Goal: Contribute content: Contribute content

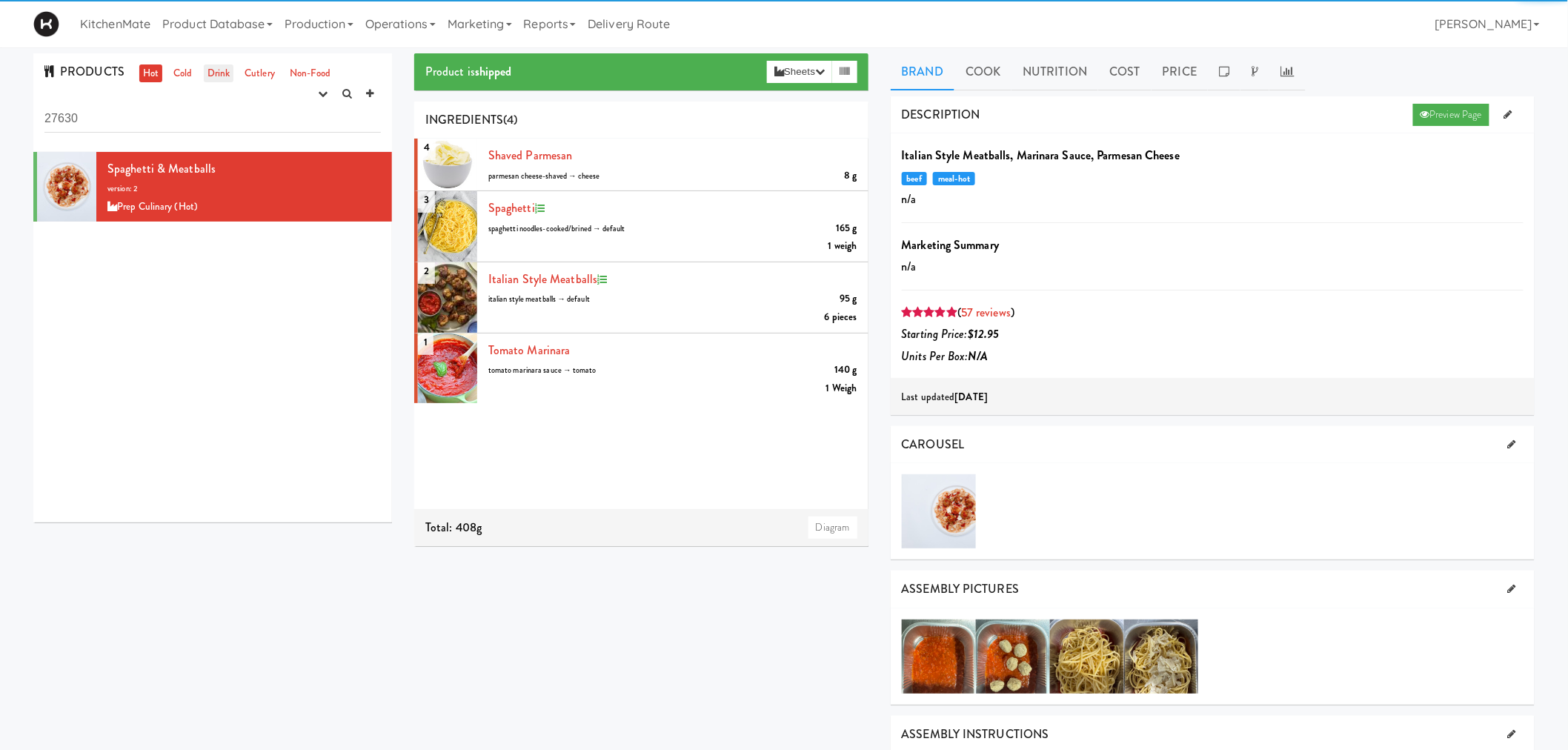
click at [218, 71] on link "Drink" at bounding box center [219, 73] width 31 height 19
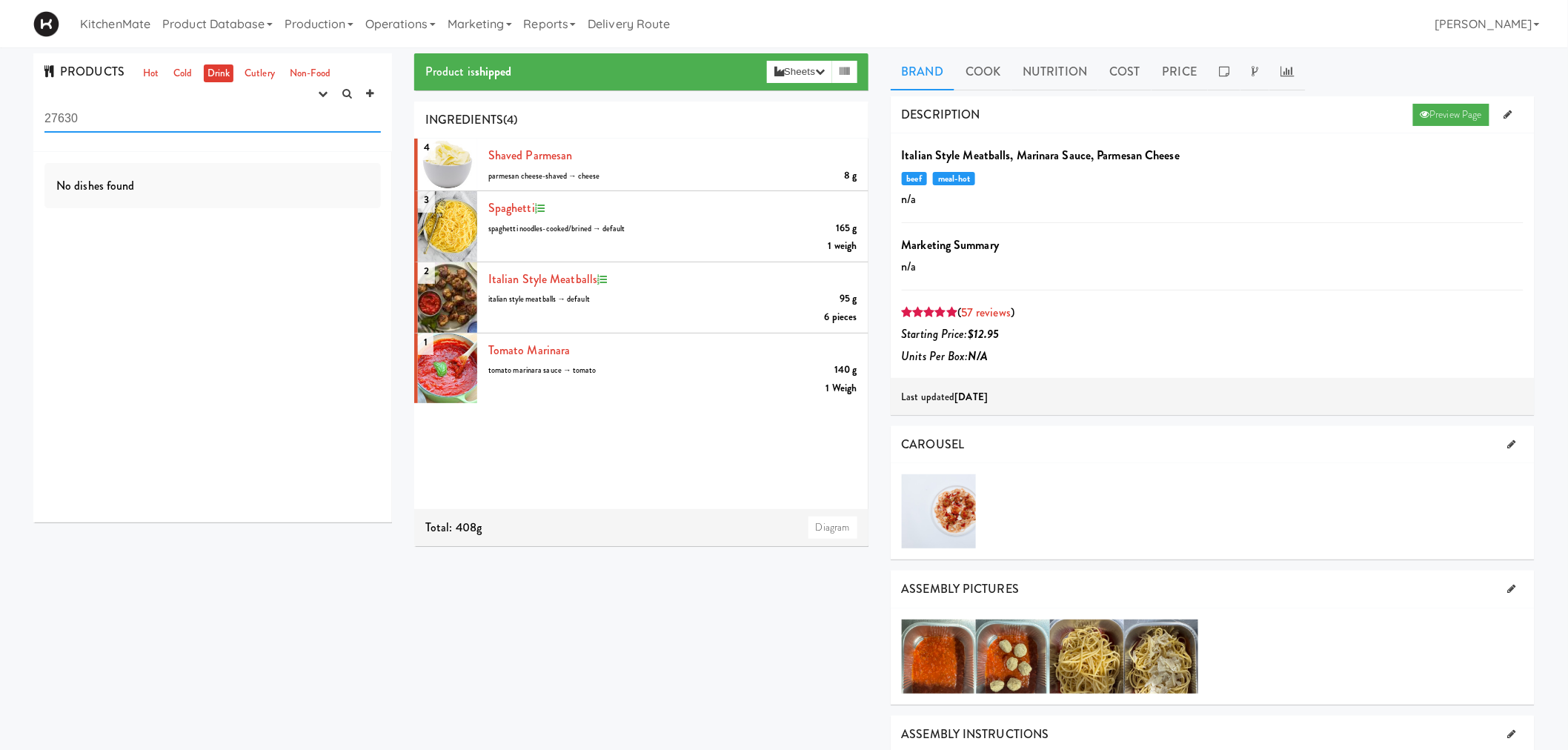
drag, startPoint x: 148, startPoint y: 114, endPoint x: 2, endPoint y: 123, distance: 146.3
click at [2, 123] on div "PRODUCTS Hot Cold Drink Cutlery Non-Food experimenting finalized shipped discon…" at bounding box center [784, 680] width 1568 height 1254
click at [213, 67] on link "Drink" at bounding box center [219, 73] width 31 height 19
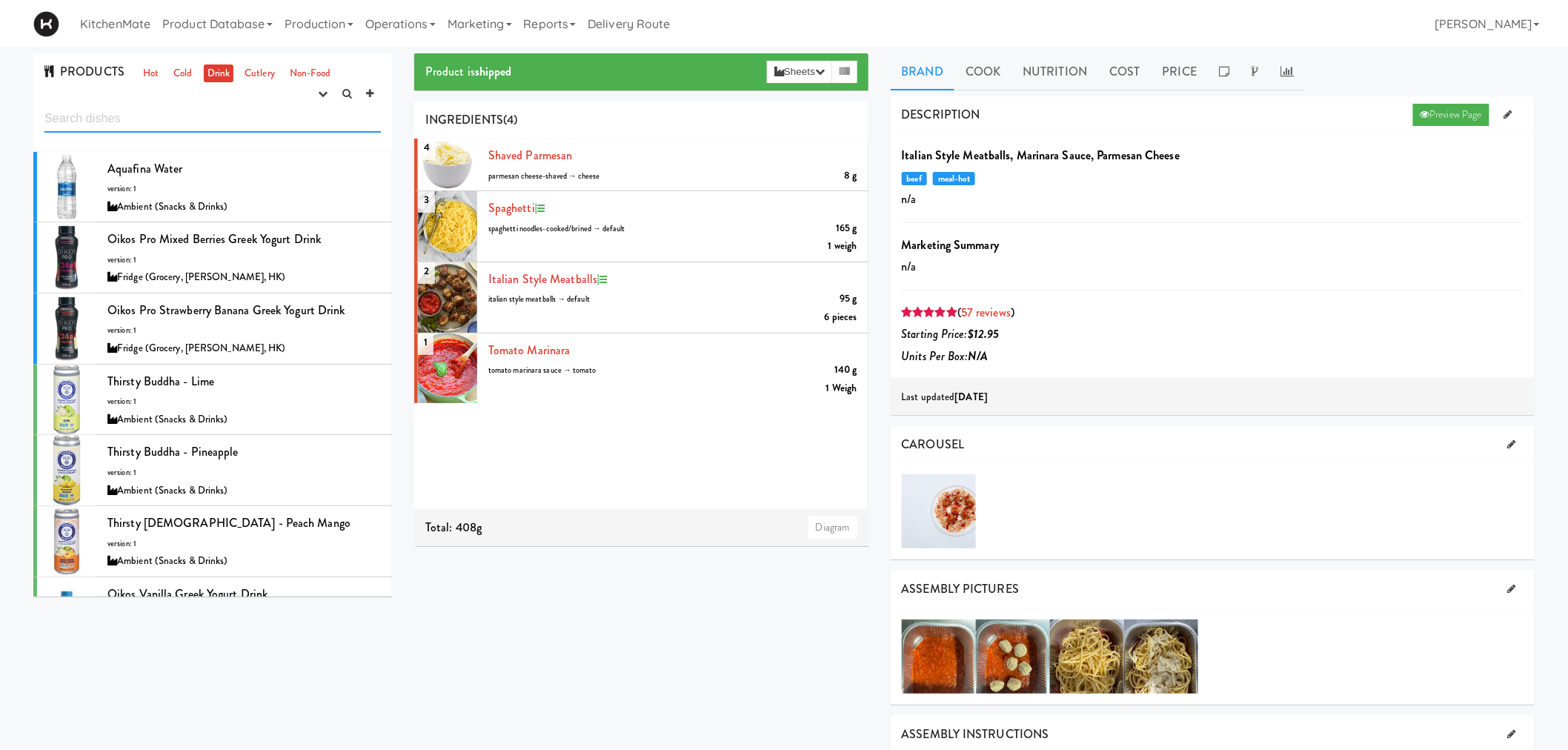
drag, startPoint x: 255, startPoint y: 114, endPoint x: 197, endPoint y: 114, distance: 58.0
click at [200, 114] on input "text" at bounding box center [212, 119] width 336 height 27
click at [177, 78] on link "Cold" at bounding box center [182, 73] width 26 height 19
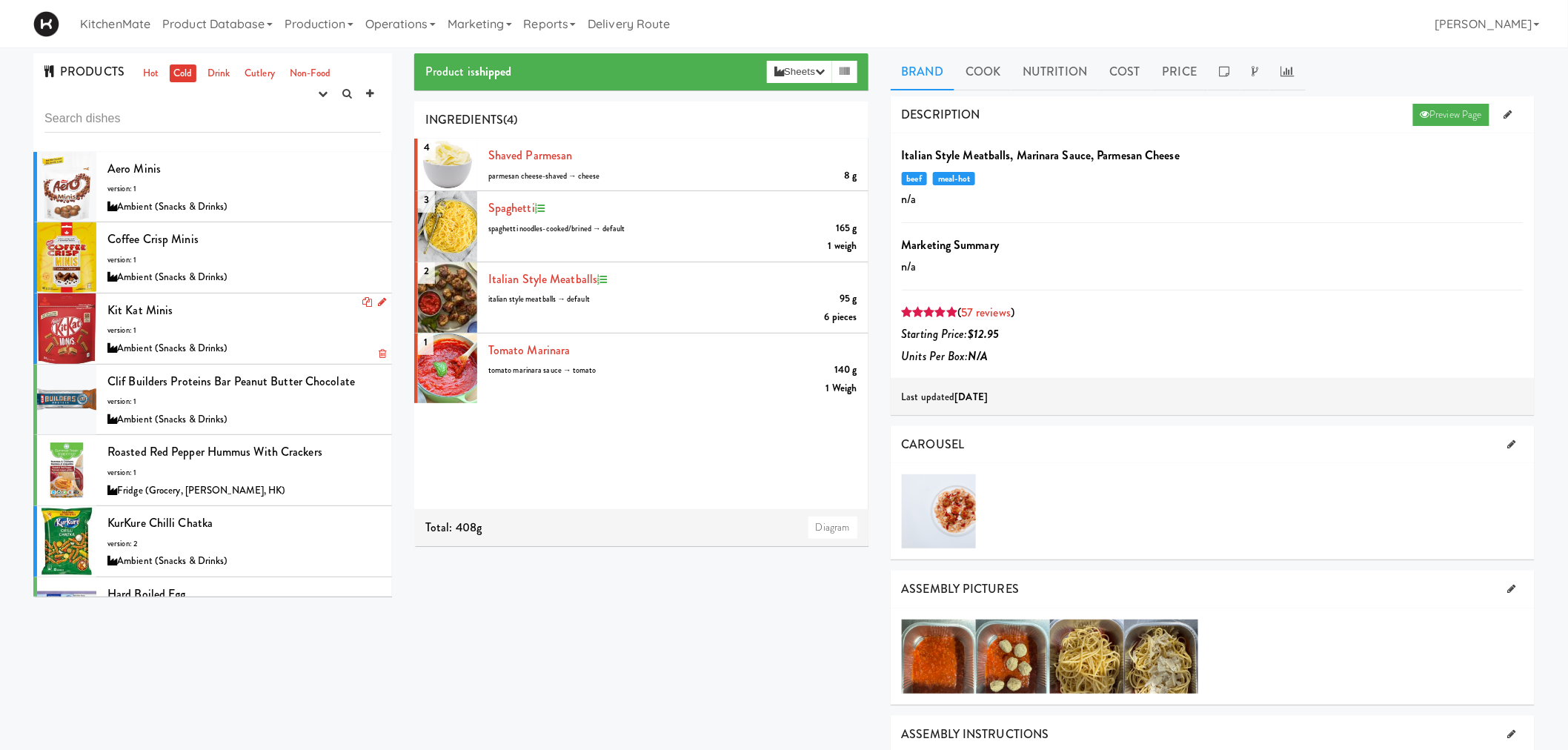
click at [69, 320] on div at bounding box center [67, 328] width 60 height 70
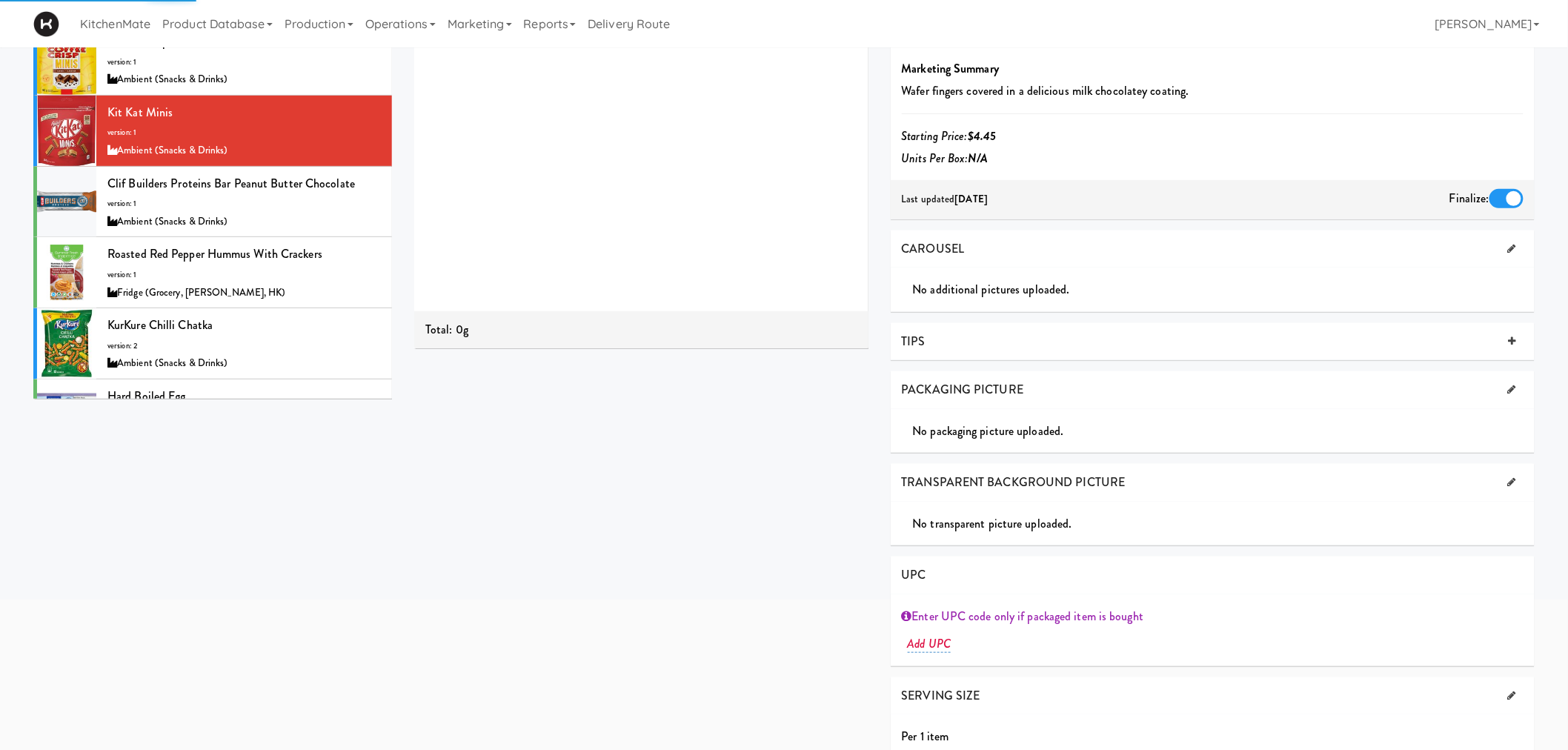
scroll to position [218, 0]
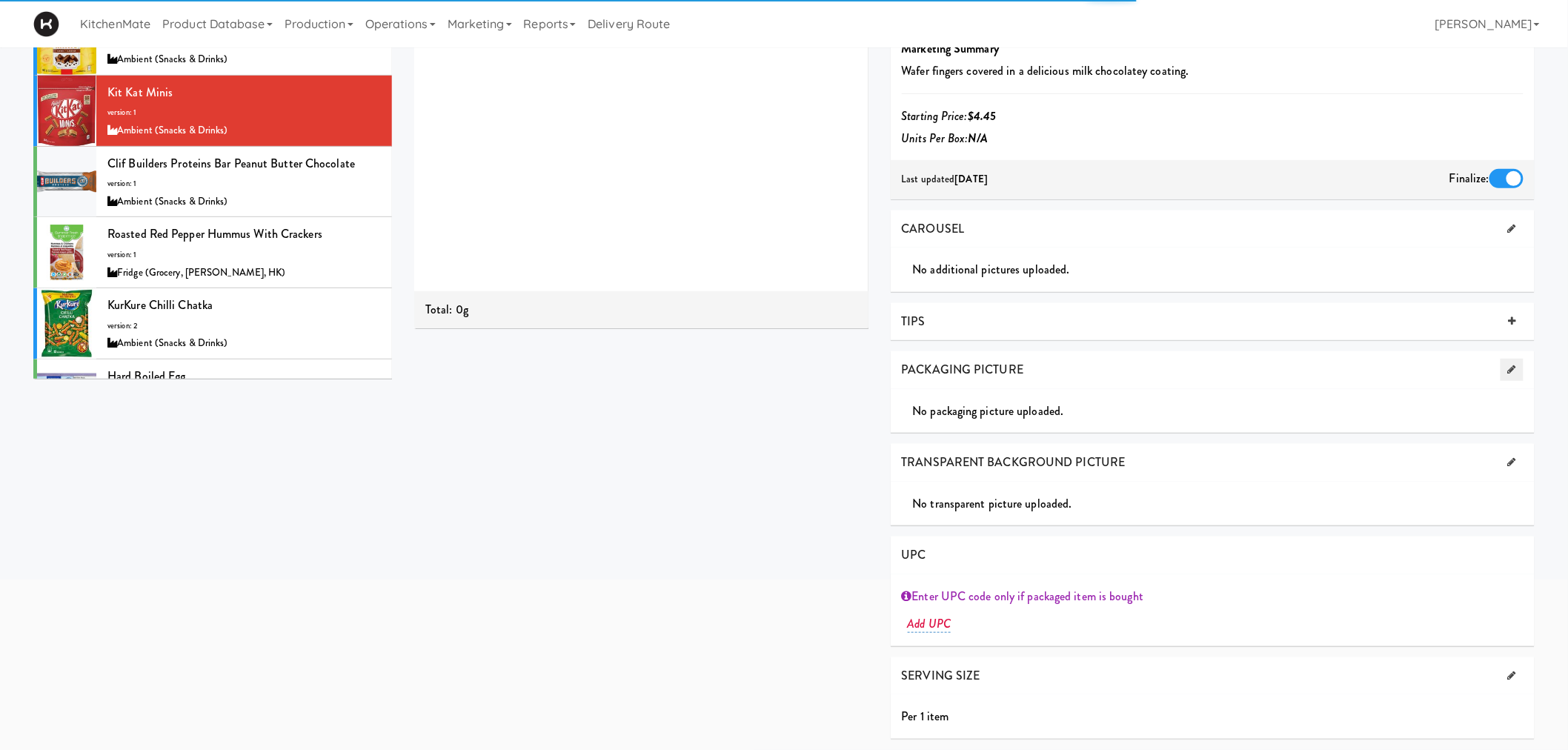
click at [1500, 364] on link at bounding box center [1511, 370] width 23 height 23
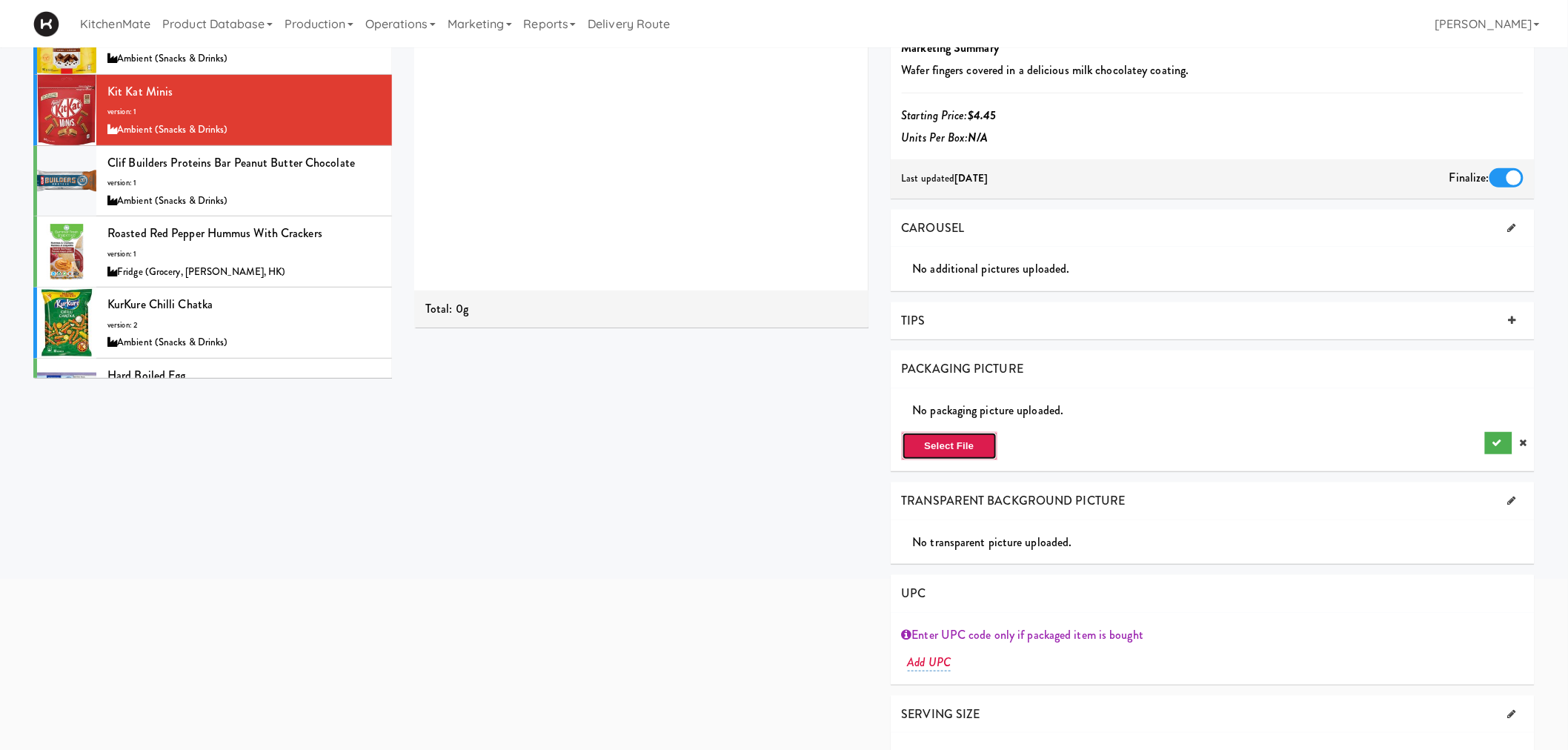
click at [988, 444] on button "Select File" at bounding box center [949, 445] width 96 height 28
type input "C:\fakepath\Kit kat minis.jpg"
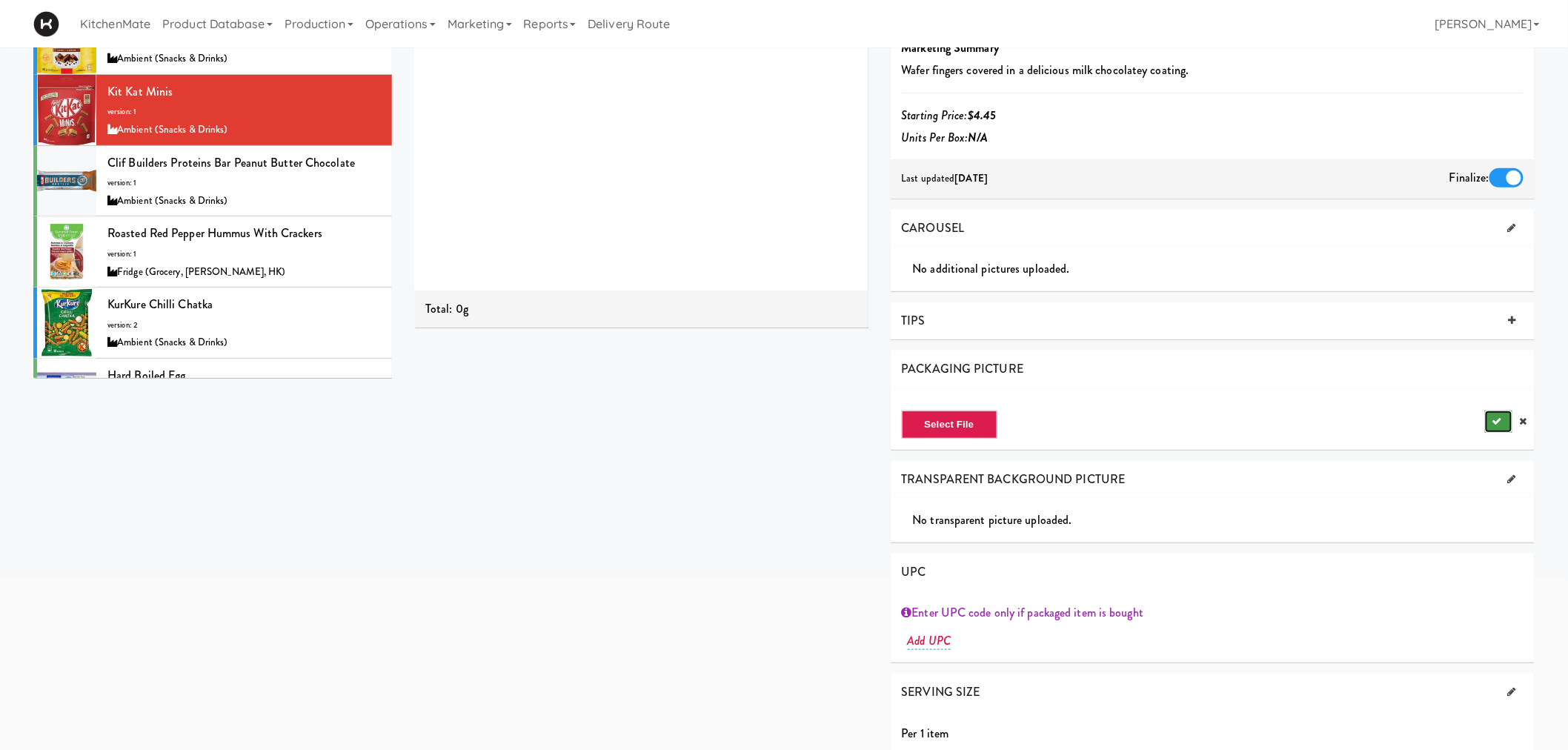
click at [1494, 417] on icon "submit" at bounding box center [1497, 421] width 10 height 10
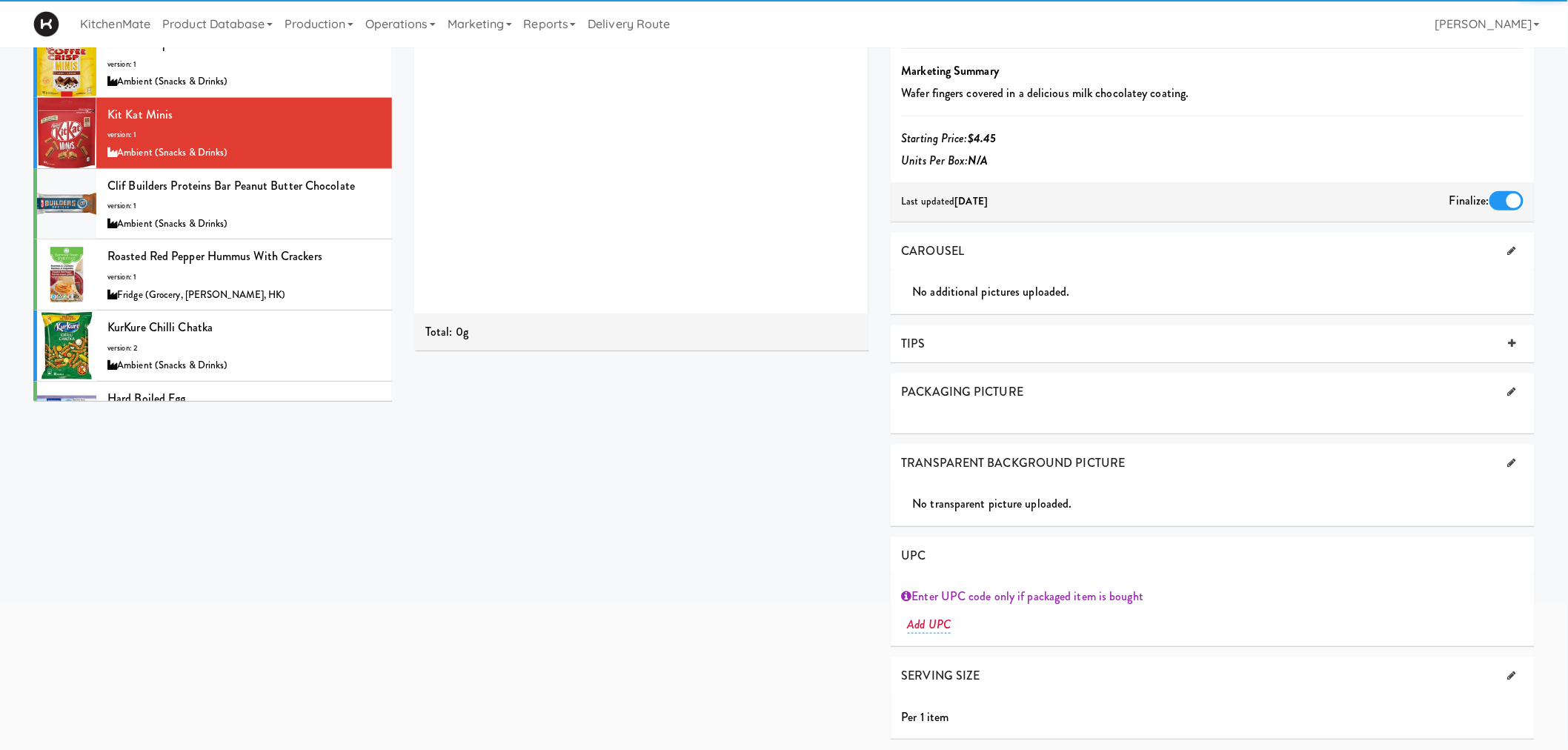
scroll to position [197, 0]
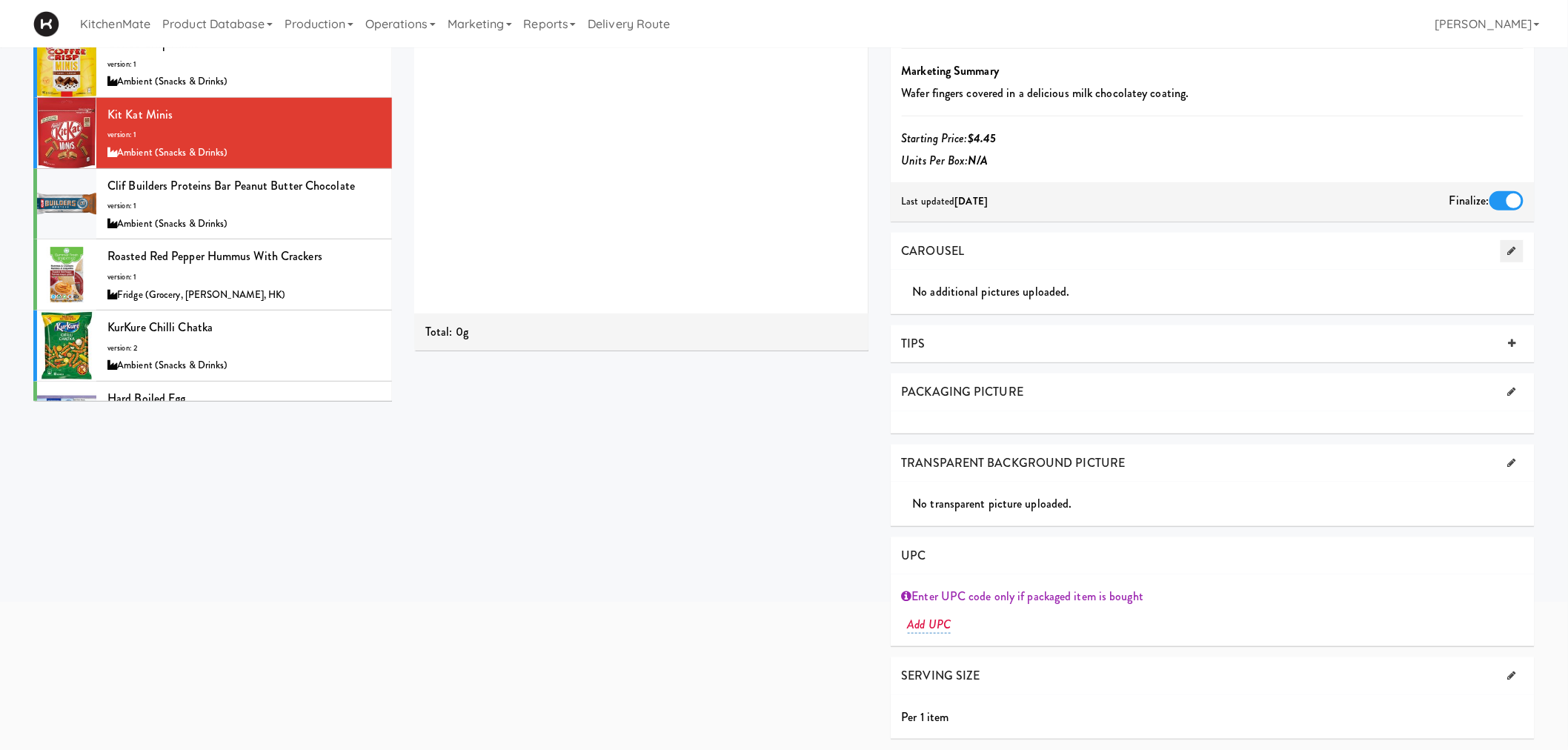
click at [1511, 243] on link at bounding box center [1511, 251] width 23 height 23
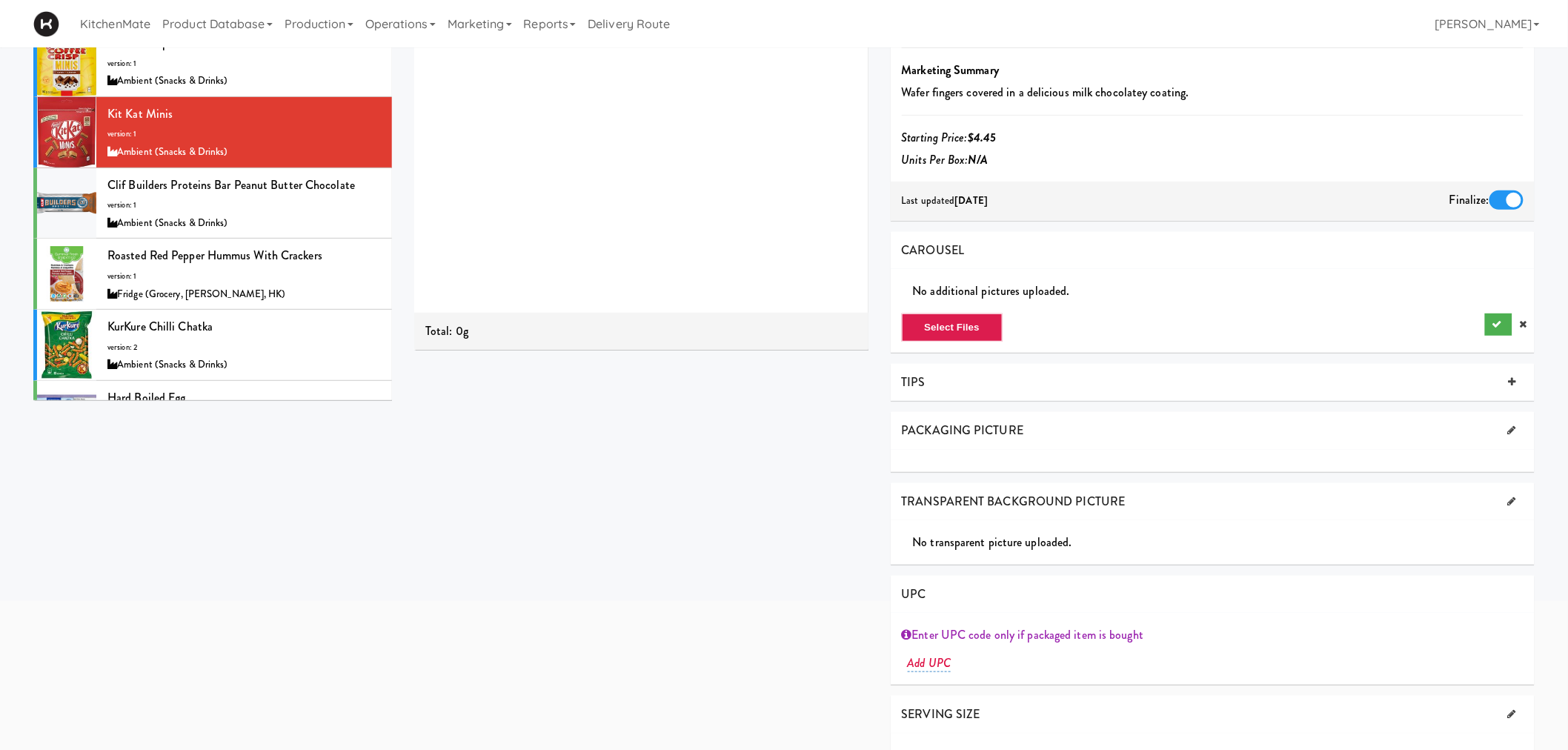
scroll to position [218, 0]
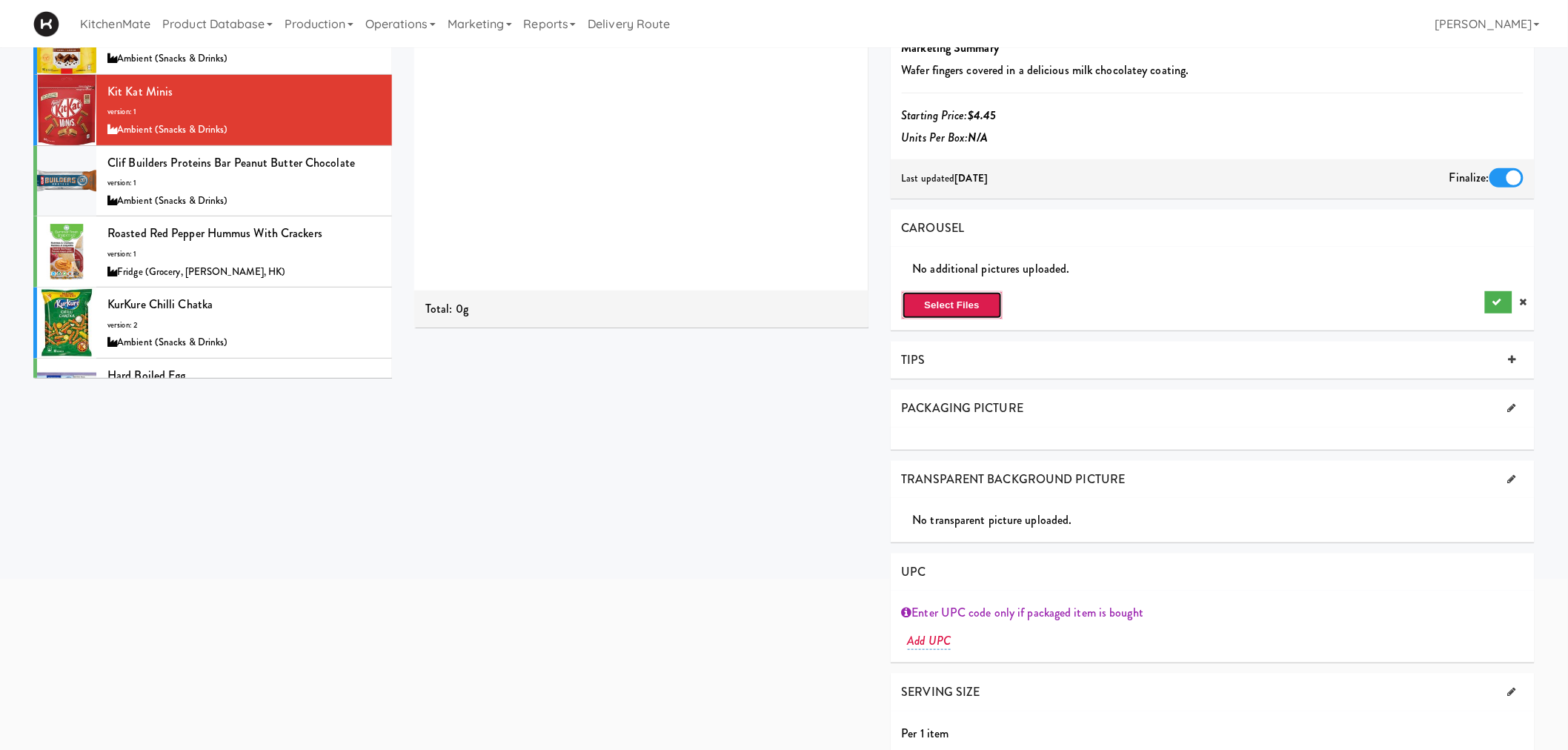
click at [947, 304] on button "Select Files" at bounding box center [952, 305] width 102 height 28
type input "C:\fakepath\Kit kat minis.jpg"
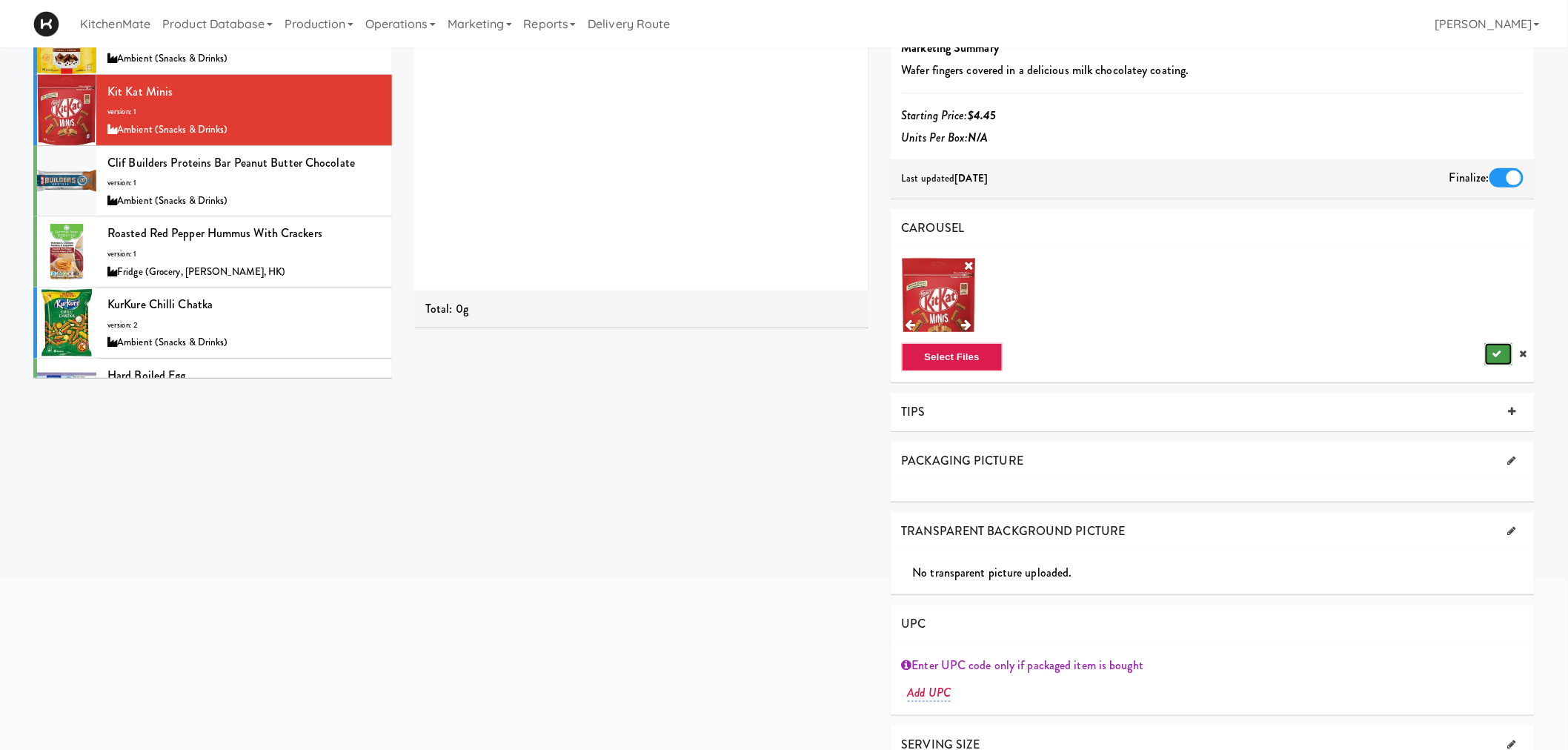
click at [1494, 351] on icon "submit" at bounding box center [1497, 353] width 10 height 10
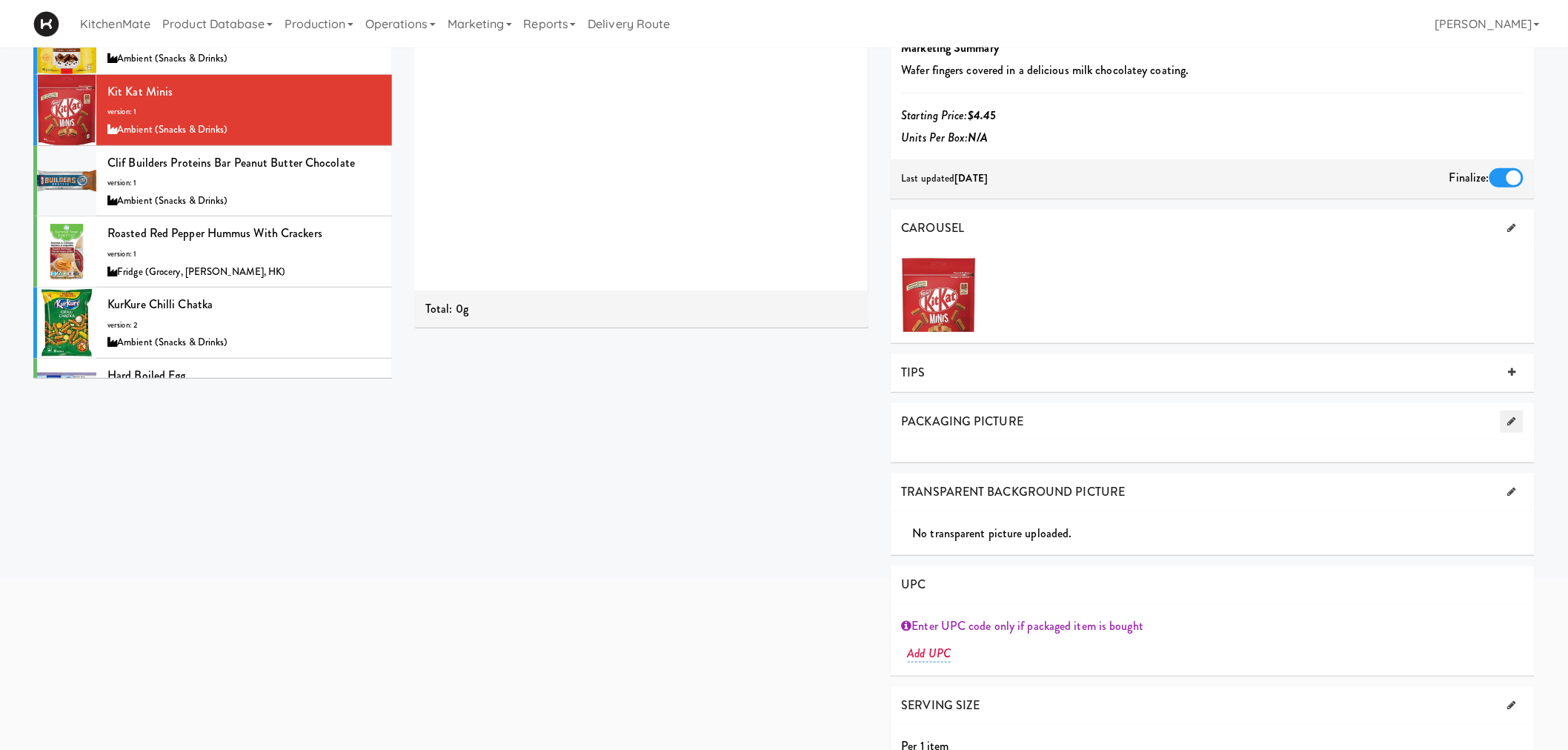
click at [1508, 417] on icon at bounding box center [1511, 421] width 8 height 10
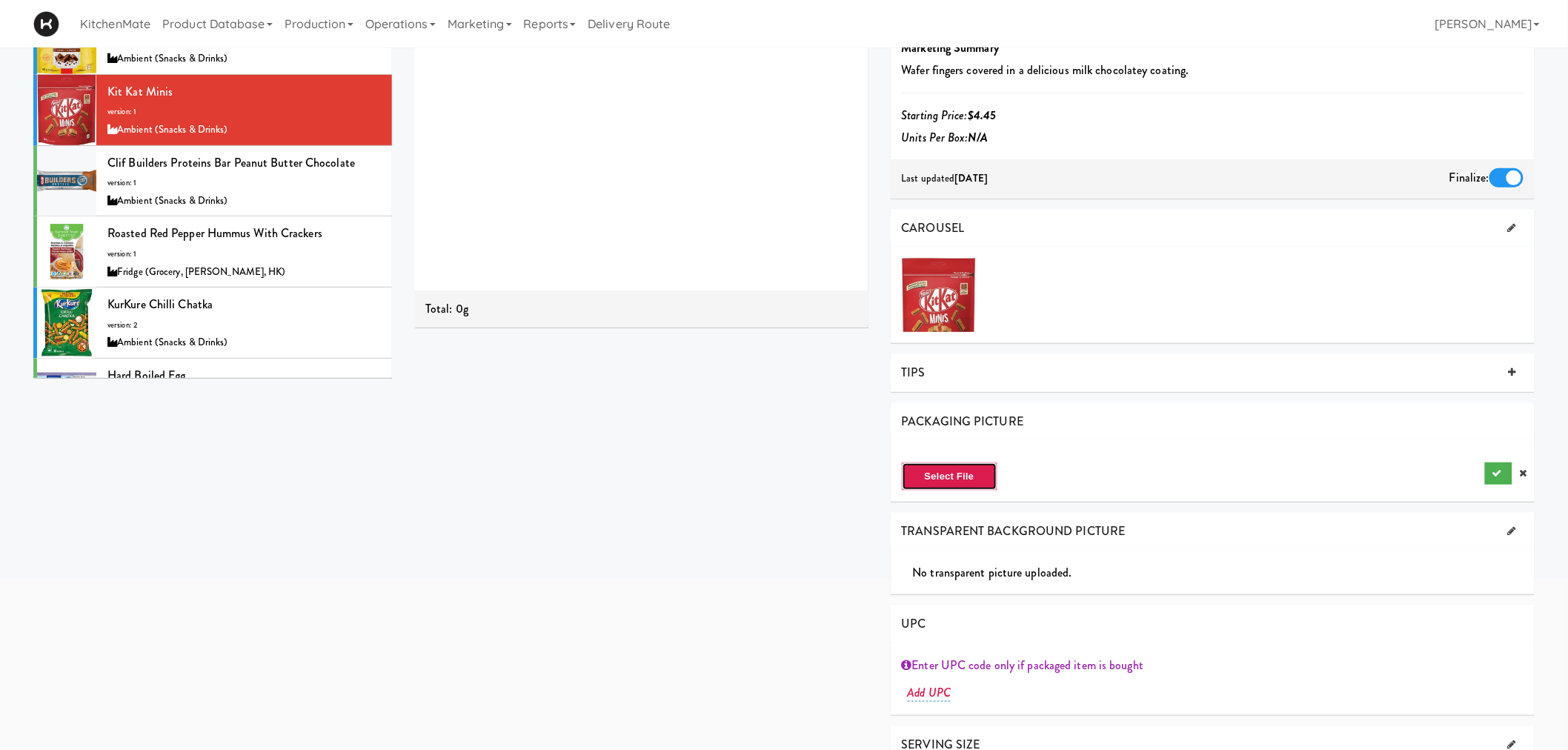
click at [960, 481] on button "Select File" at bounding box center [949, 476] width 96 height 28
type input "C:\fakepath\Kit kat minis.jpg"
click at [1504, 475] on button "submit" at bounding box center [1499, 473] width 27 height 23
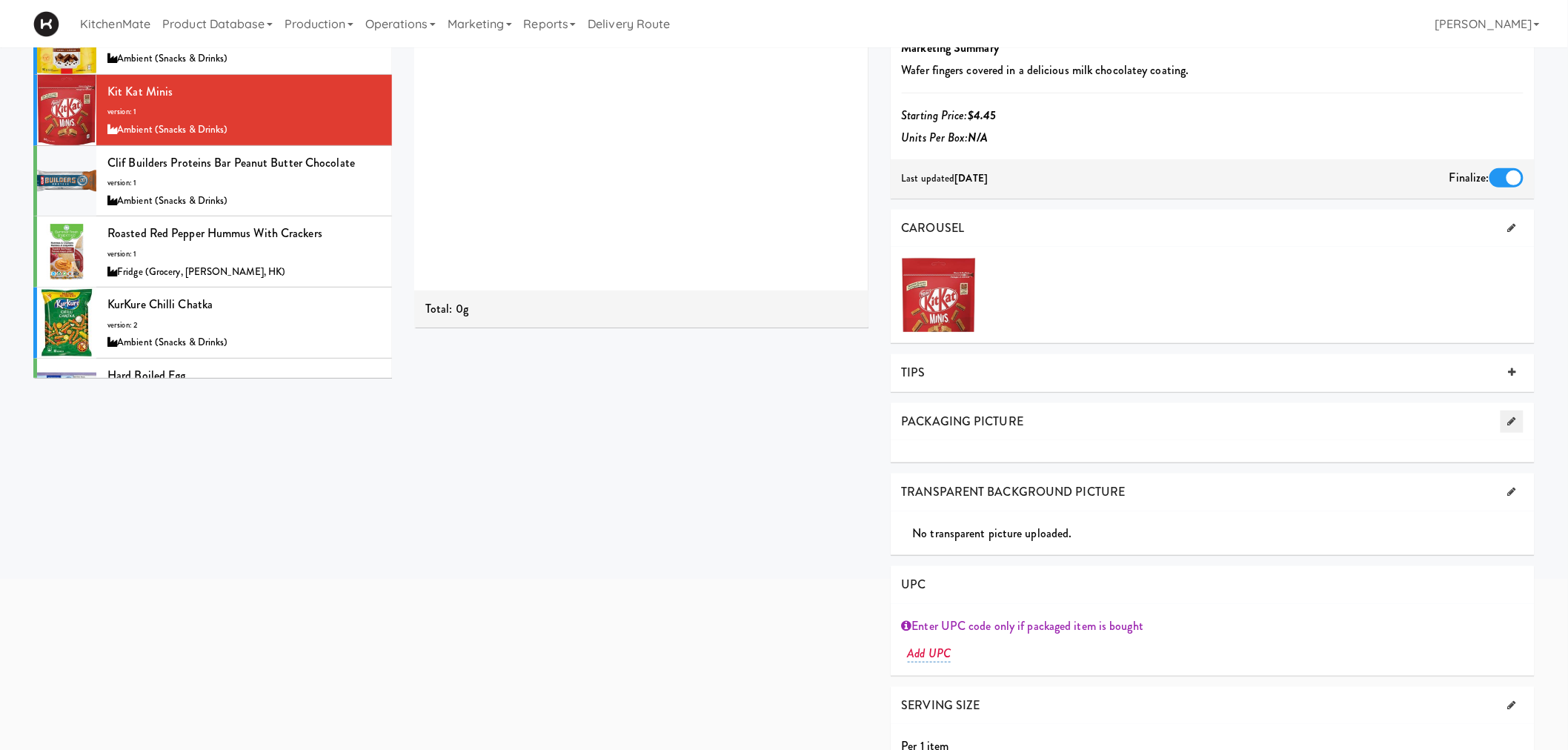
click at [1514, 425] on icon at bounding box center [1511, 421] width 8 height 10
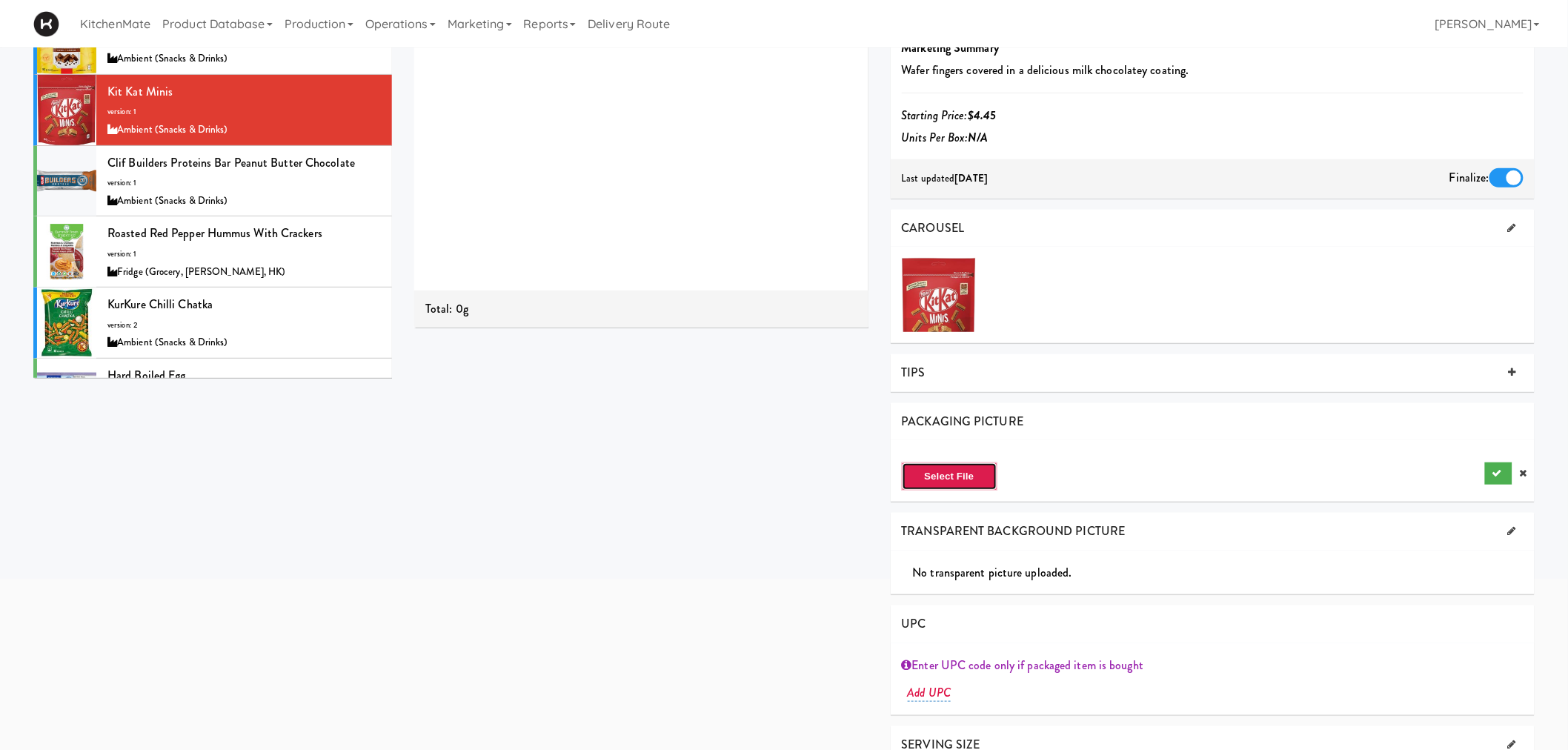
click at [960, 475] on button "Select File" at bounding box center [949, 476] width 96 height 28
type input "C:\fakepath\Kit kat minis.jpg"
click at [1501, 475] on button "submit" at bounding box center [1499, 473] width 27 height 23
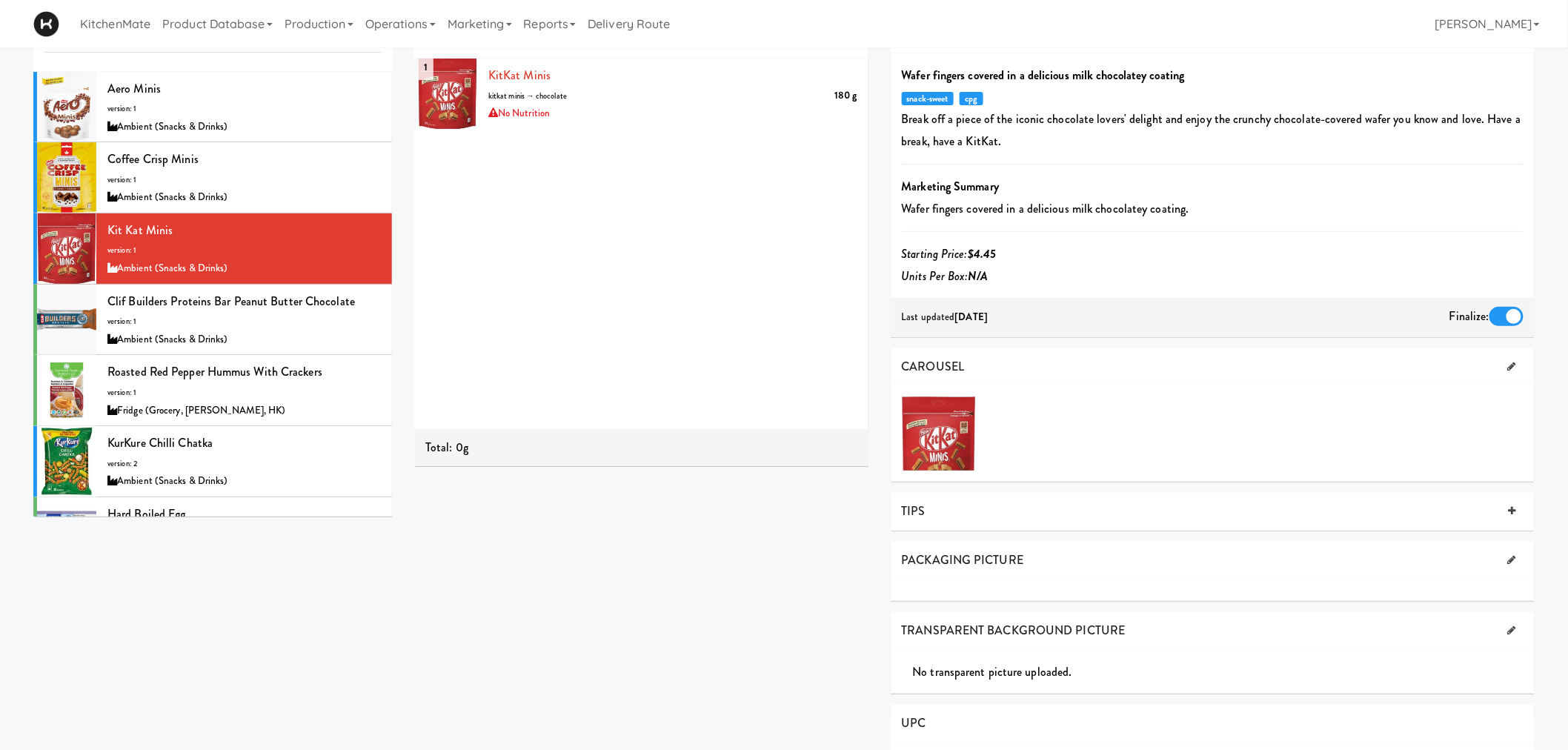
scroll to position [54, 0]
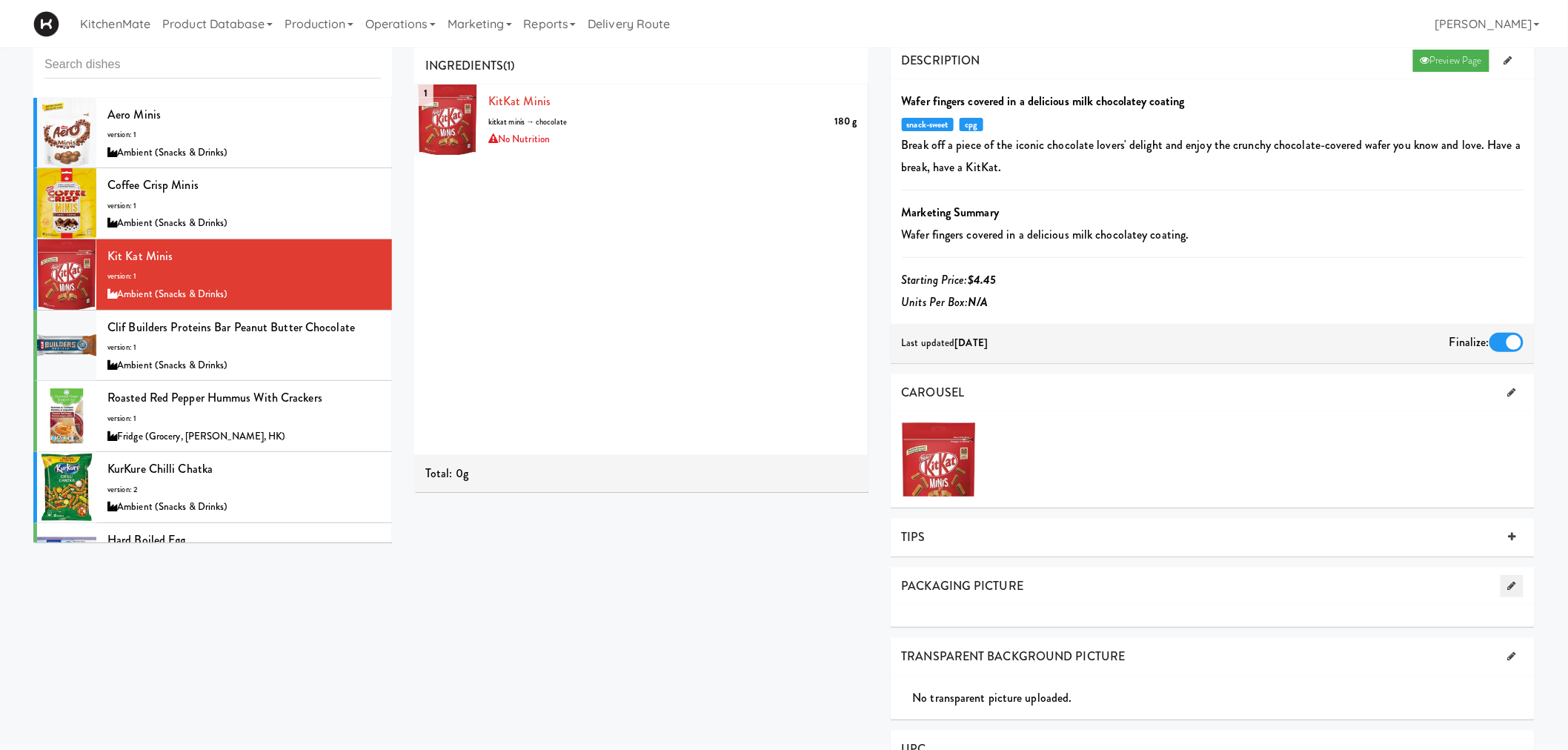
click at [1511, 582] on icon at bounding box center [1511, 585] width 8 height 10
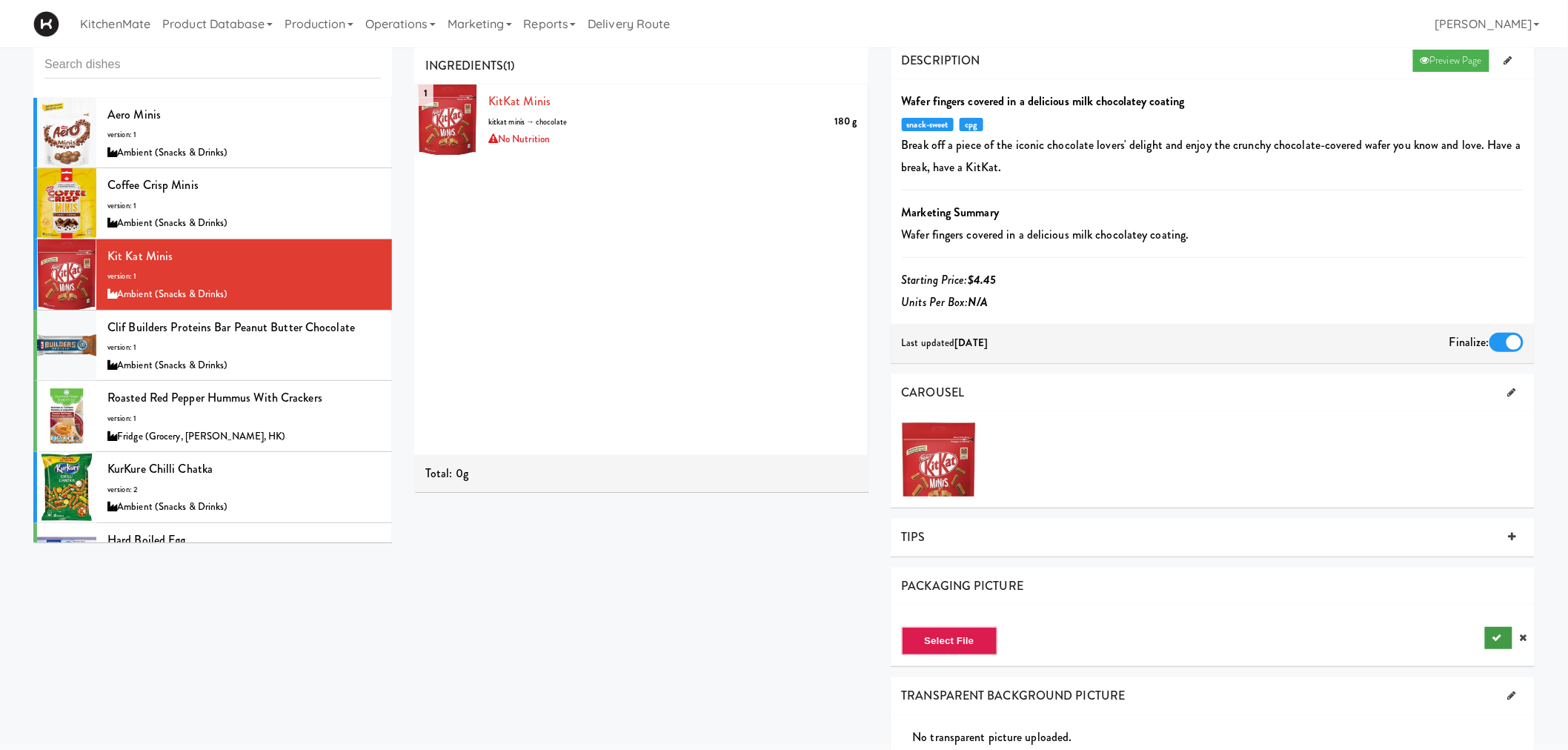
click at [1519, 636] on icon at bounding box center [1523, 637] width 7 height 10
click at [1497, 580] on div "PACKAGING PICTURE" at bounding box center [1213, 586] width 645 height 38
click at [0, 0] on icon at bounding box center [0, 0] width 0 height 0
click at [974, 642] on button "Select File" at bounding box center [949, 640] width 96 height 28
type input "C:\fakepath\Kit kat minis.jpg"
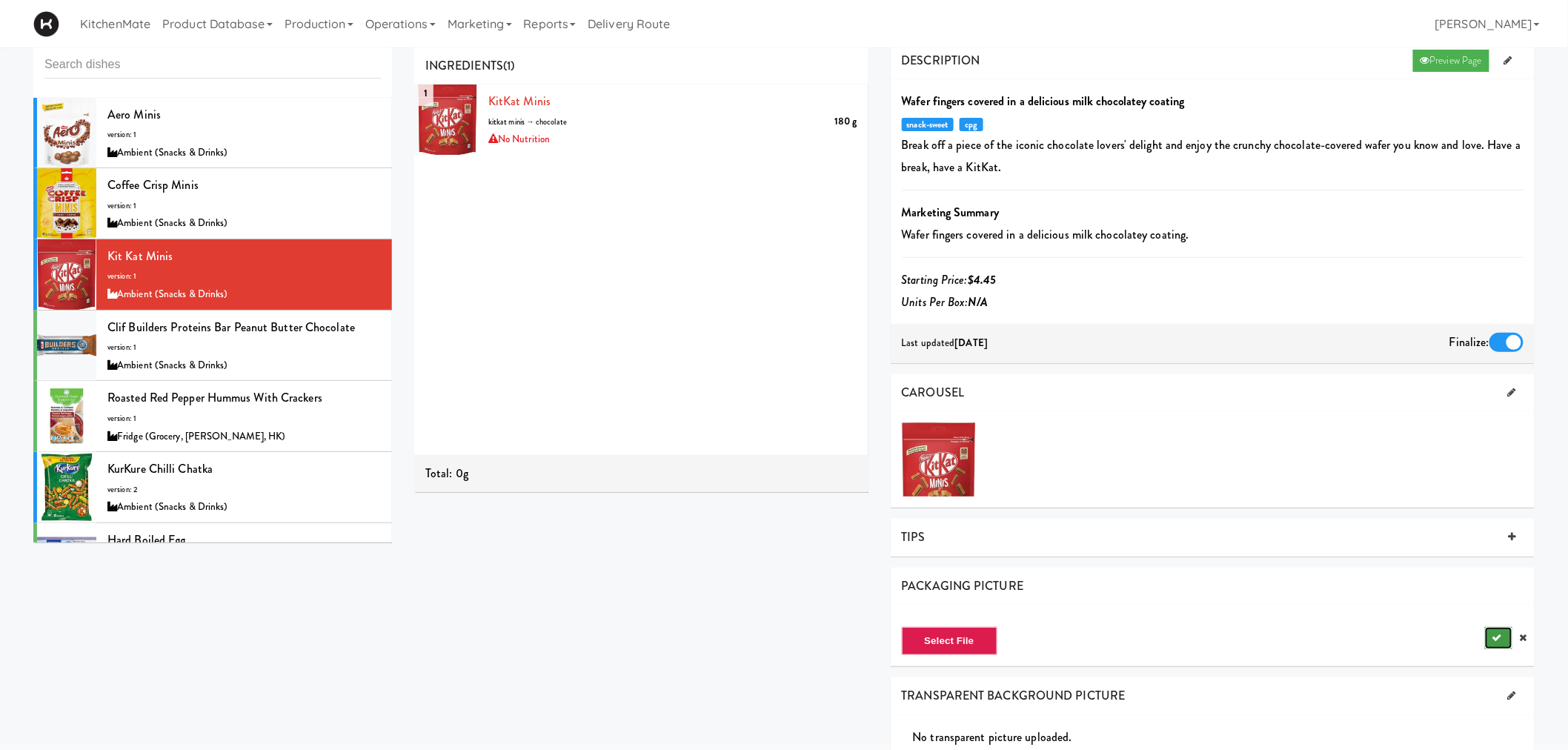
click at [1493, 635] on icon "submit" at bounding box center [1497, 637] width 10 height 10
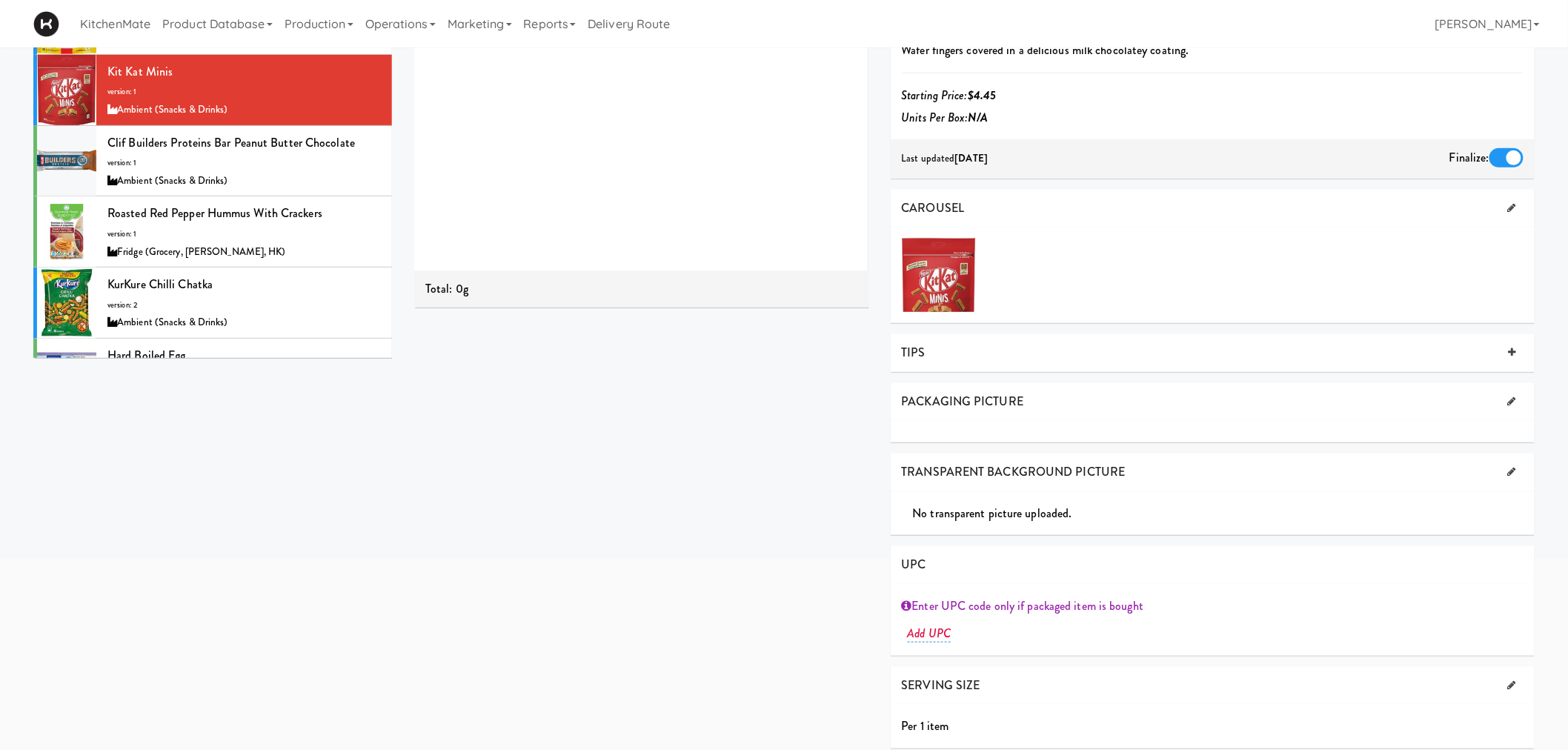
scroll to position [247, 0]
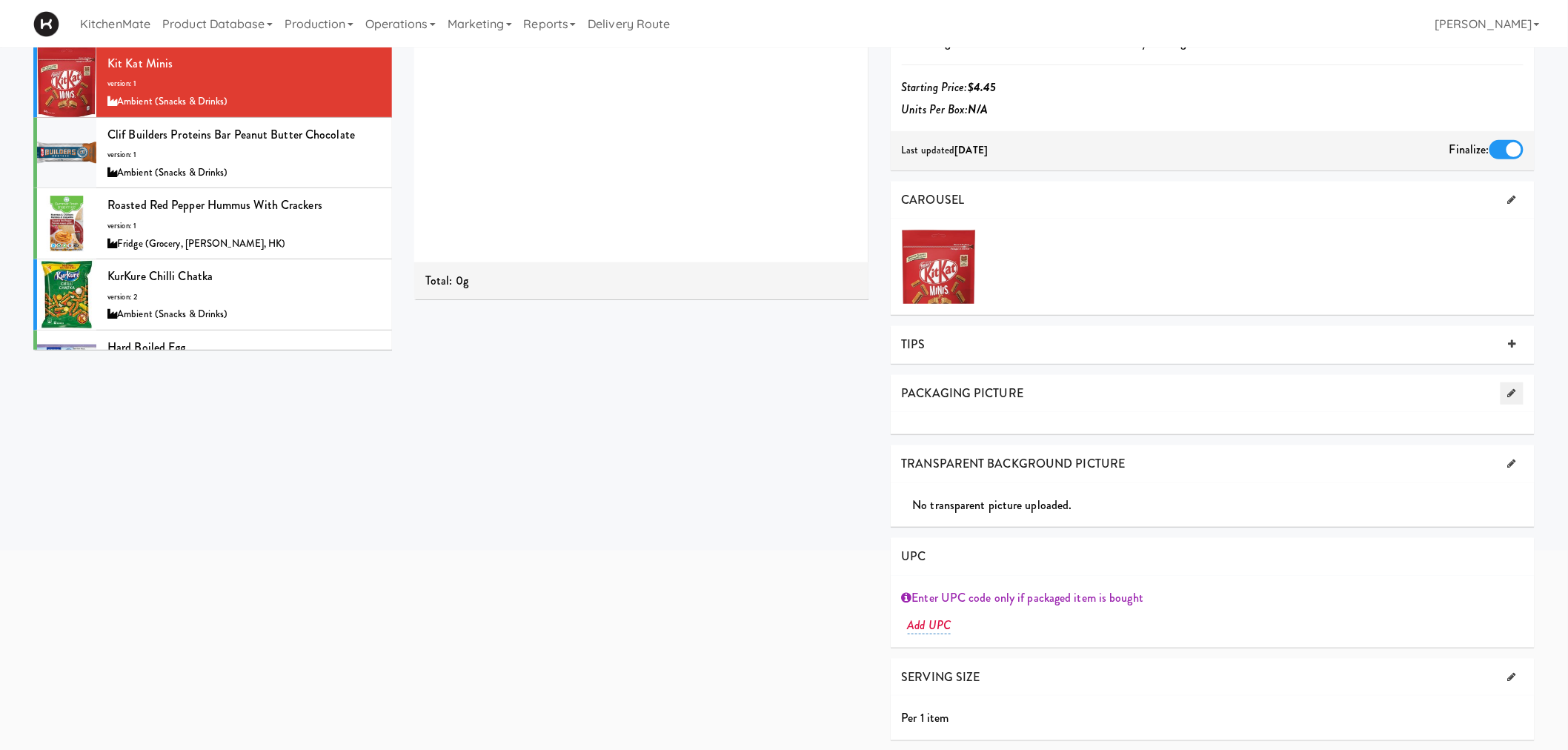
click at [1504, 389] on link at bounding box center [1511, 393] width 23 height 23
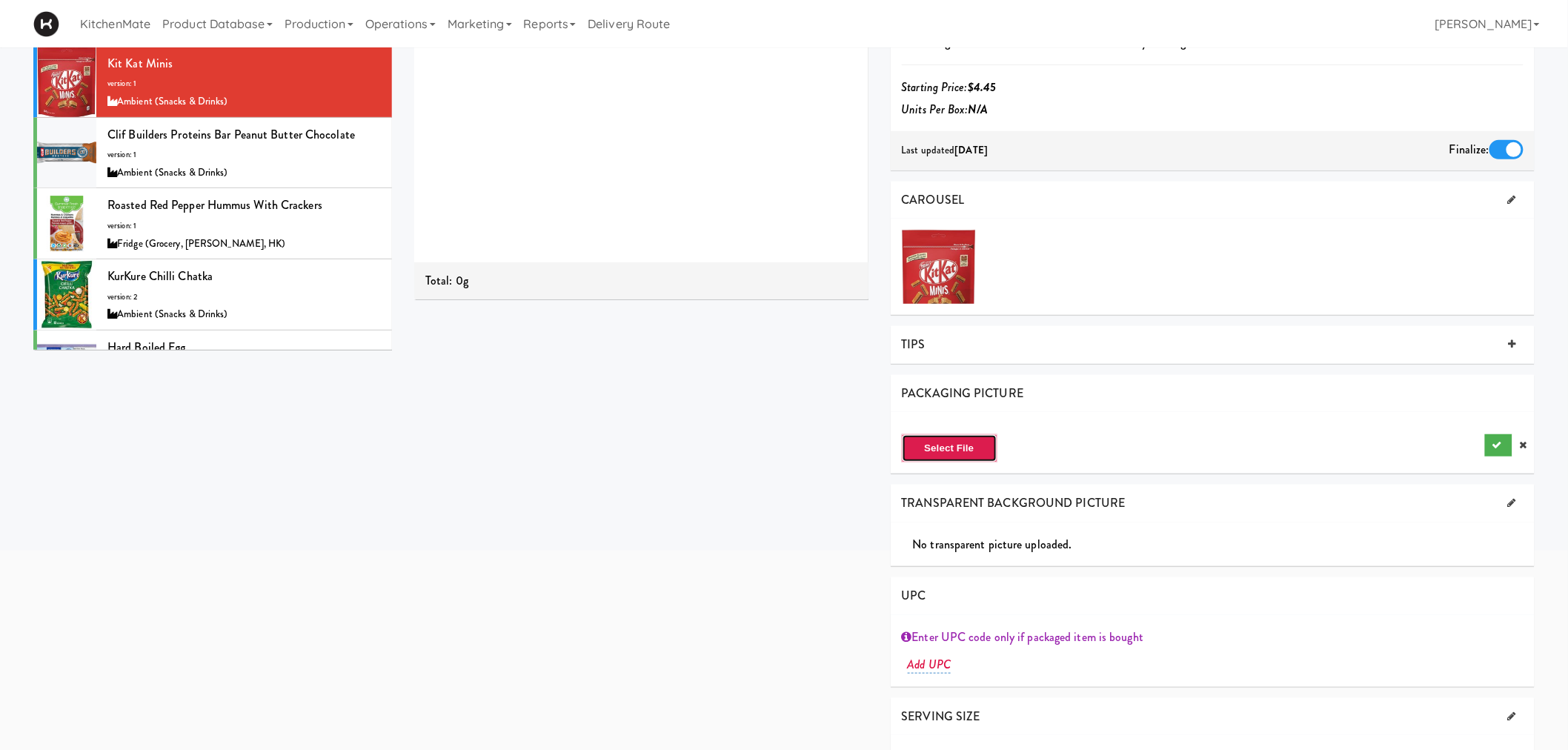
click at [924, 446] on button "Select File" at bounding box center [949, 447] width 96 height 28
type input "C:\fakepath\Kit kat minis.jpg"
click at [1497, 442] on icon "submit" at bounding box center [1497, 444] width 10 height 10
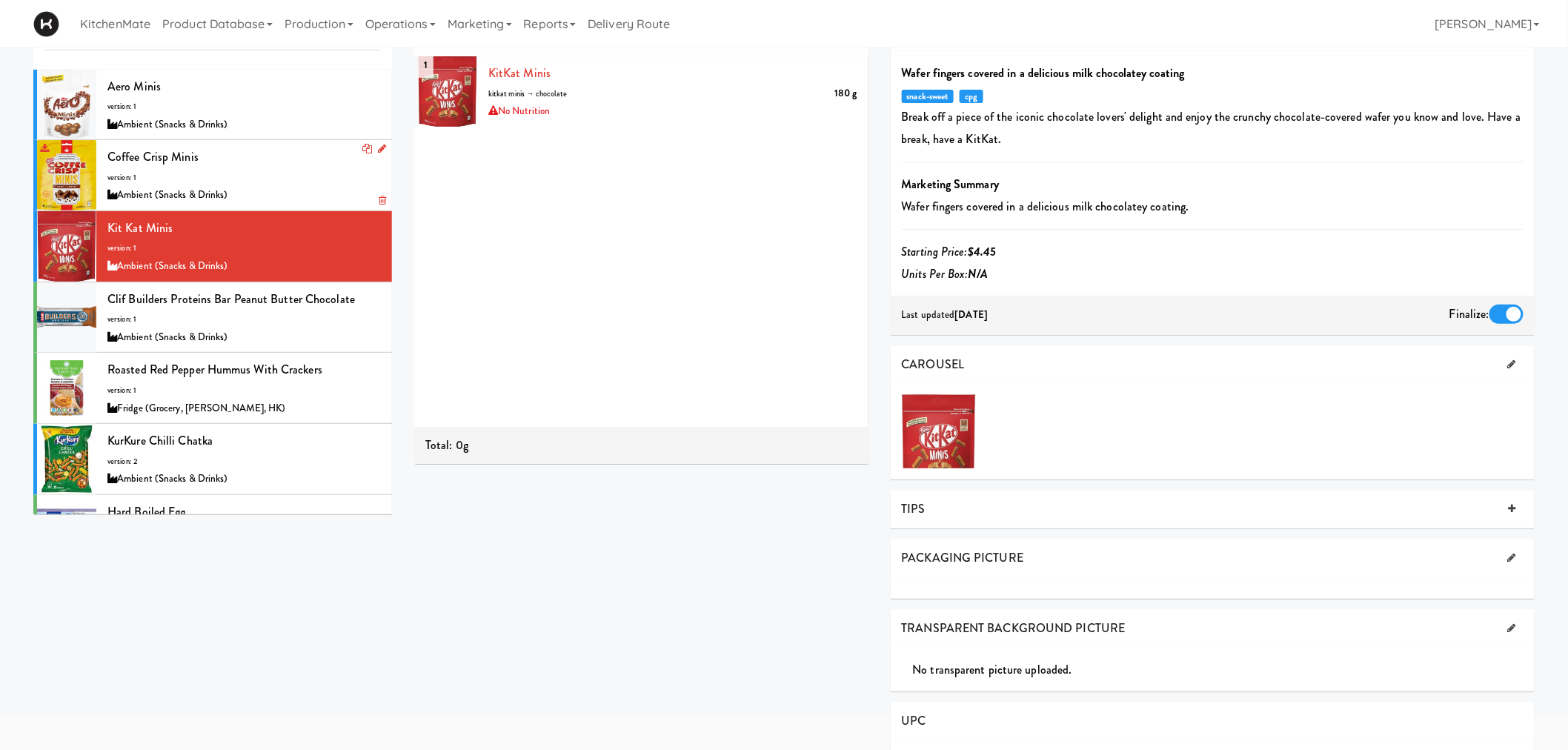
click at [207, 193] on div "Ambient (Snacks & Drinks)" at bounding box center [243, 195] width 273 height 19
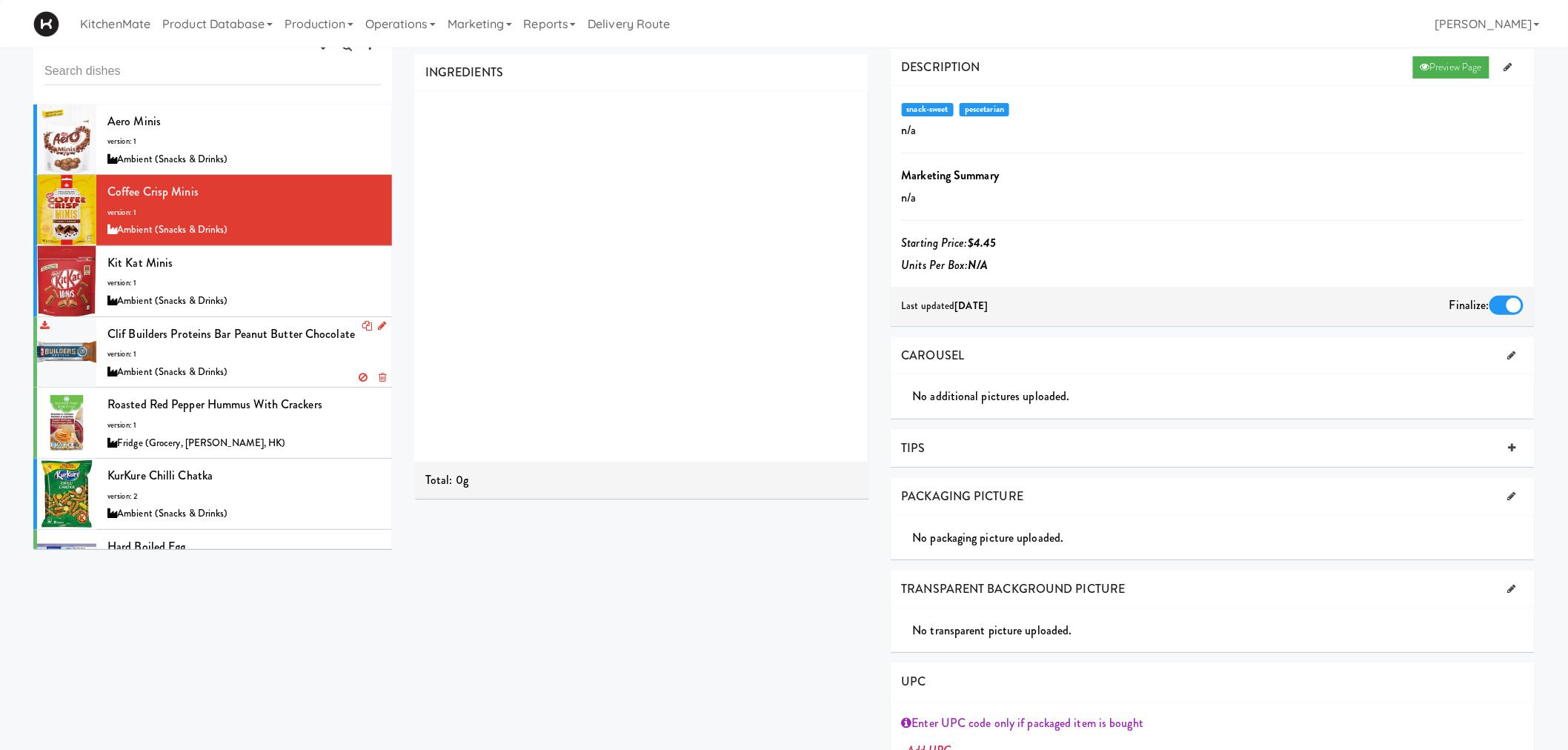
scroll to position [82, 0]
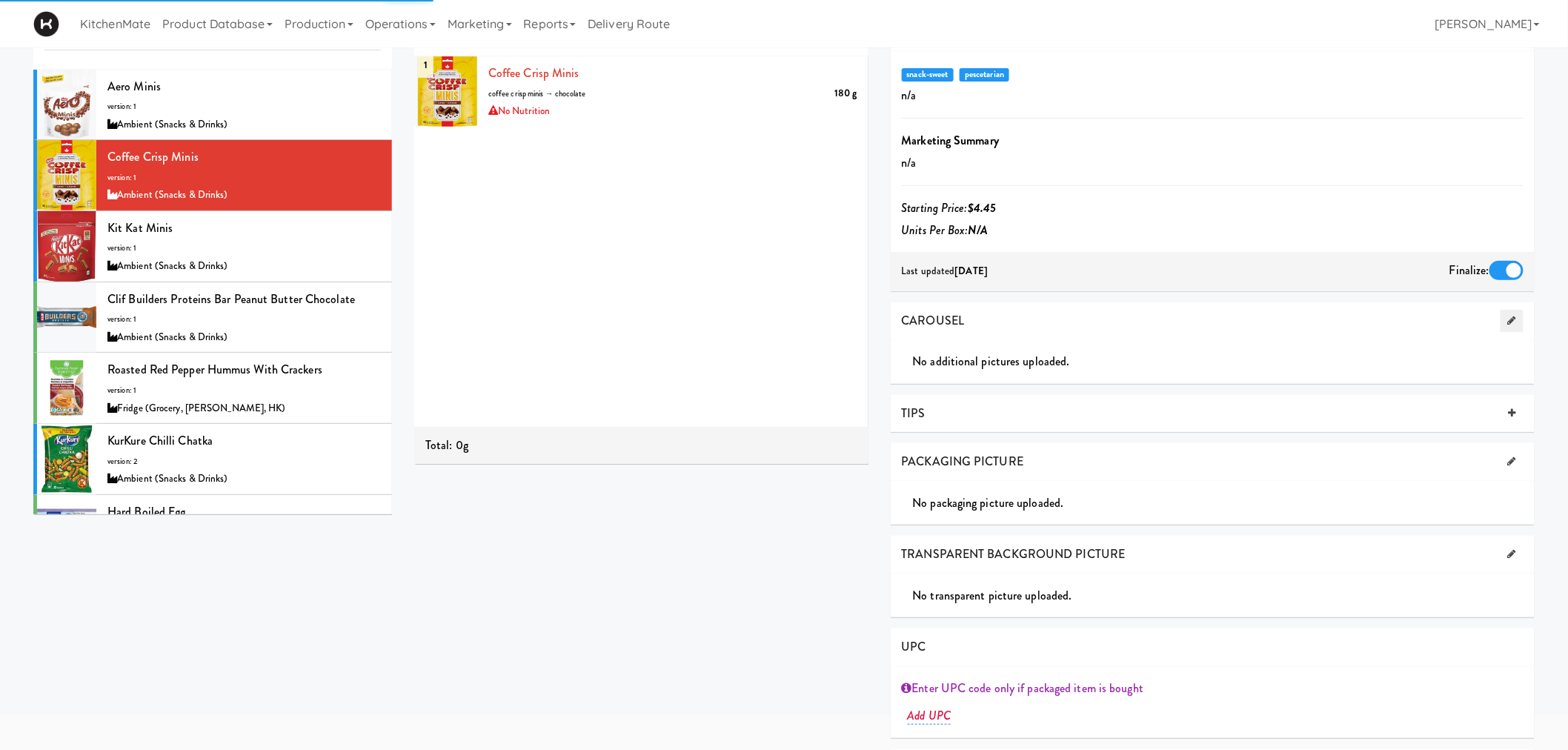
click at [1502, 322] on link at bounding box center [1511, 320] width 23 height 23
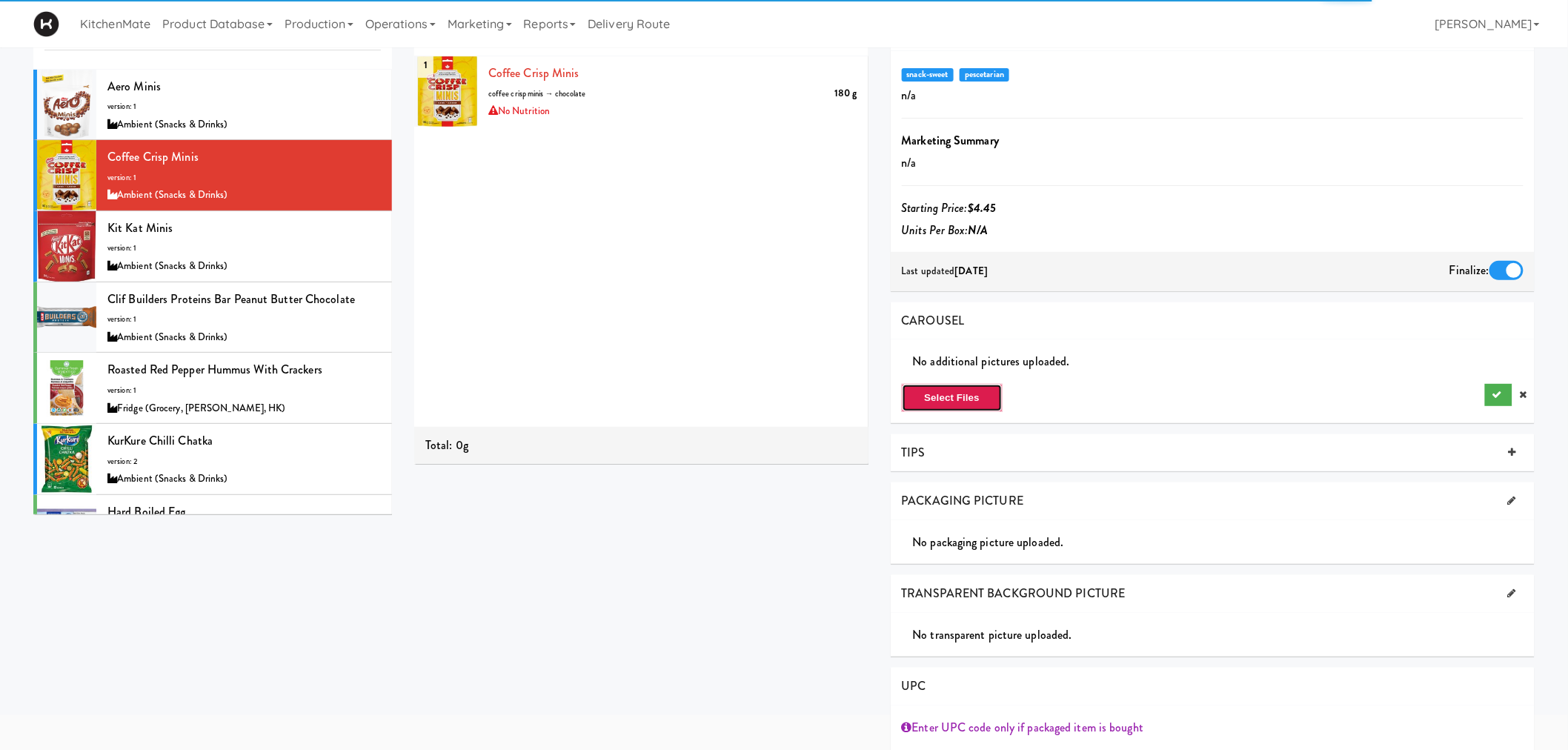
click at [943, 398] on button "Select Files" at bounding box center [952, 398] width 102 height 28
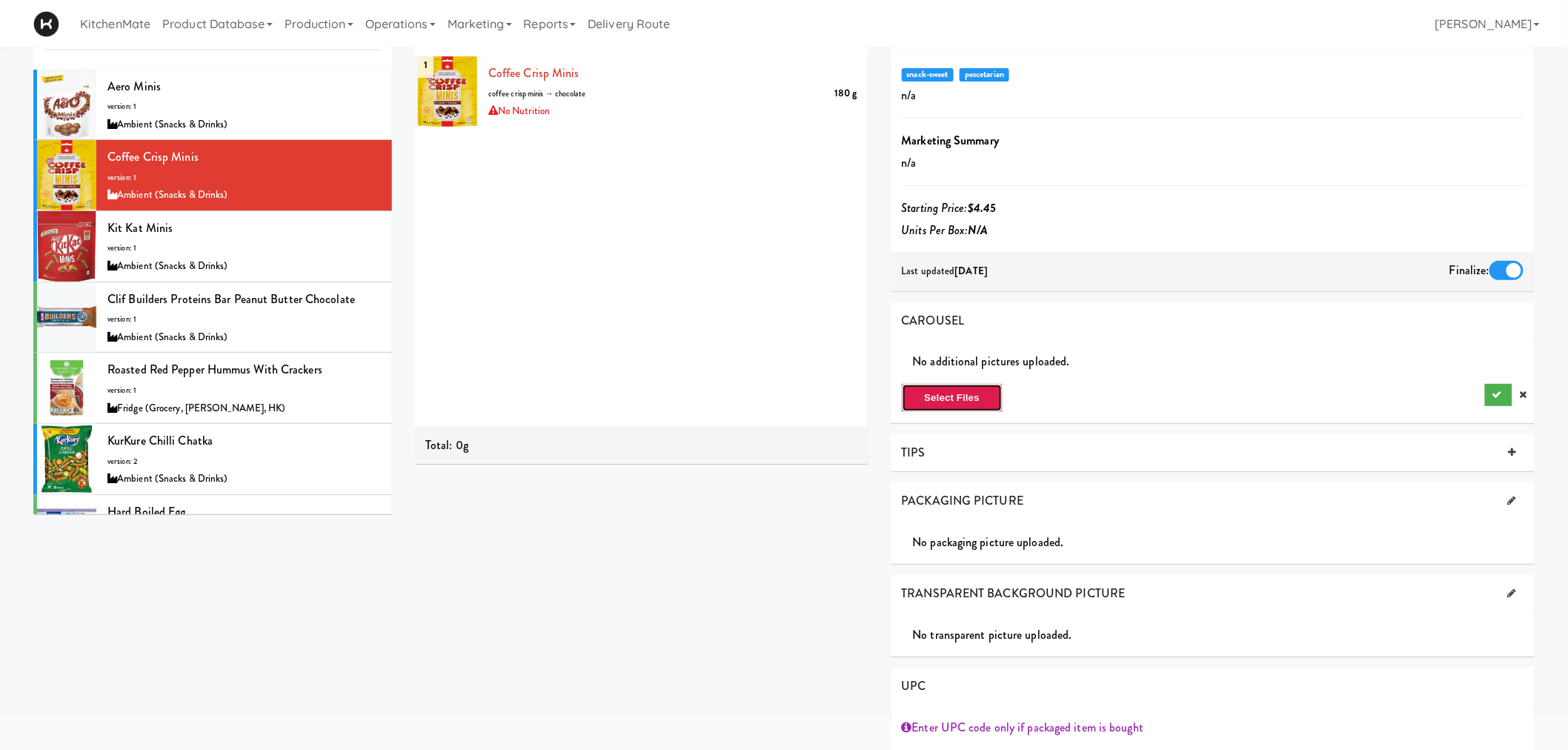
type input "C:\fakepath\Coffee Criso minis.jpg"
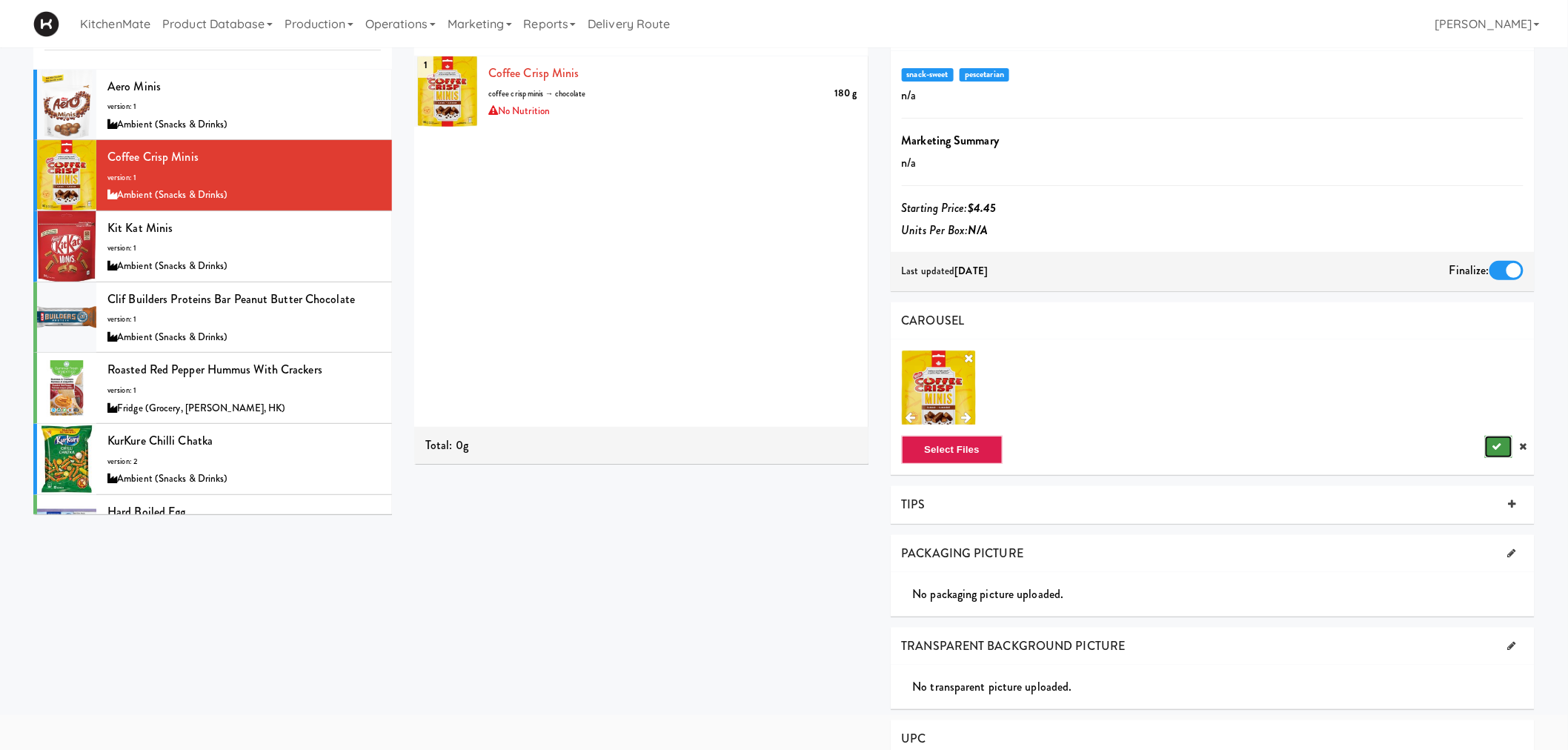
click at [1507, 443] on button "submit" at bounding box center [1499, 446] width 27 height 23
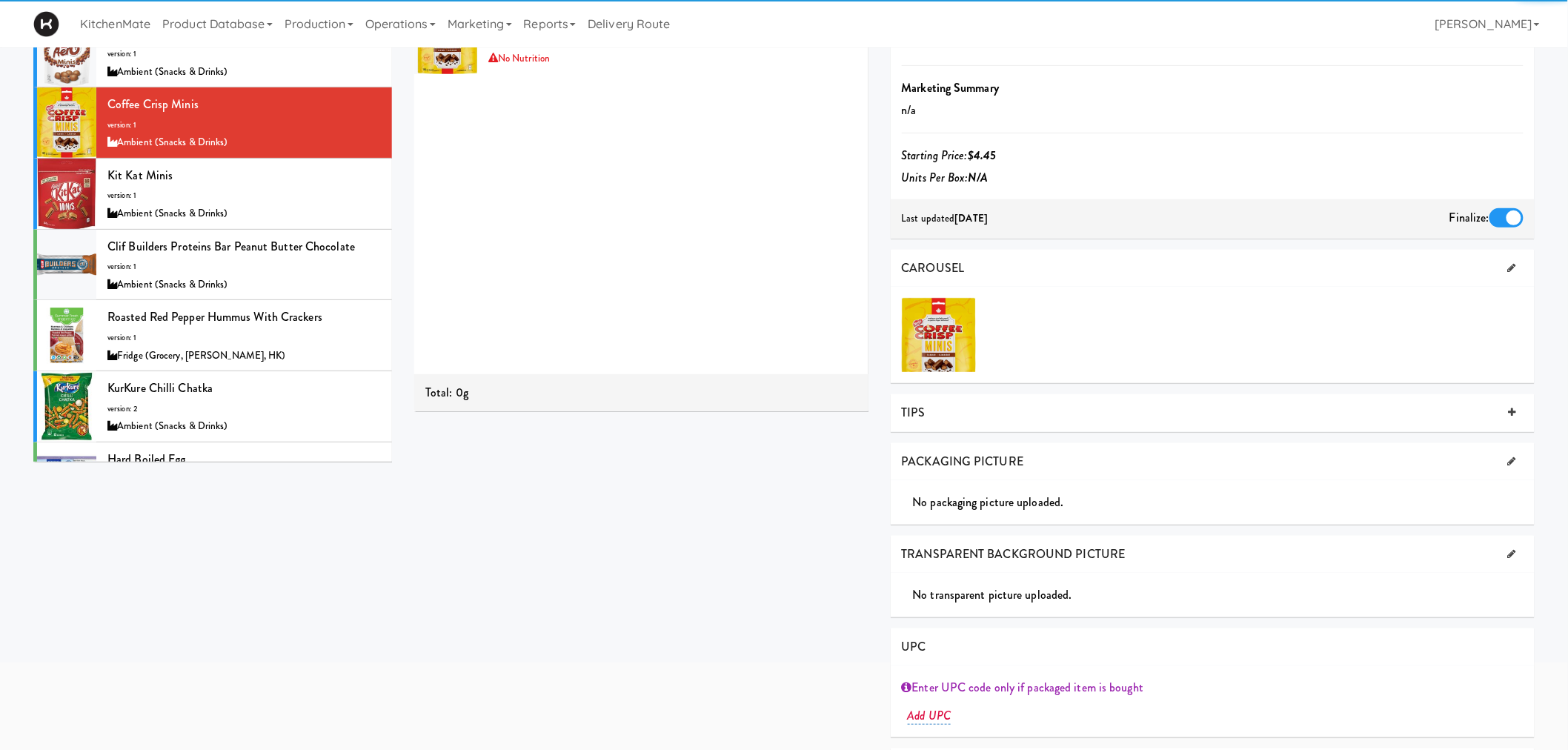
scroll to position [164, 0]
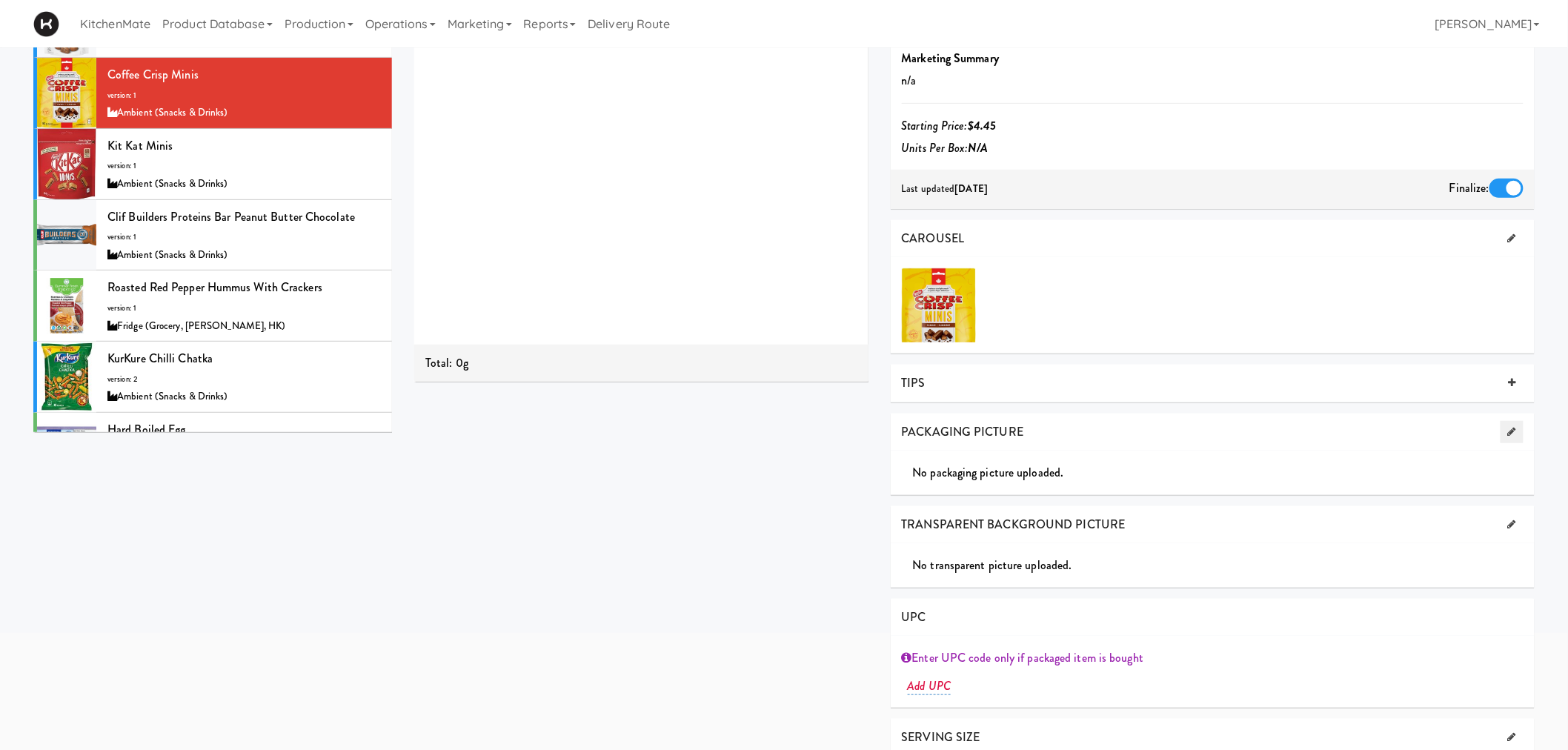
click at [1514, 425] on link at bounding box center [1511, 432] width 23 height 23
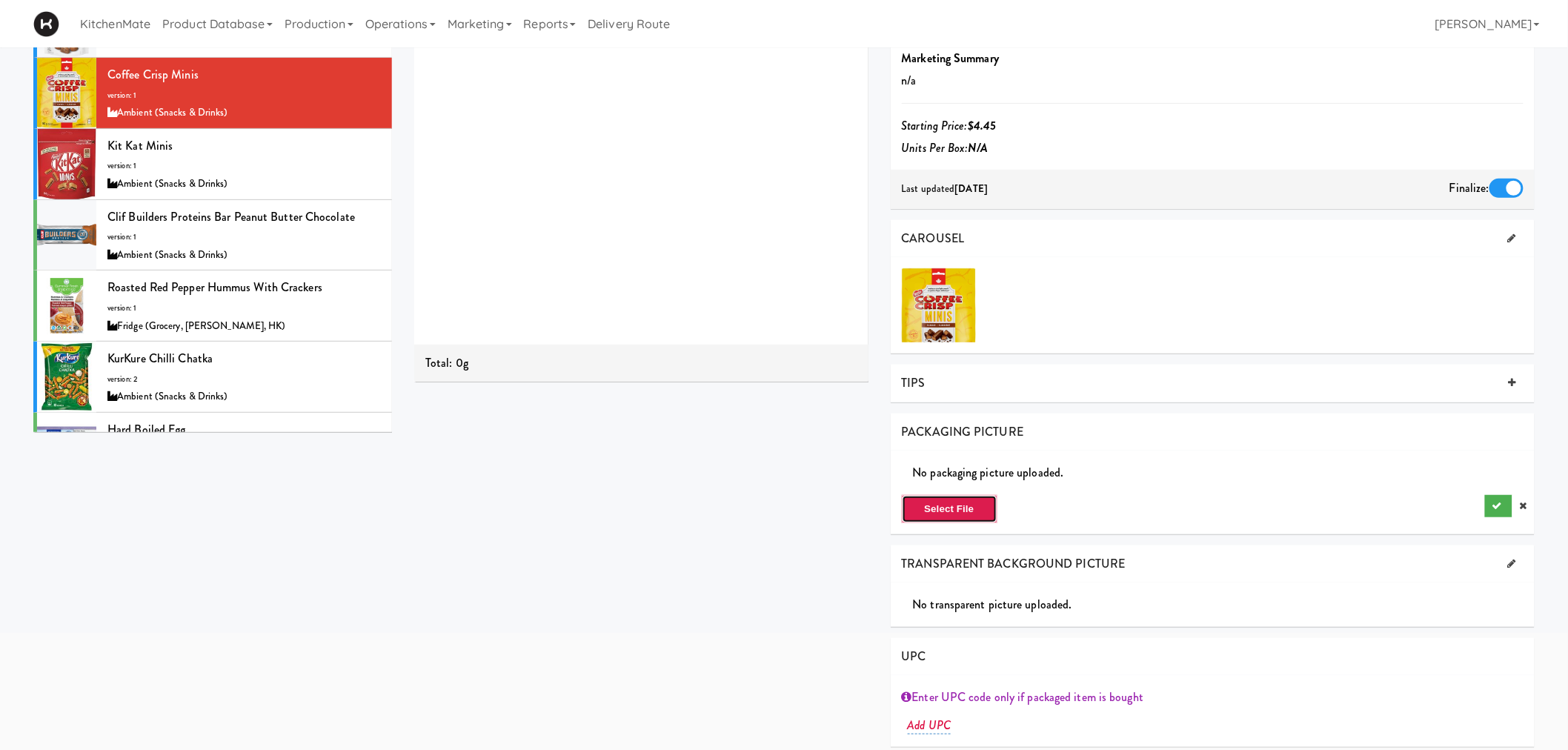
click at [949, 499] on button "Select File" at bounding box center [949, 508] width 96 height 28
type input "C:\fakepath\Coffee Criso minis.jpg"
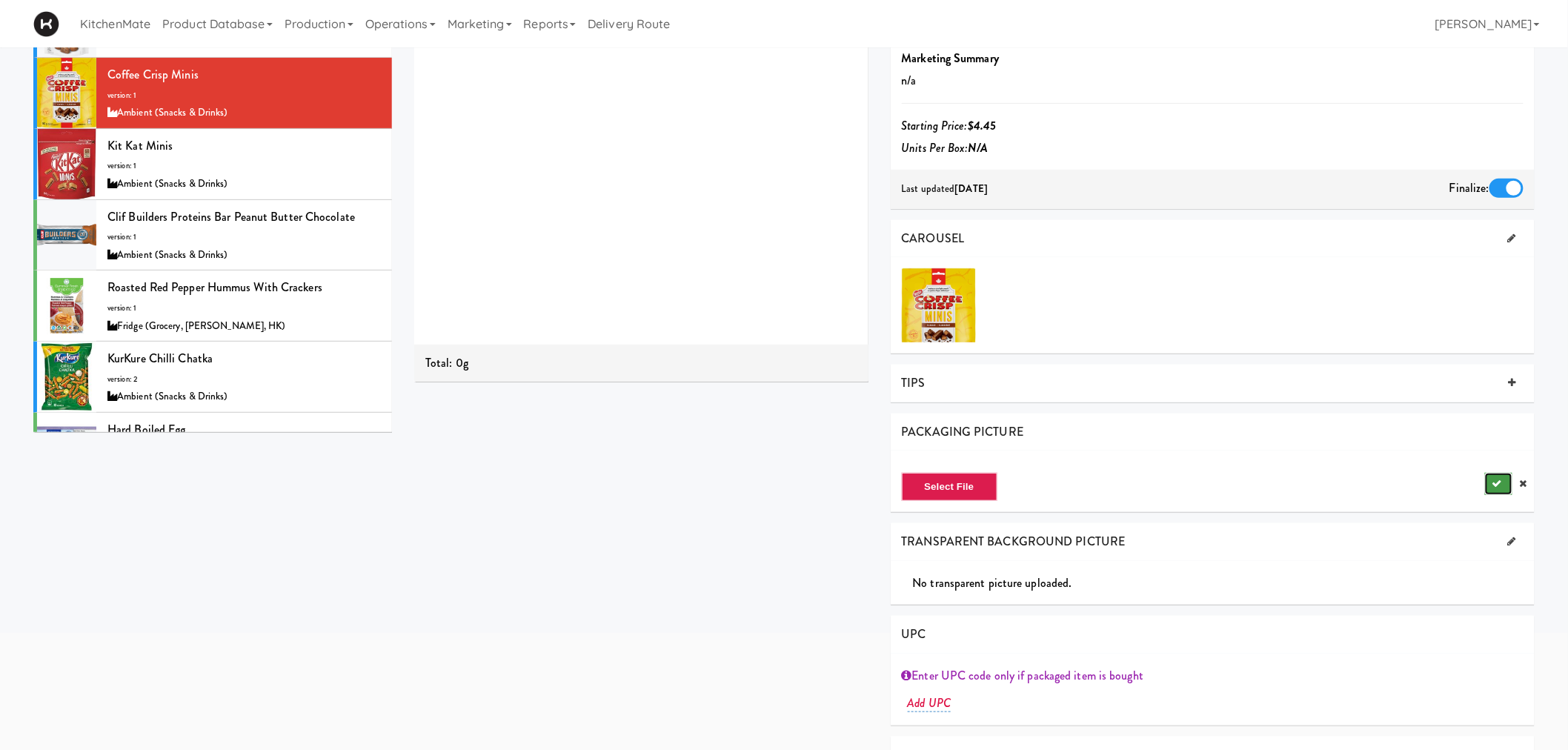
click at [1493, 489] on button "submit" at bounding box center [1499, 483] width 27 height 23
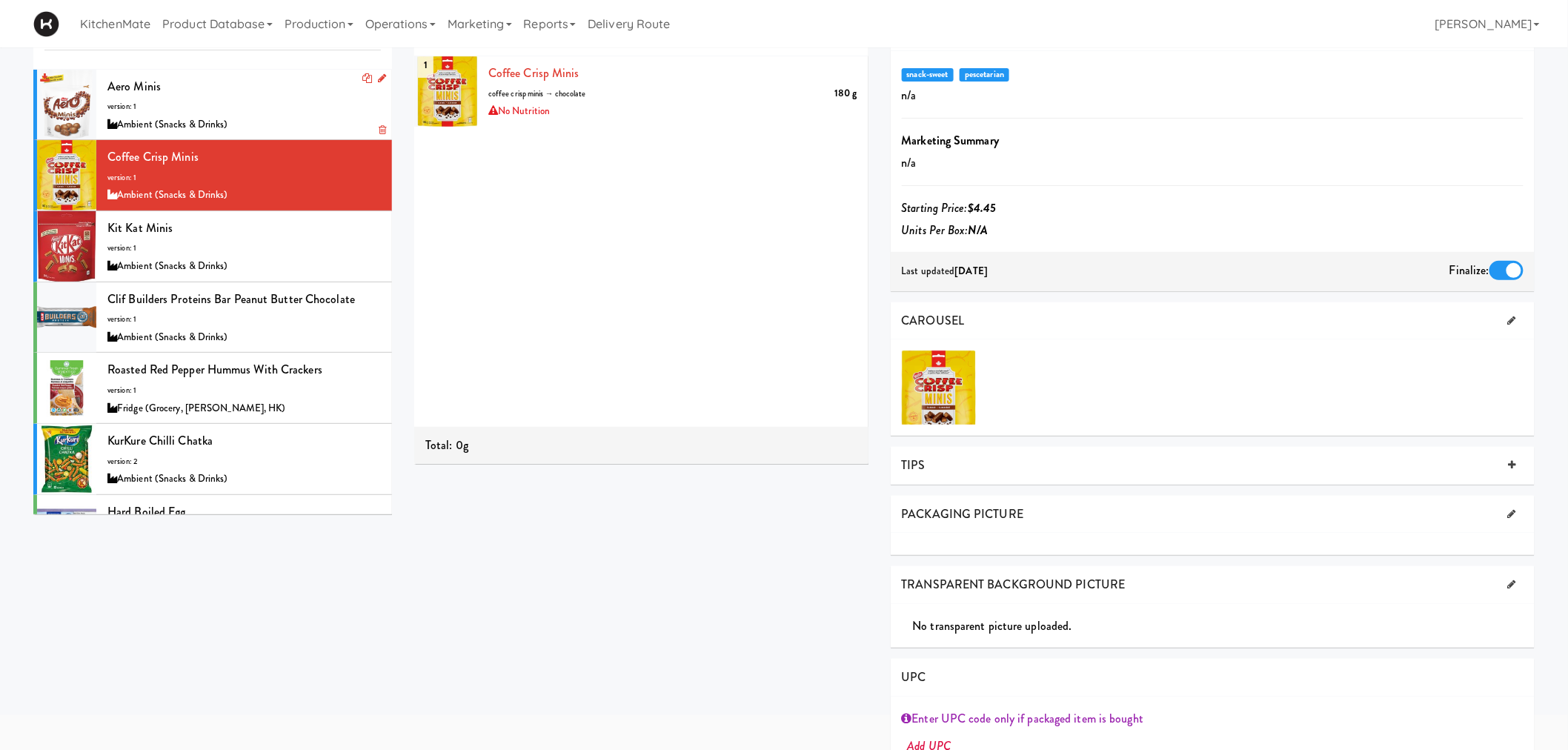
click at [214, 115] on div "Ambient (Snacks & Drinks)" at bounding box center [243, 124] width 273 height 19
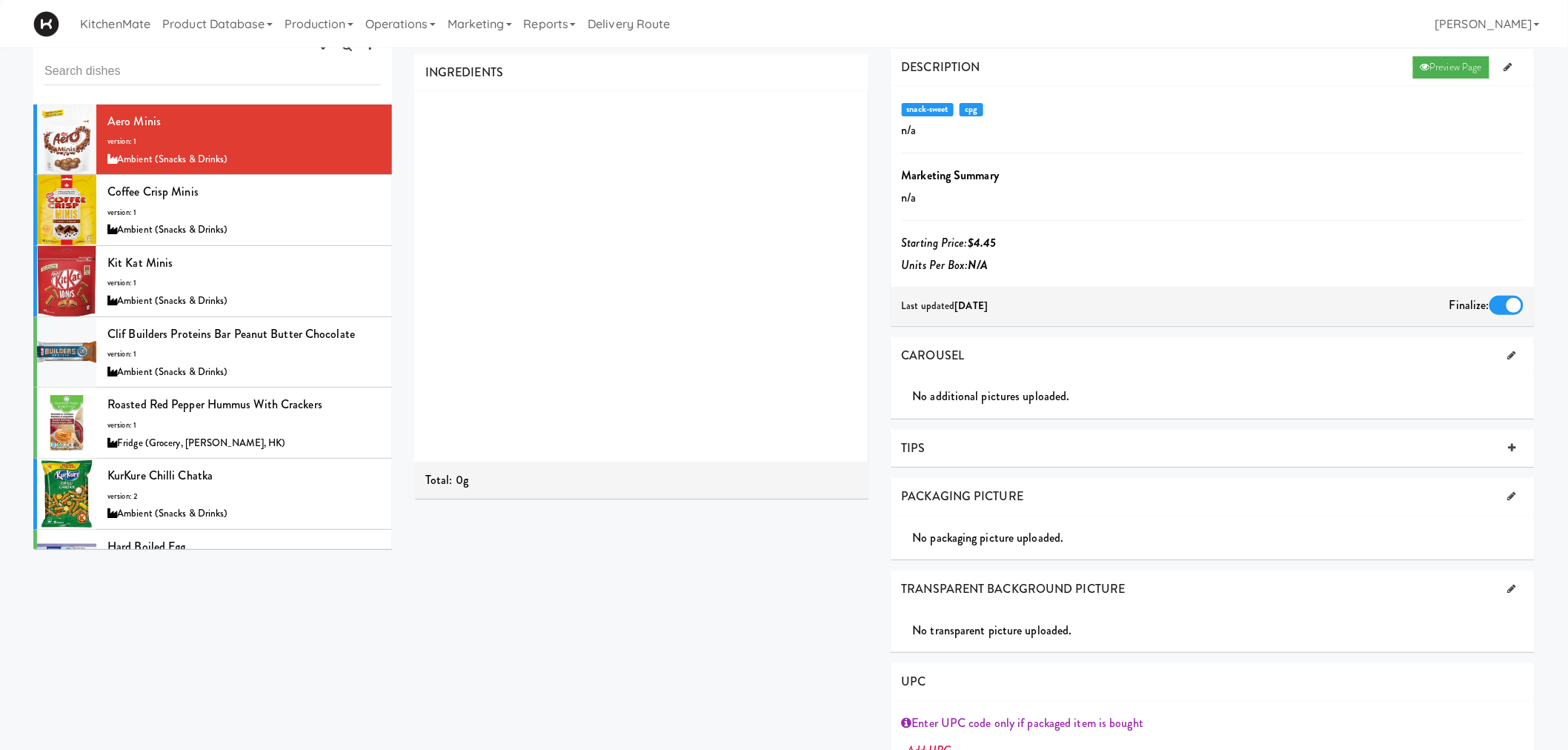
scroll to position [82, 0]
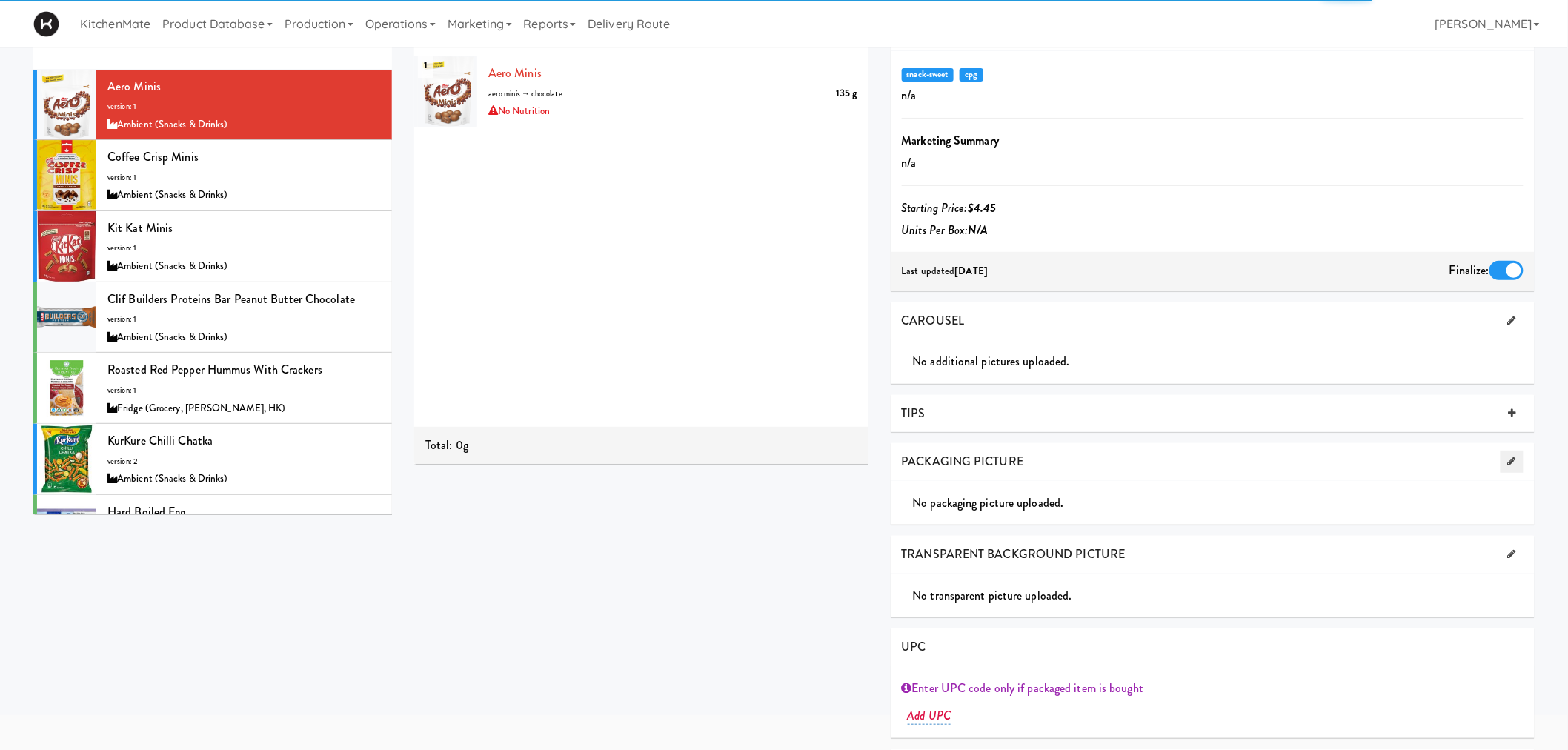
click at [1514, 463] on icon at bounding box center [1511, 461] width 8 height 10
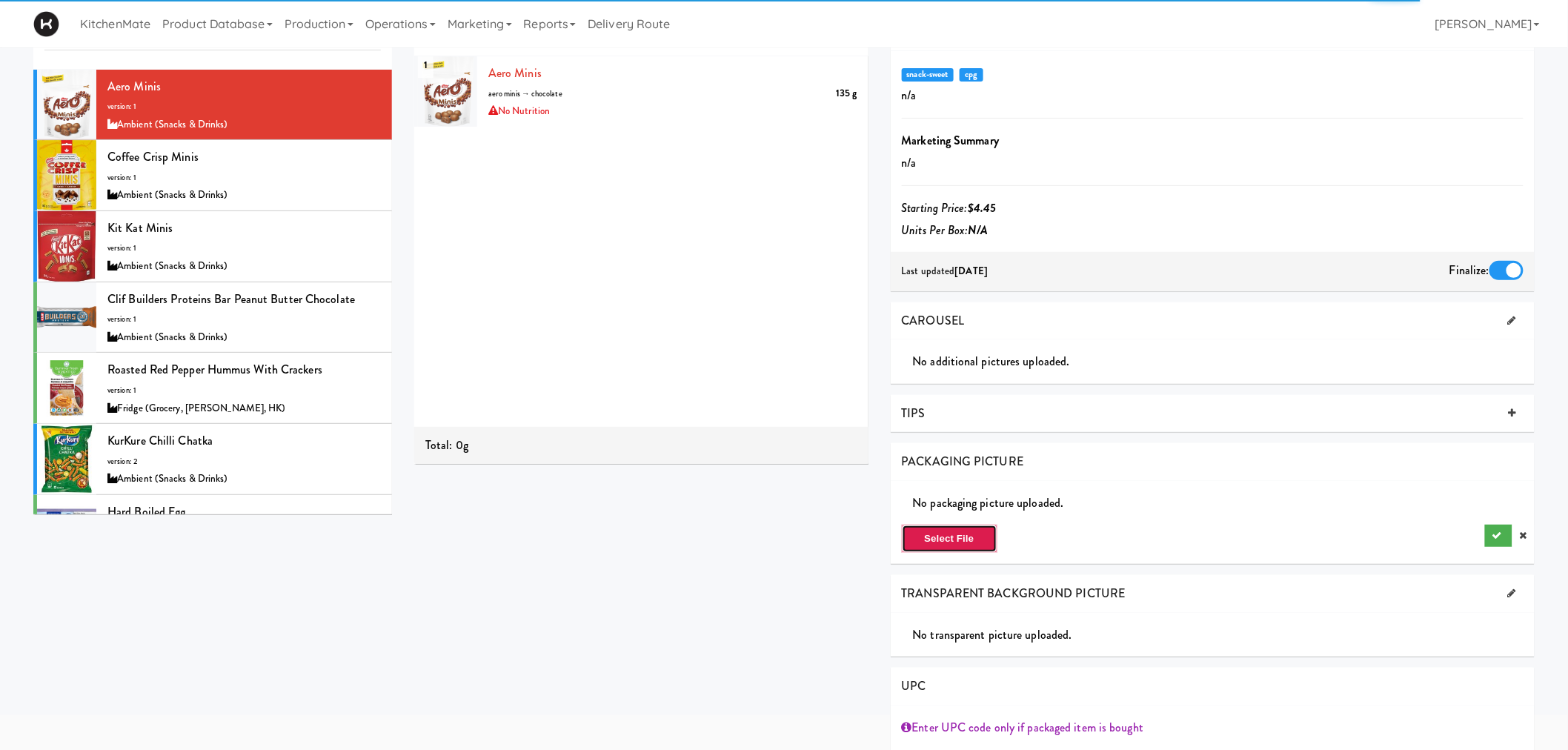
click at [974, 534] on button "Select File" at bounding box center [949, 538] width 96 height 28
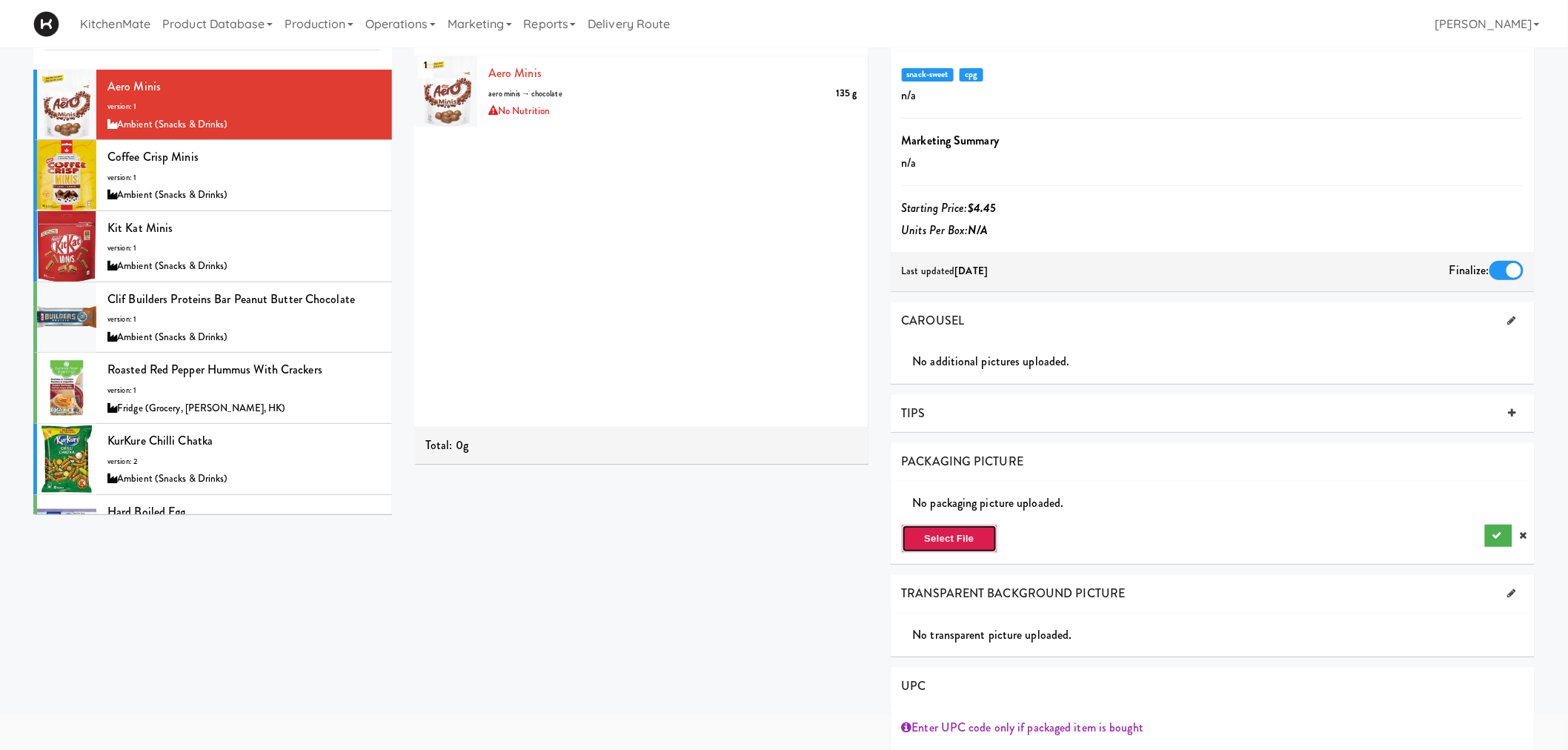
type input "C:\fakepath\Aero minis.png"
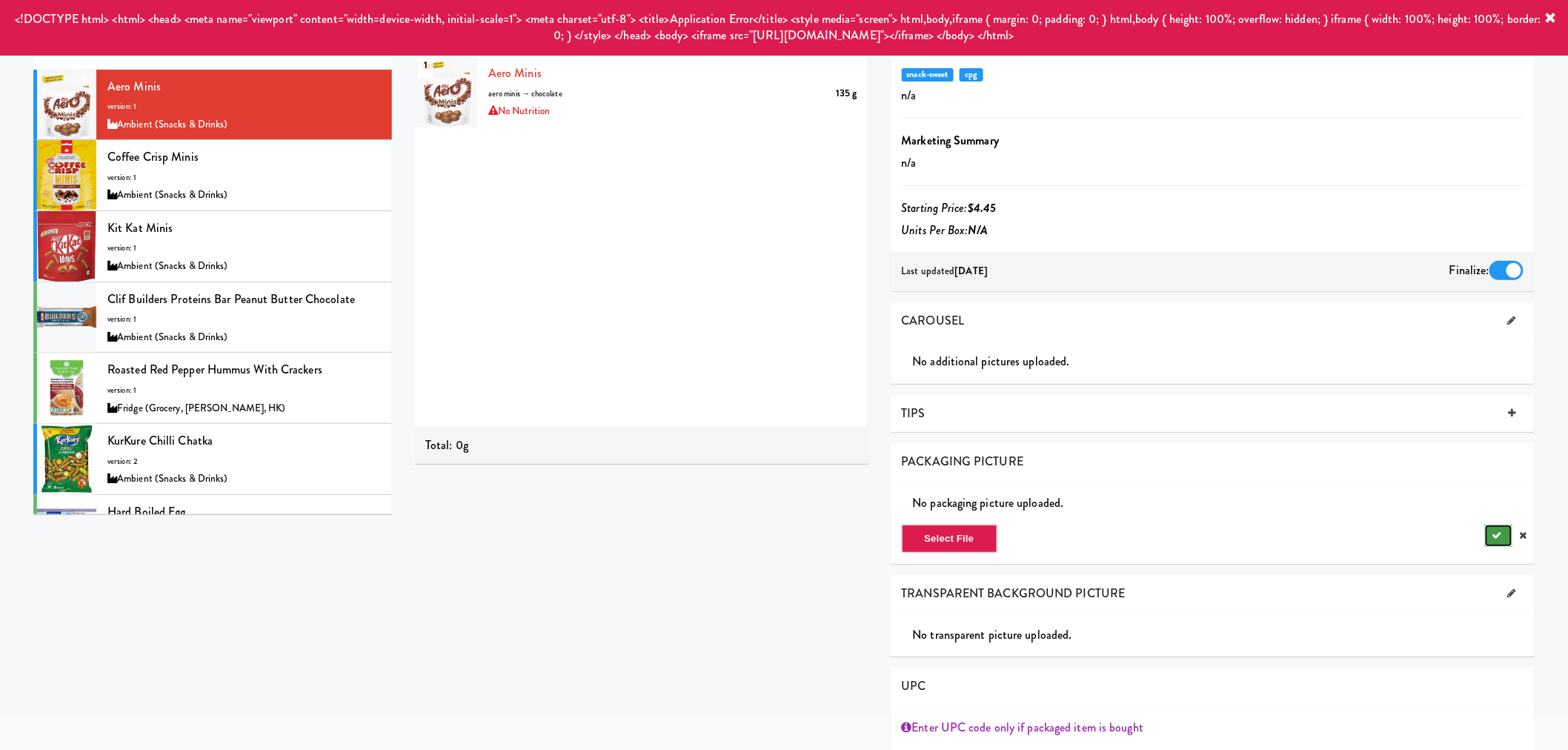
click at [1495, 528] on button "submit" at bounding box center [1499, 535] width 27 height 23
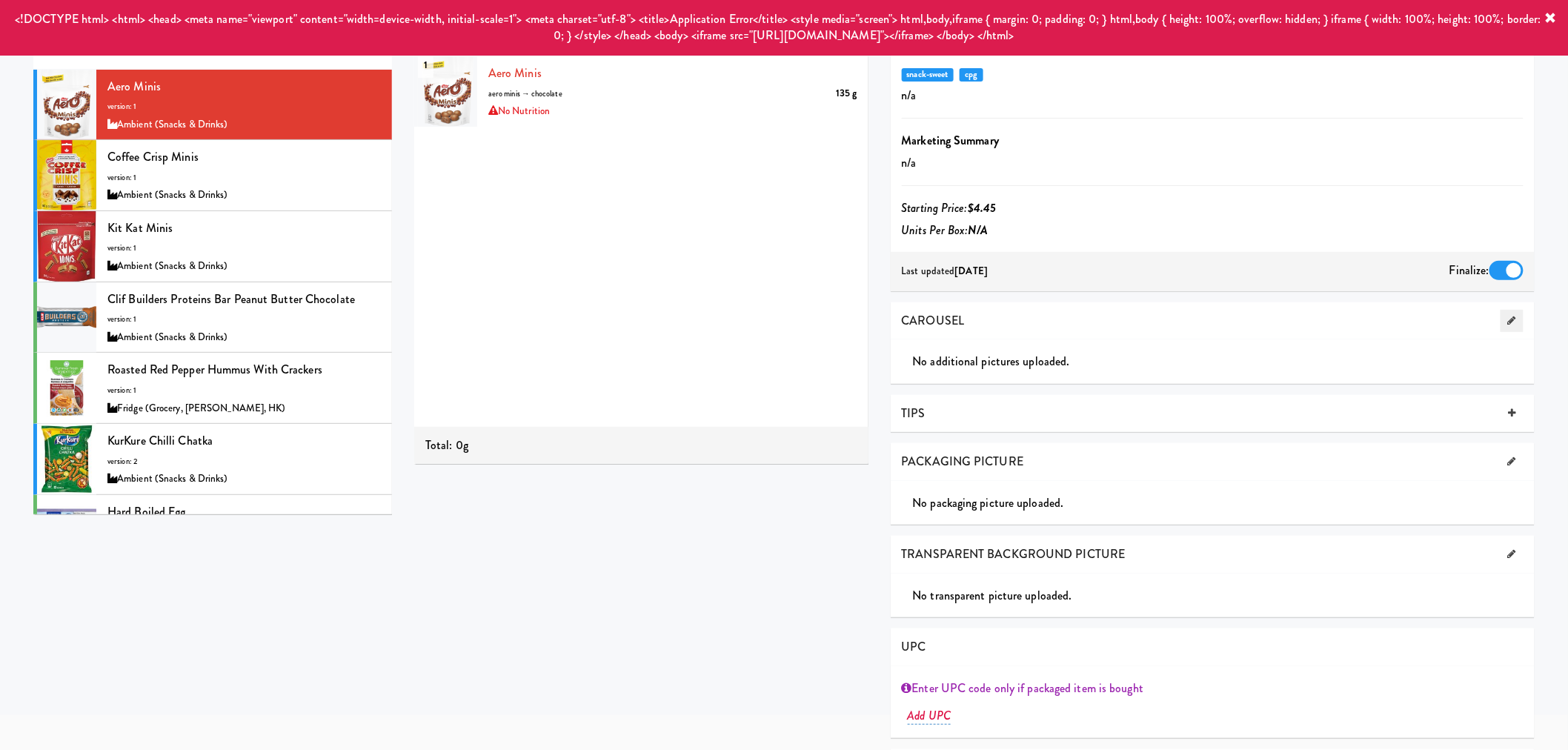
click at [1517, 318] on link at bounding box center [1511, 320] width 23 height 23
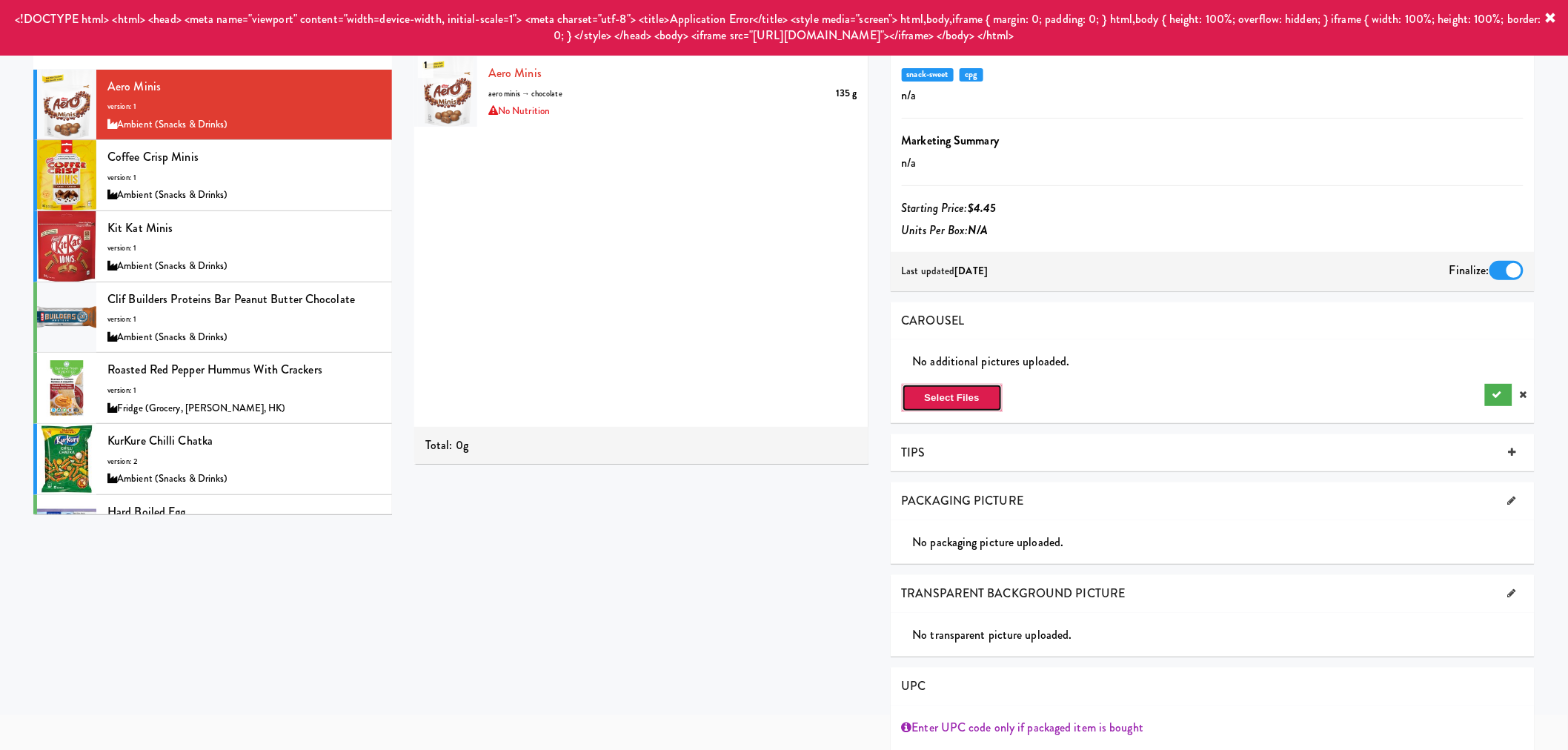
click at [945, 398] on button "Select Files" at bounding box center [952, 398] width 102 height 28
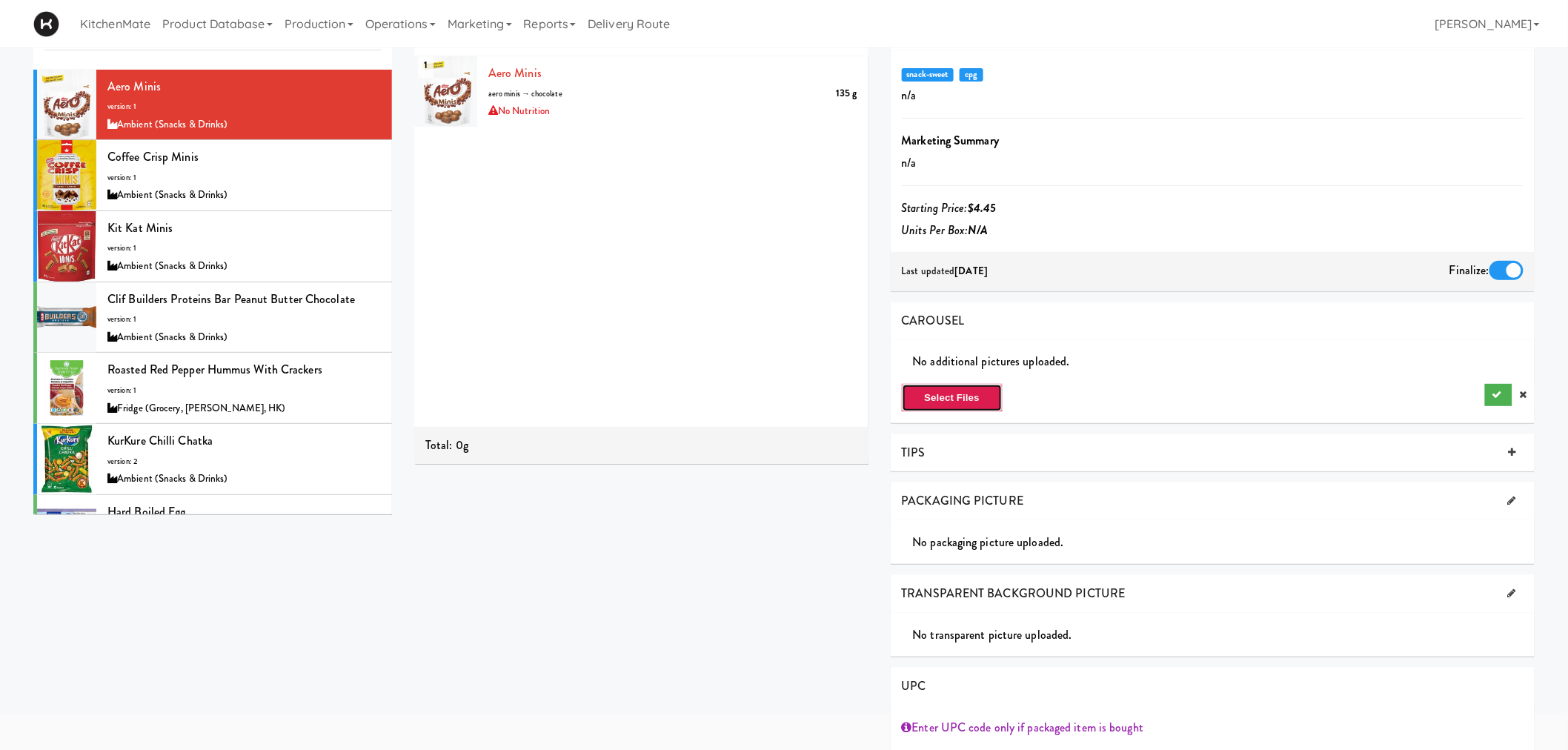
type input "C:\fakepath\Aero minis.png"
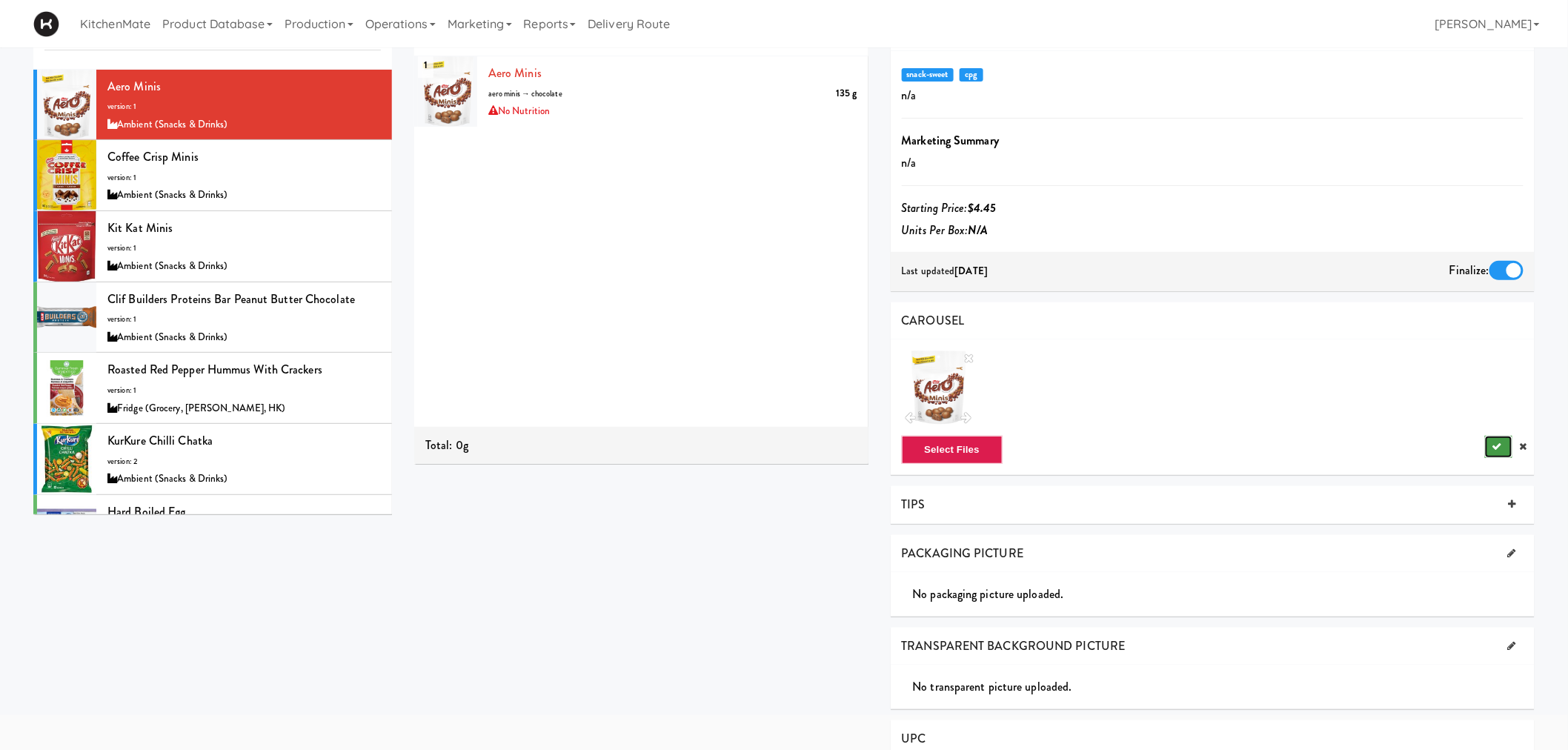
click at [1490, 444] on button "submit" at bounding box center [1499, 446] width 27 height 23
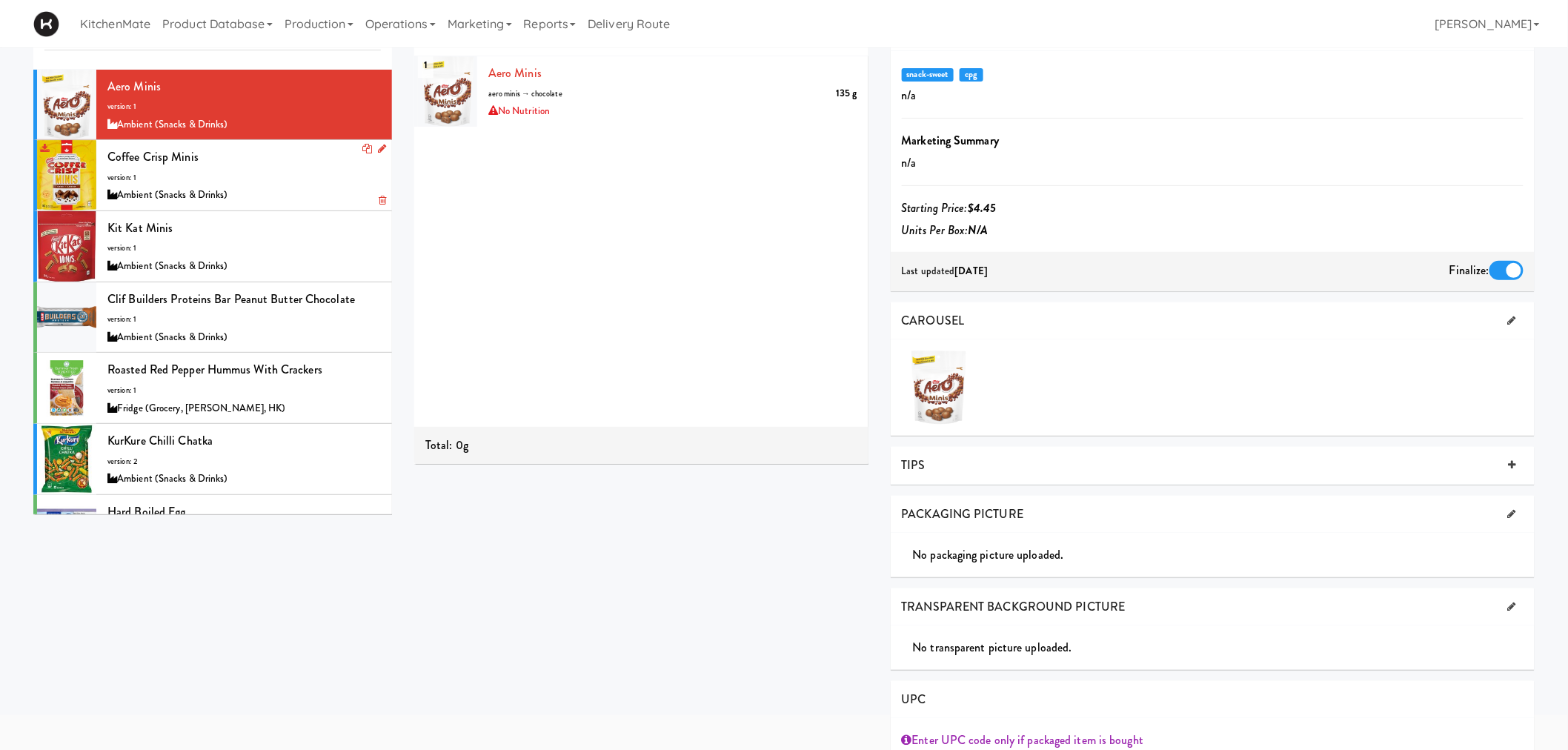
click at [230, 163] on div "Coffee Crisp Minis version: 1 Ambient (Snacks & Drinks)" at bounding box center [243, 175] width 273 height 59
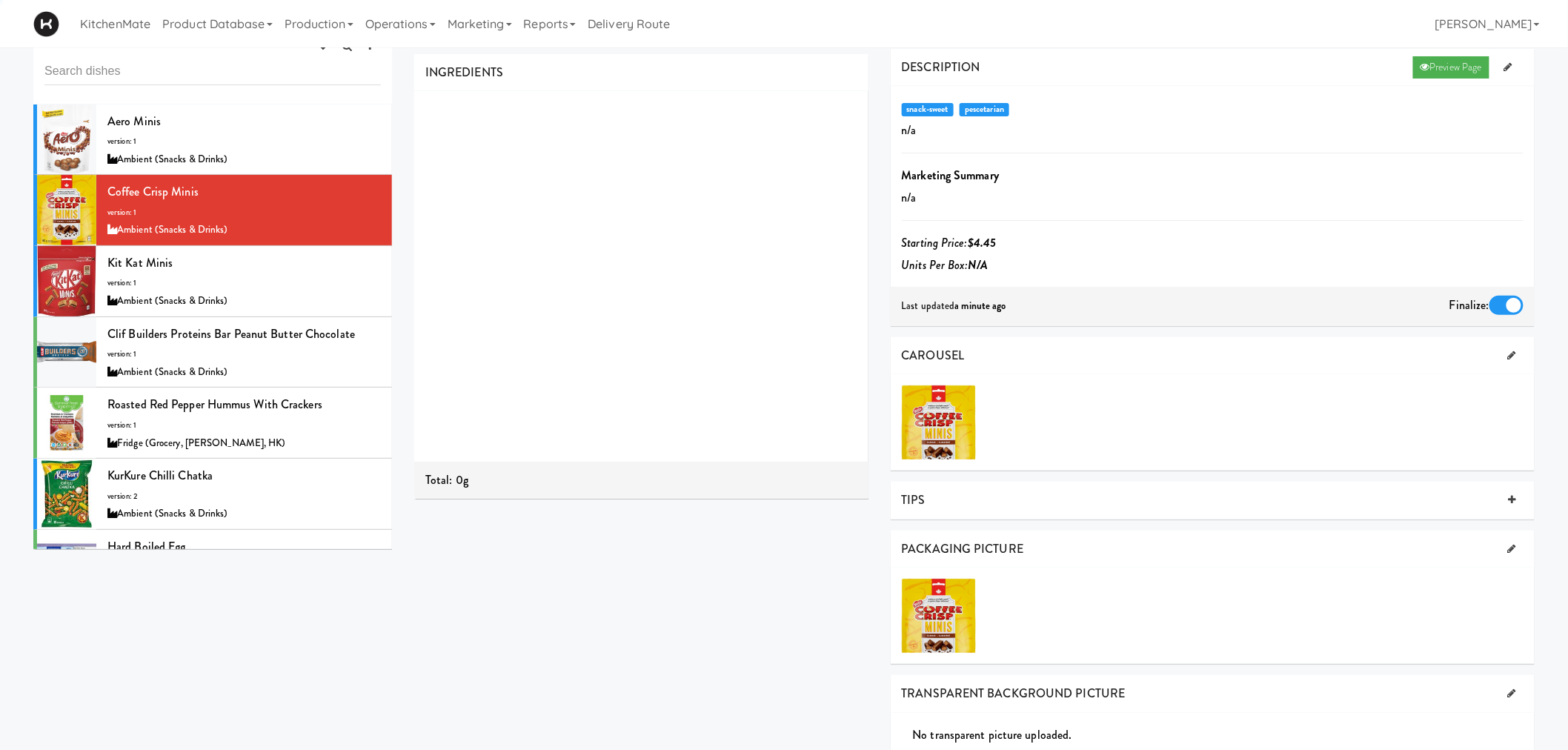
scroll to position [82, 0]
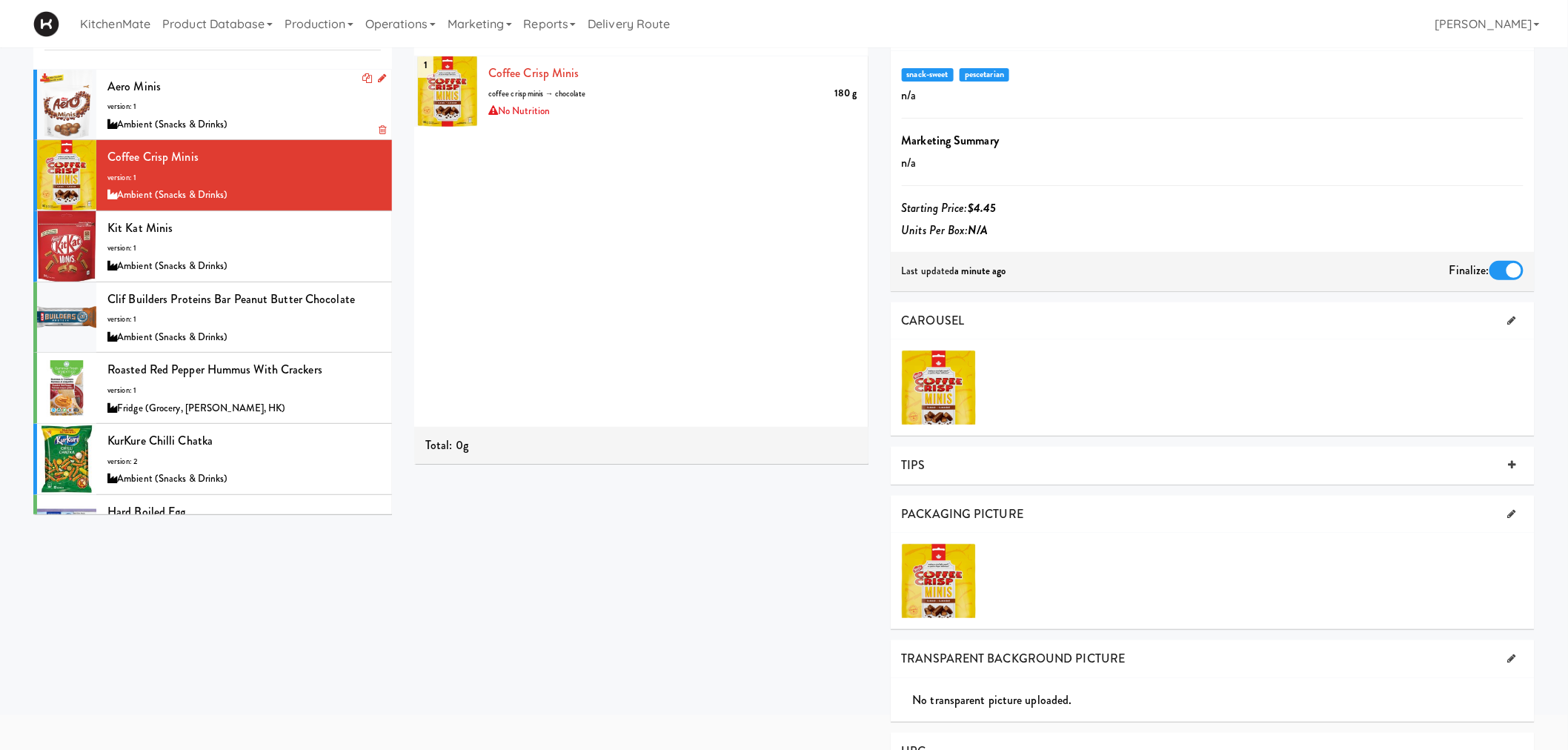
click at [173, 118] on div "Ambient (Snacks & Drinks)" at bounding box center [243, 124] width 273 height 19
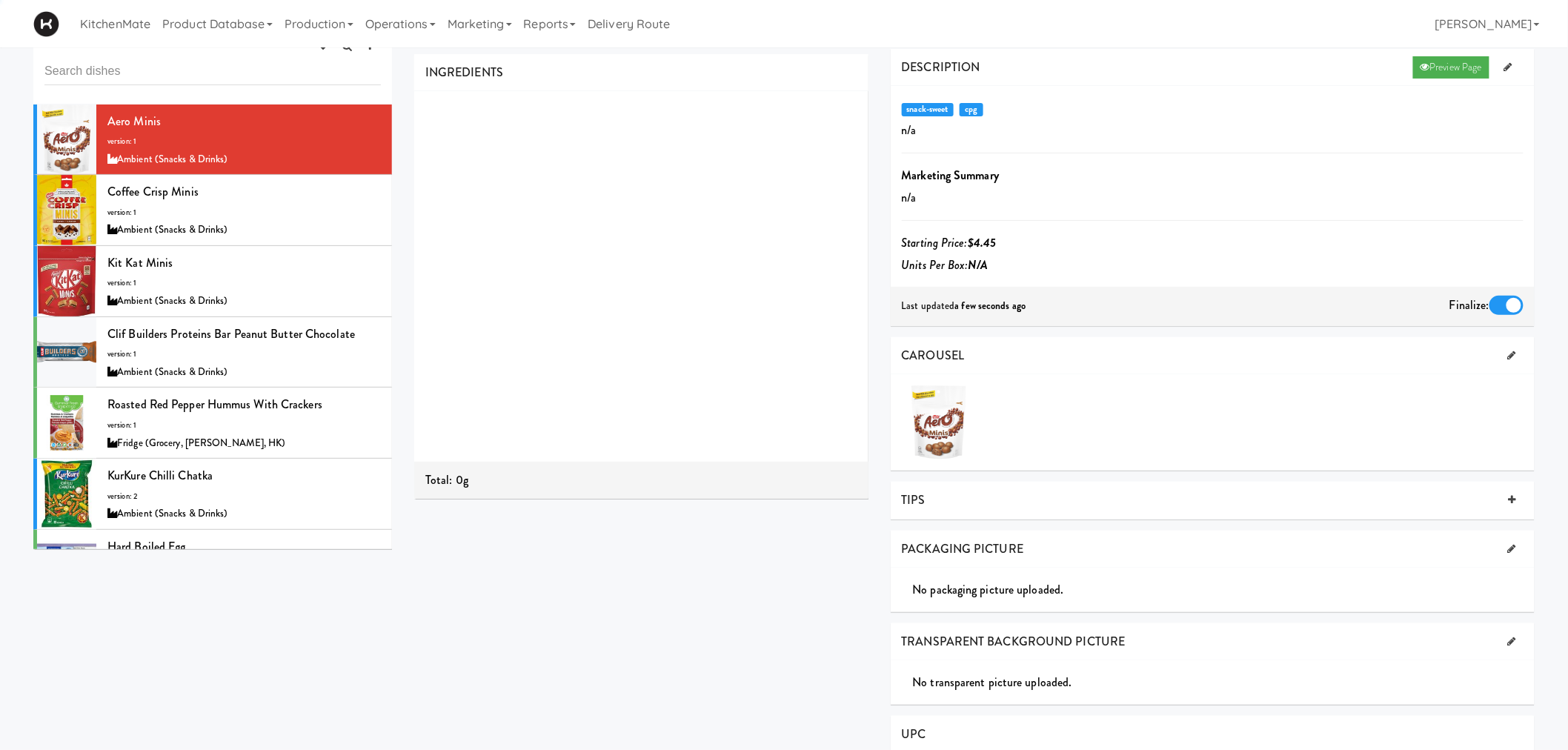
scroll to position [82, 0]
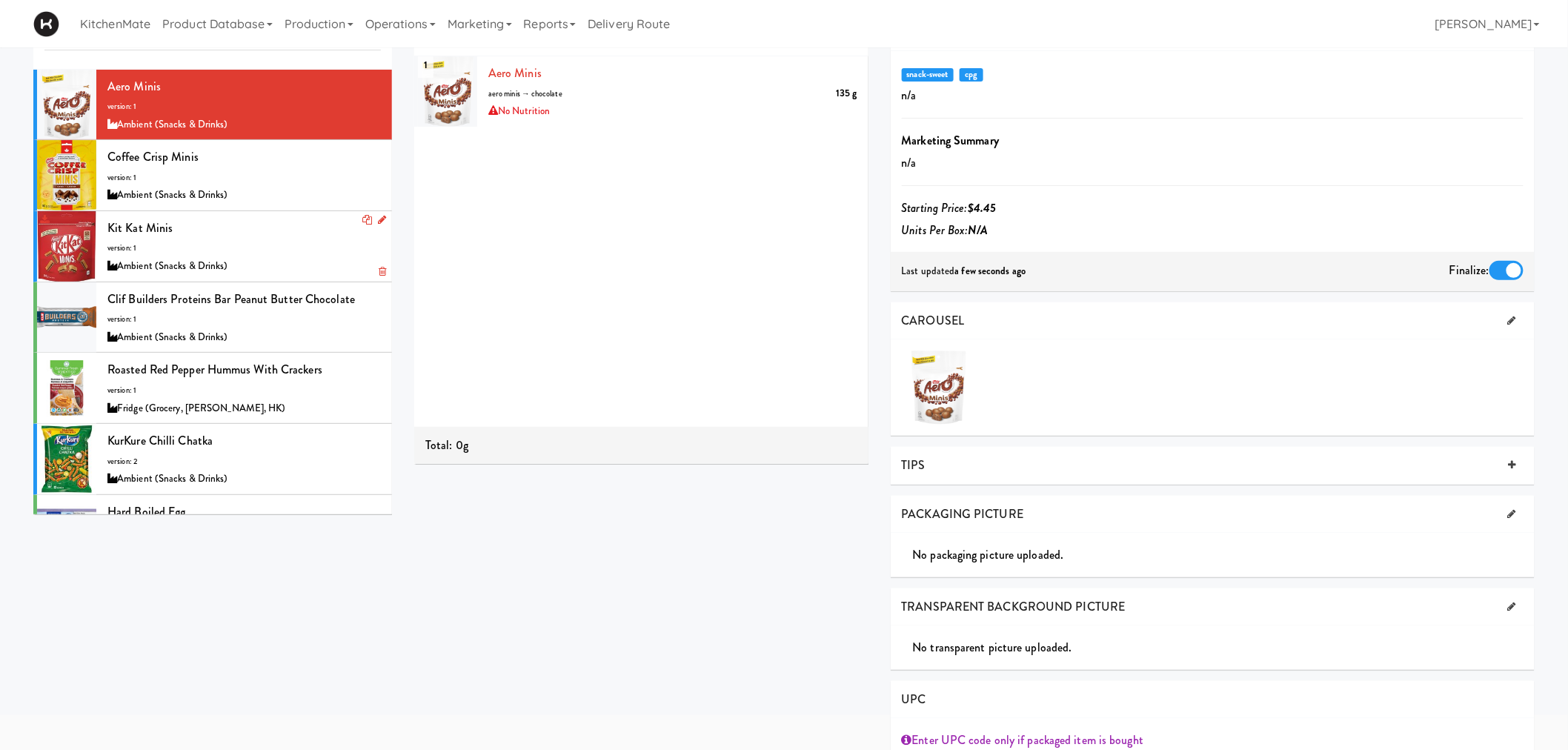
click at [119, 235] on div "Kit Kat Minis version: 1 Ambient (Snacks & Drinks)" at bounding box center [243, 246] width 273 height 59
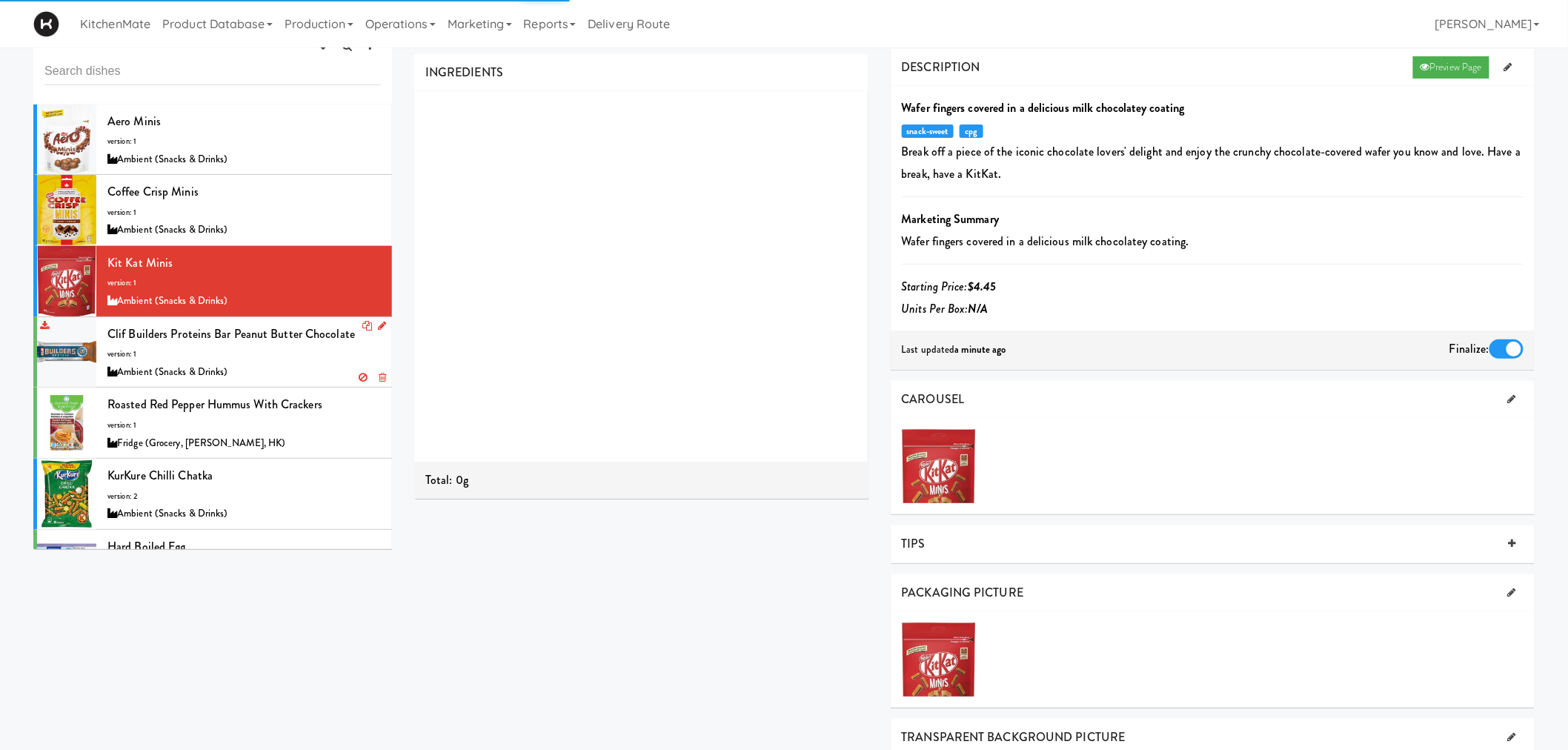
scroll to position [82, 0]
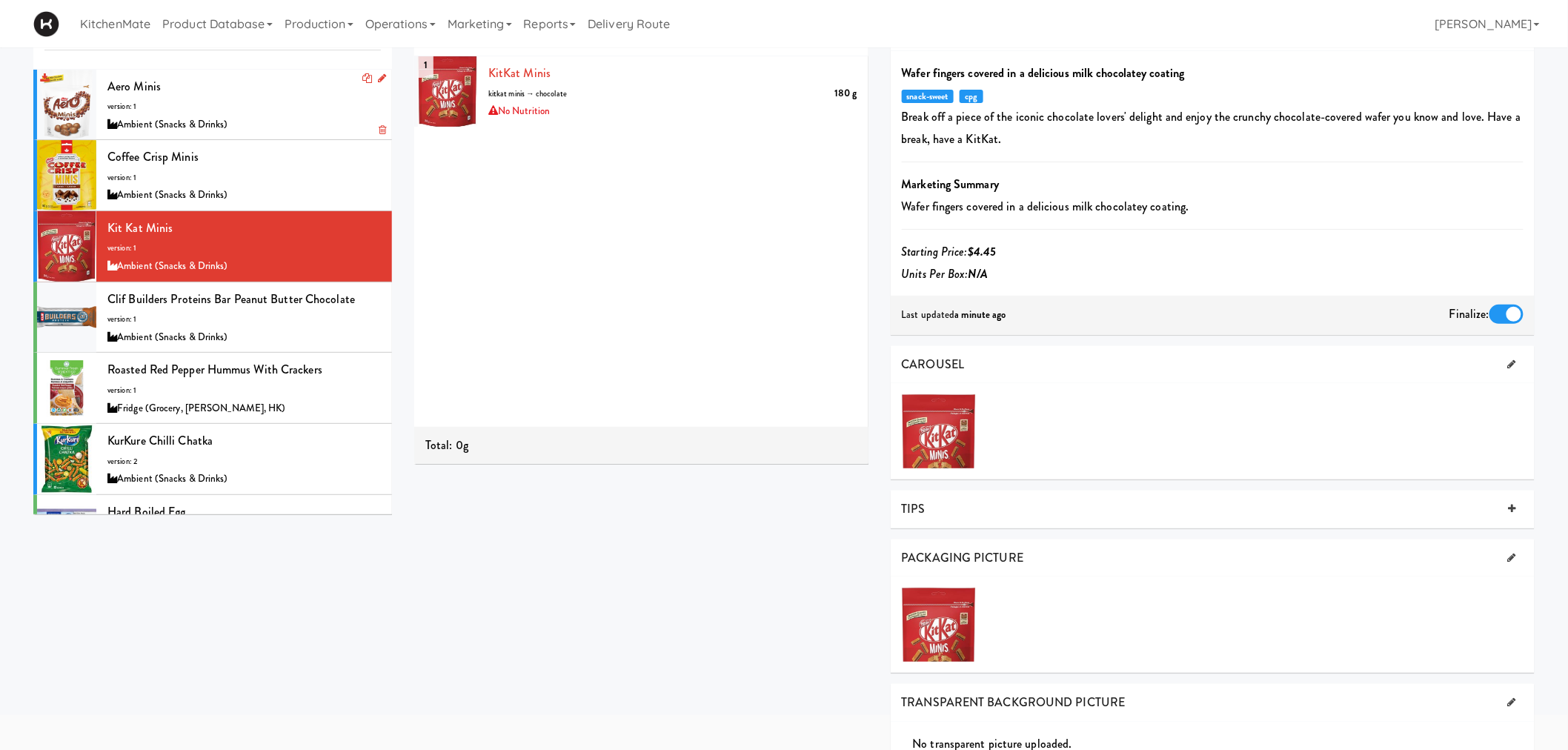
click at [193, 110] on div "Aero Minis version: 1 Ambient (Snacks & Drinks)" at bounding box center [243, 105] width 273 height 59
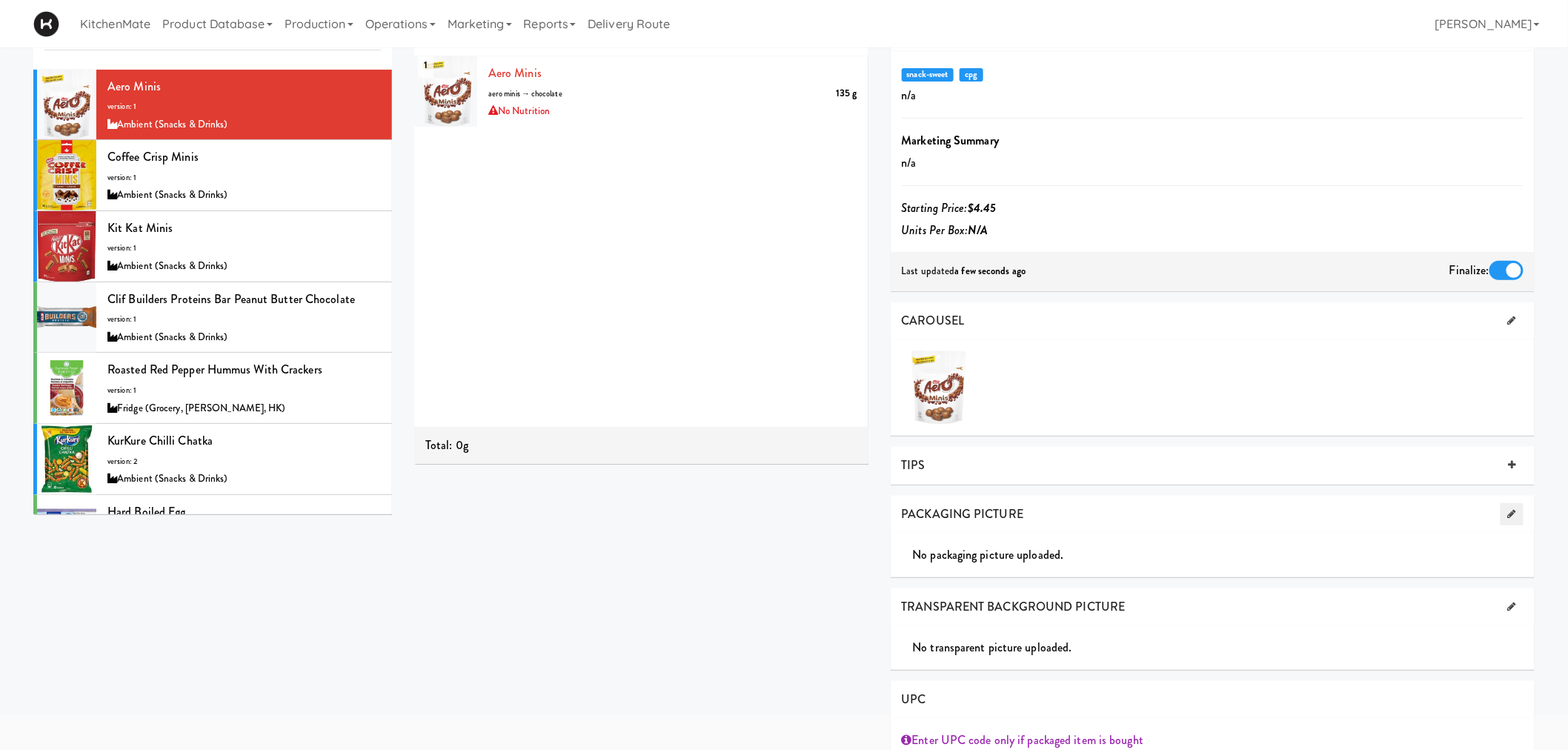
click at [1515, 506] on link at bounding box center [1511, 514] width 23 height 23
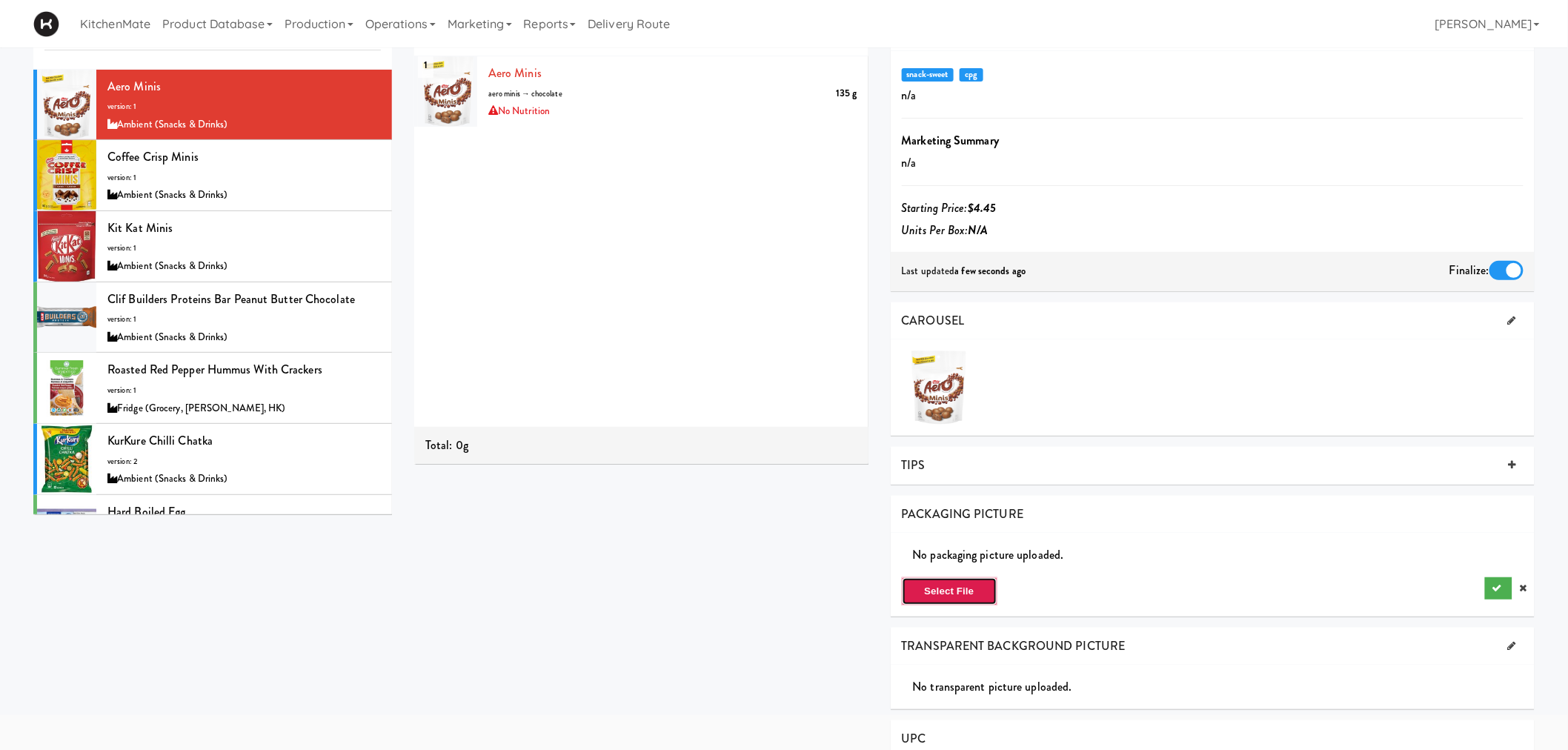
click at [952, 591] on button "Select File" at bounding box center [949, 590] width 96 height 28
type input "C:\fakepath\Aero minis.png"
click at [1500, 590] on icon "submit" at bounding box center [1497, 588] width 10 height 10
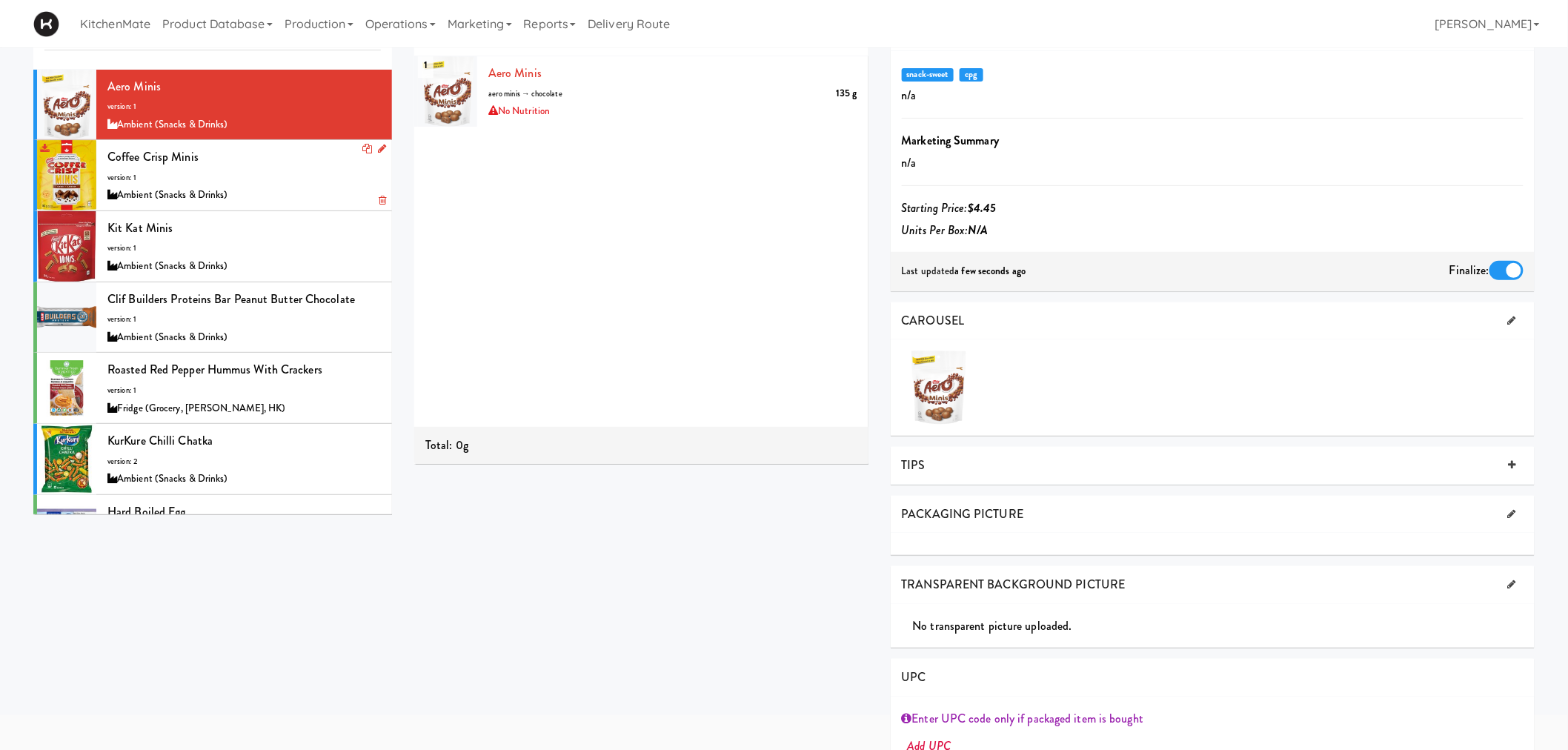
click at [189, 171] on div "Coffee Crisp Minis version: 1 Ambient (Snacks & Drinks)" at bounding box center [243, 175] width 273 height 59
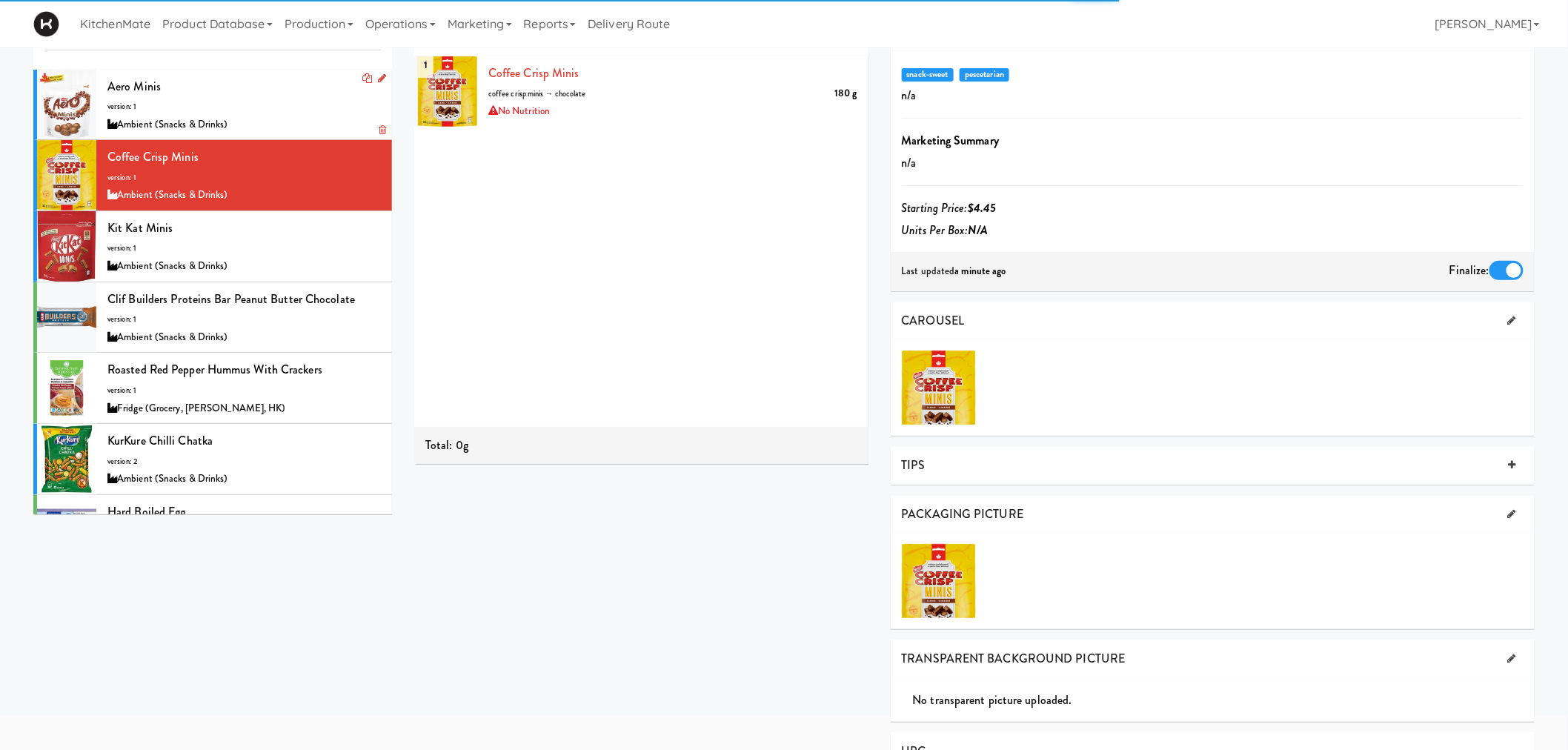
click at [202, 132] on div "Ambient (Snacks & Drinks)" at bounding box center [243, 124] width 273 height 19
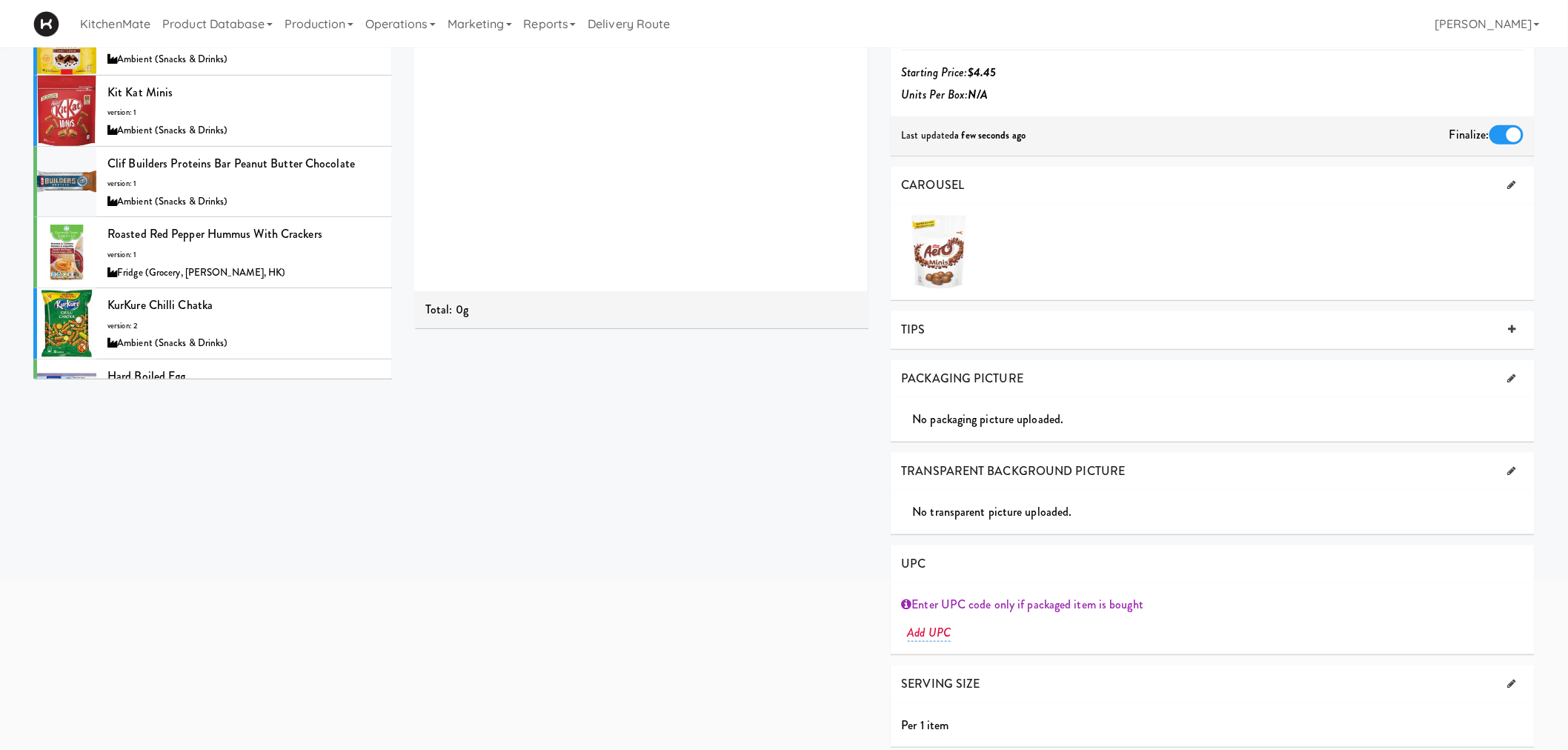
scroll to position [226, 0]
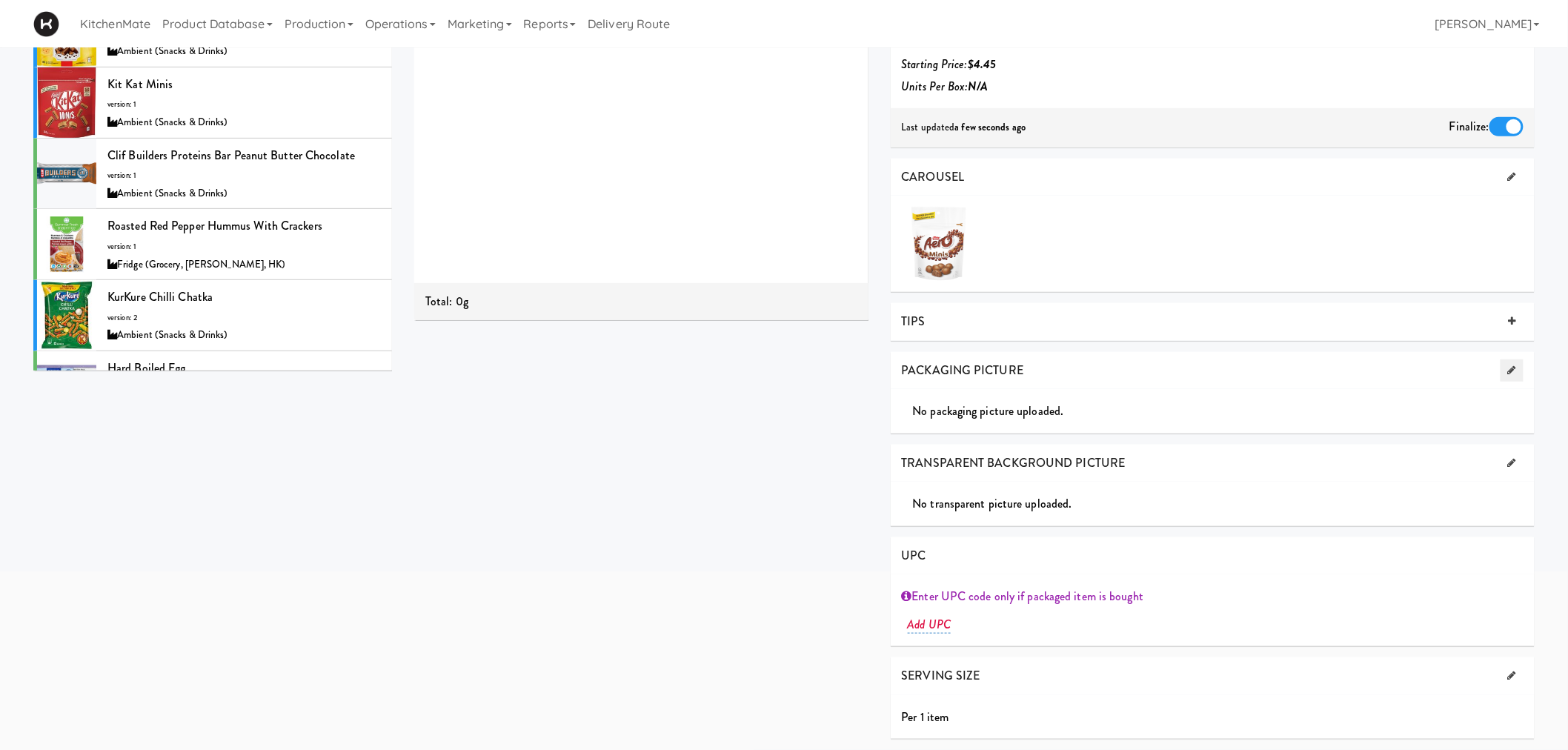
click at [1505, 371] on link at bounding box center [1511, 370] width 23 height 23
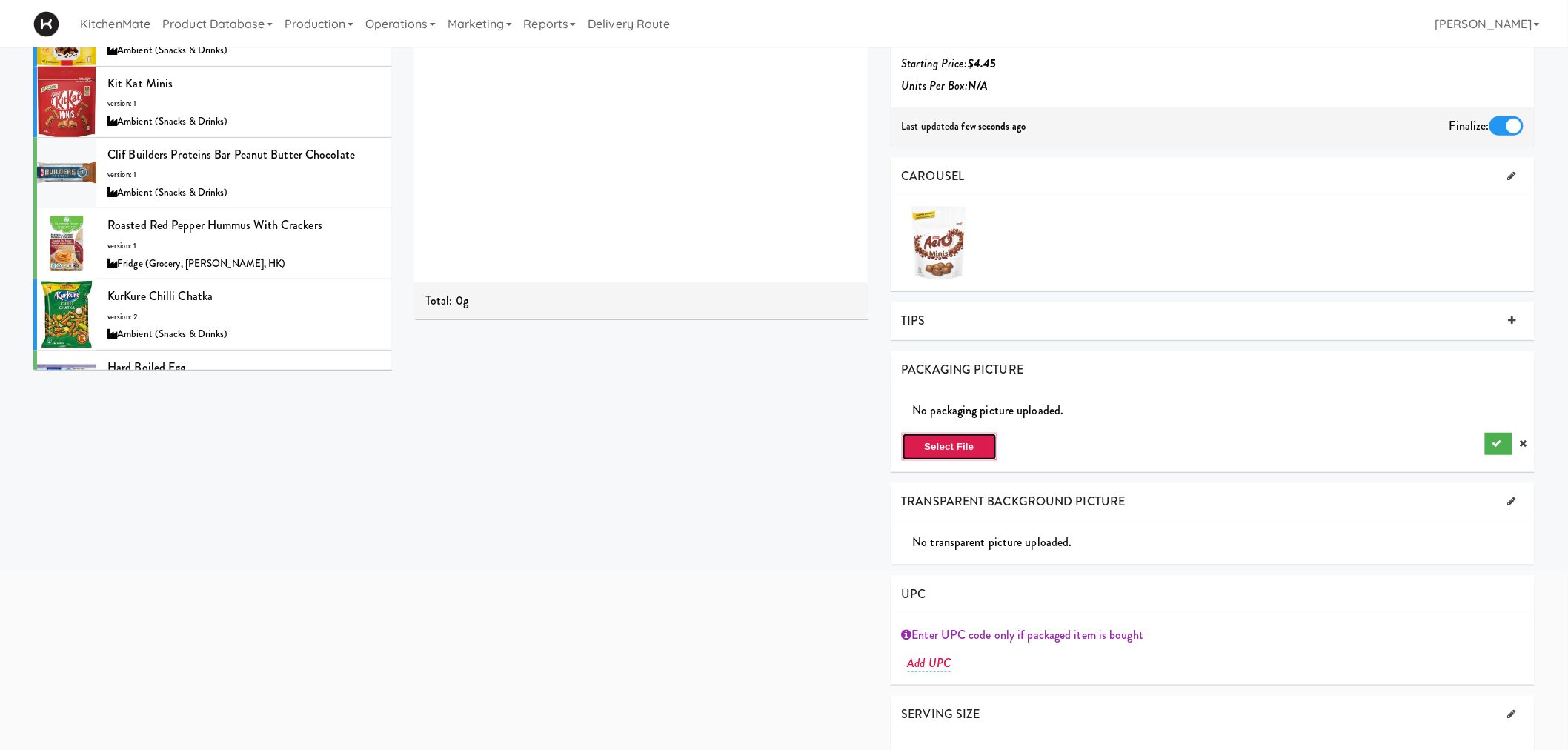
click at [920, 443] on button "Select File" at bounding box center [949, 446] width 96 height 28
type input "C:\fakepath\Aero minis.png"
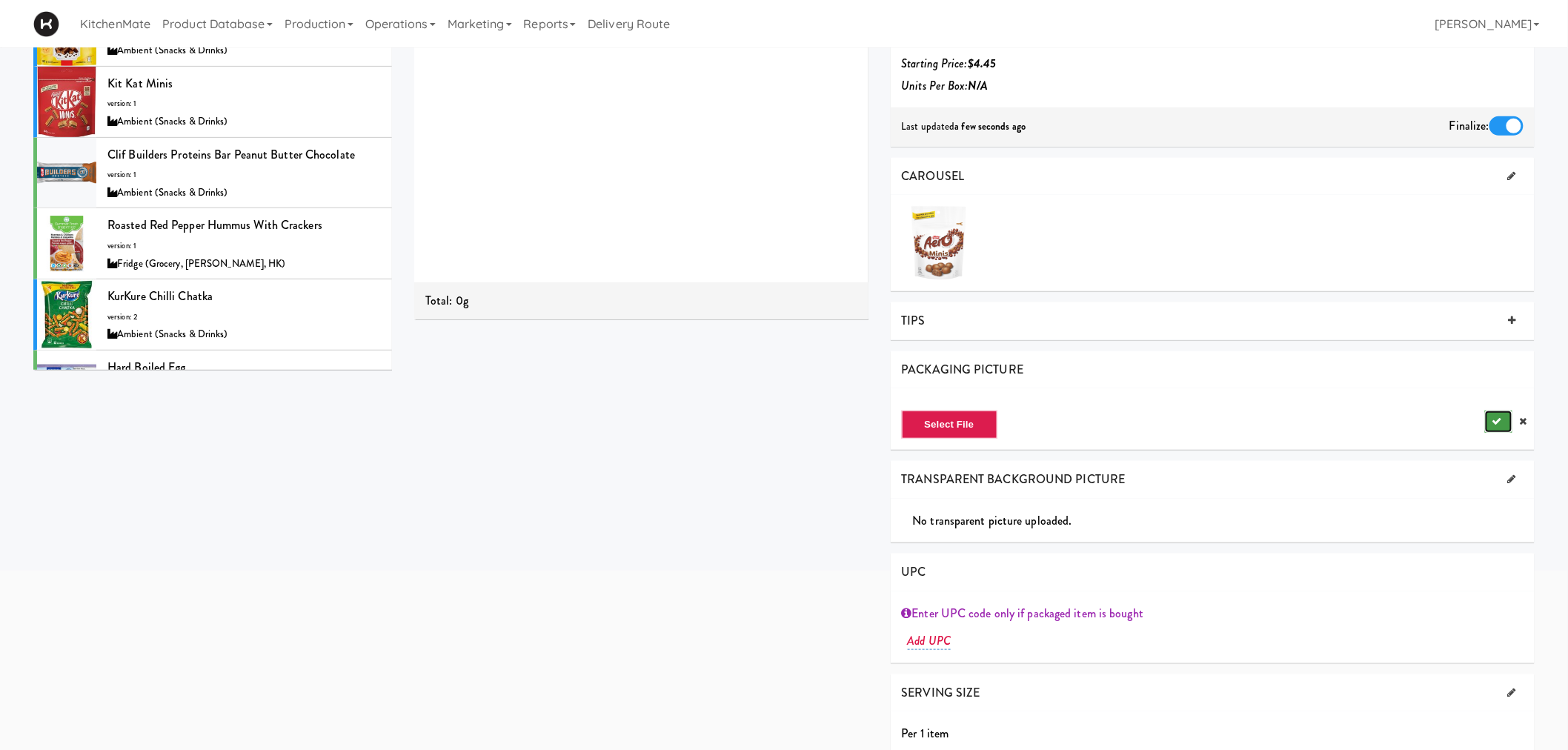
click at [1485, 424] on button "submit" at bounding box center [1499, 421] width 27 height 23
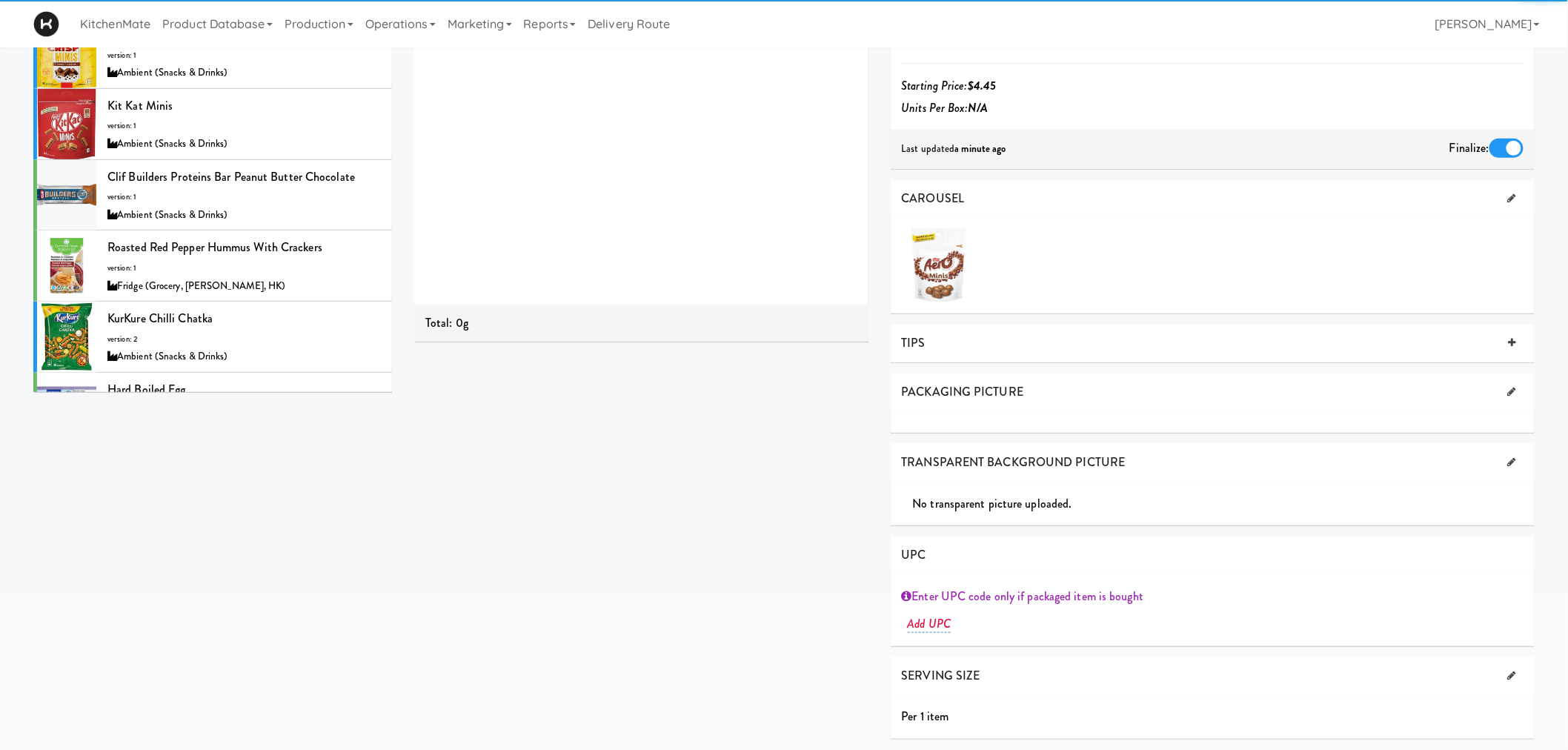
scroll to position [205, 0]
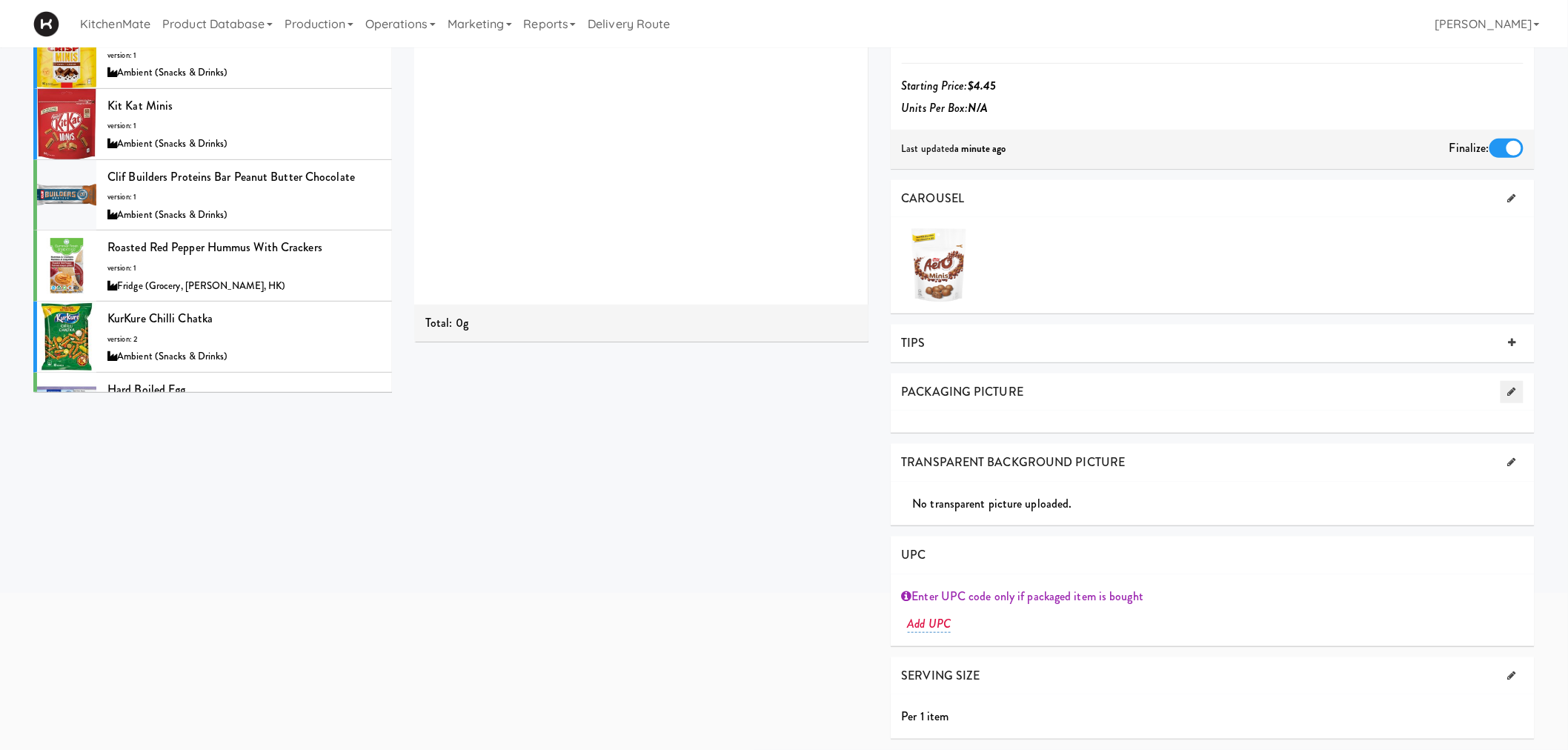
click at [1508, 390] on icon at bounding box center [1511, 391] width 8 height 10
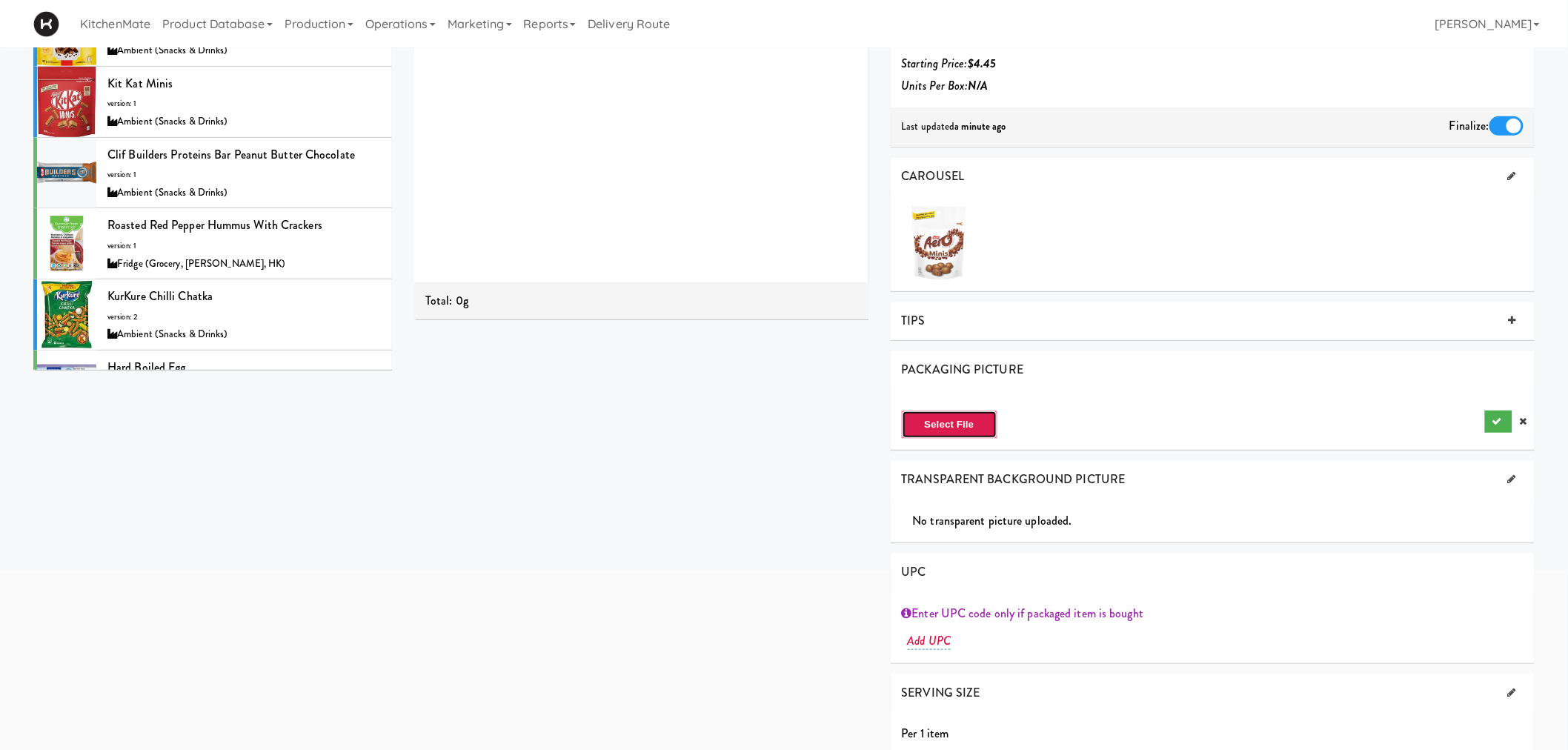
click at [986, 435] on button "Select File" at bounding box center [949, 424] width 96 height 28
type input "C:\fakepath\Aero minis.png"
click at [1499, 420] on icon "submit" at bounding box center [1497, 421] width 10 height 10
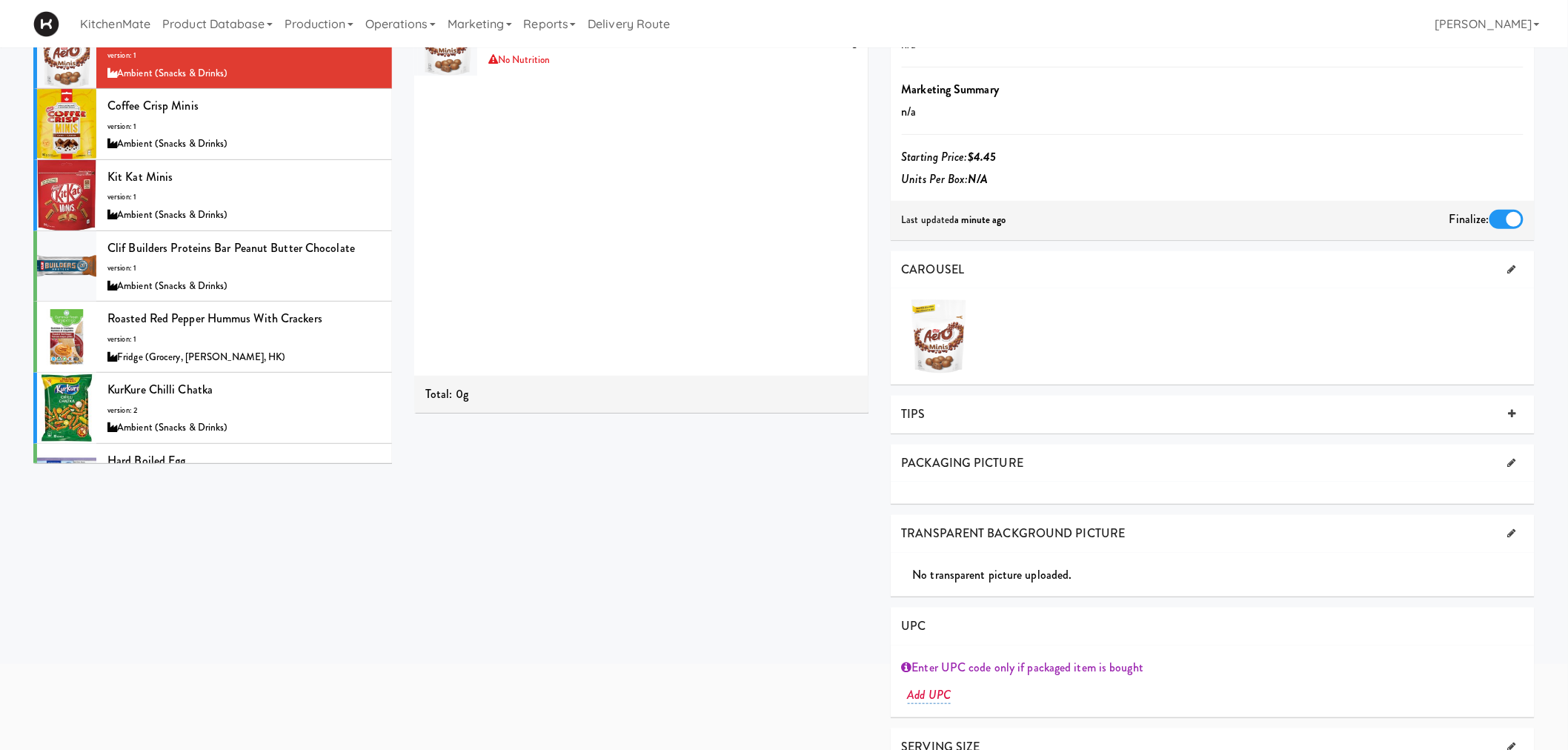
scroll to position [40, 0]
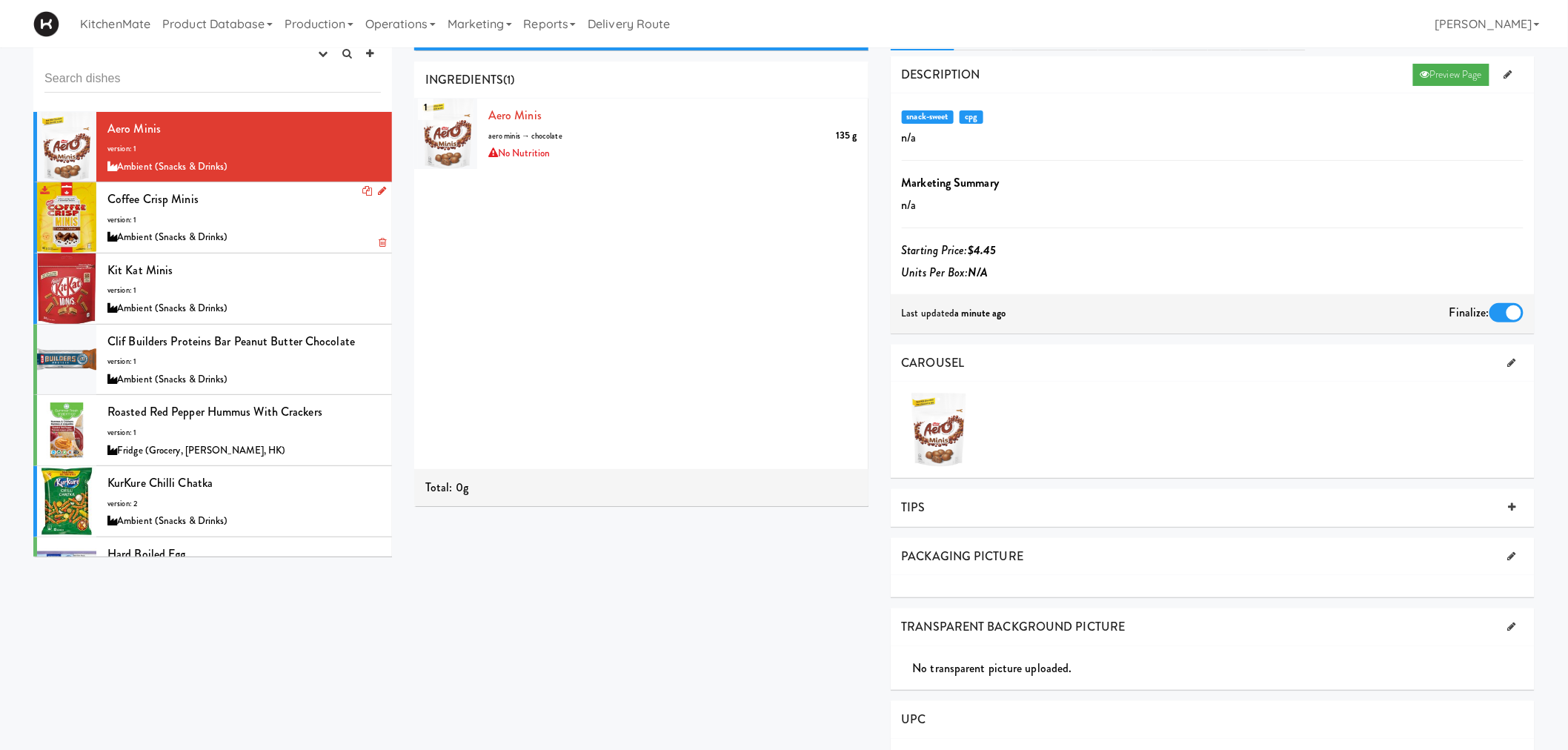
click at [203, 233] on div "Ambient (Snacks & Drinks)" at bounding box center [243, 237] width 273 height 19
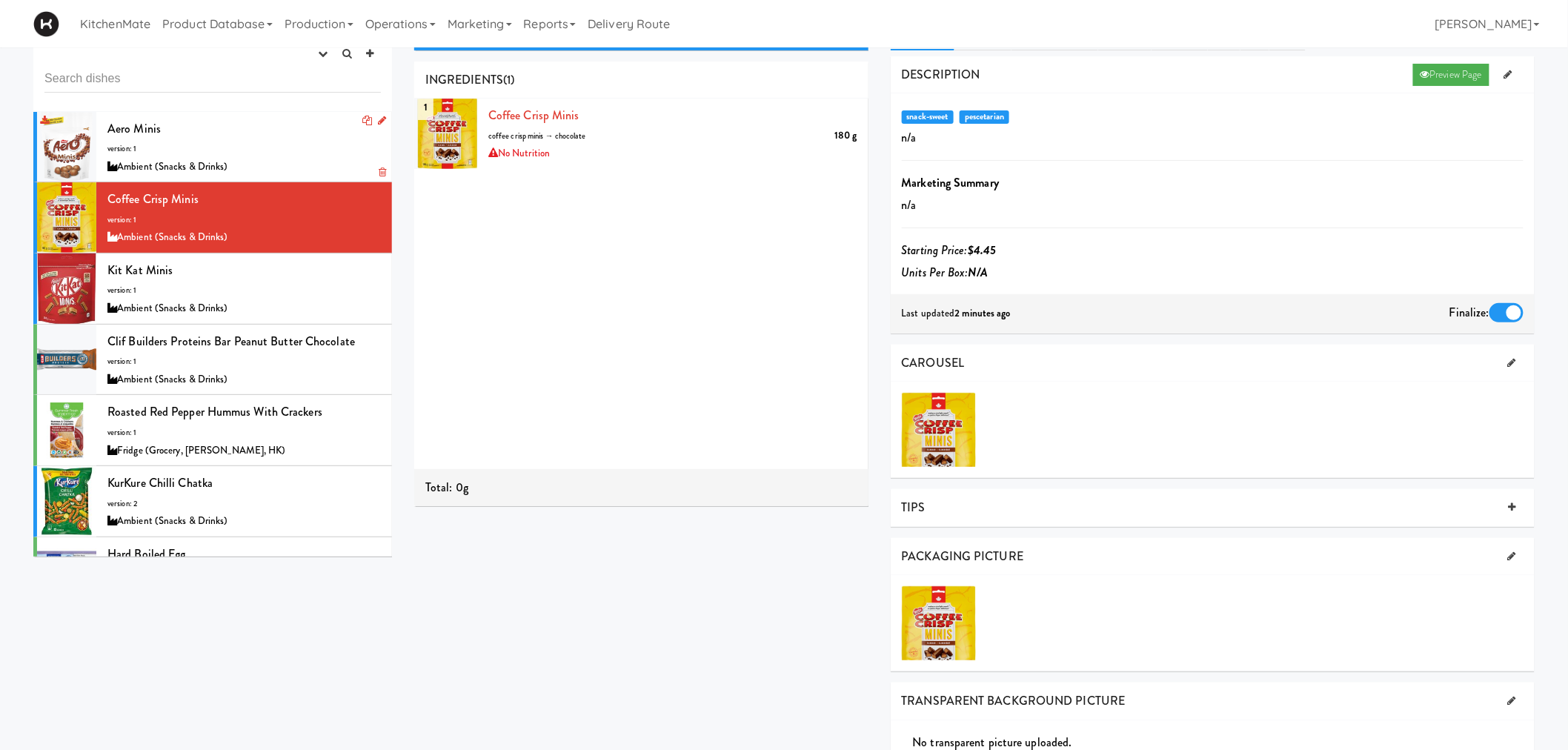
click at [206, 156] on div "Aero Minis version: 1 Ambient (Snacks & Drinks)" at bounding box center [243, 147] width 273 height 59
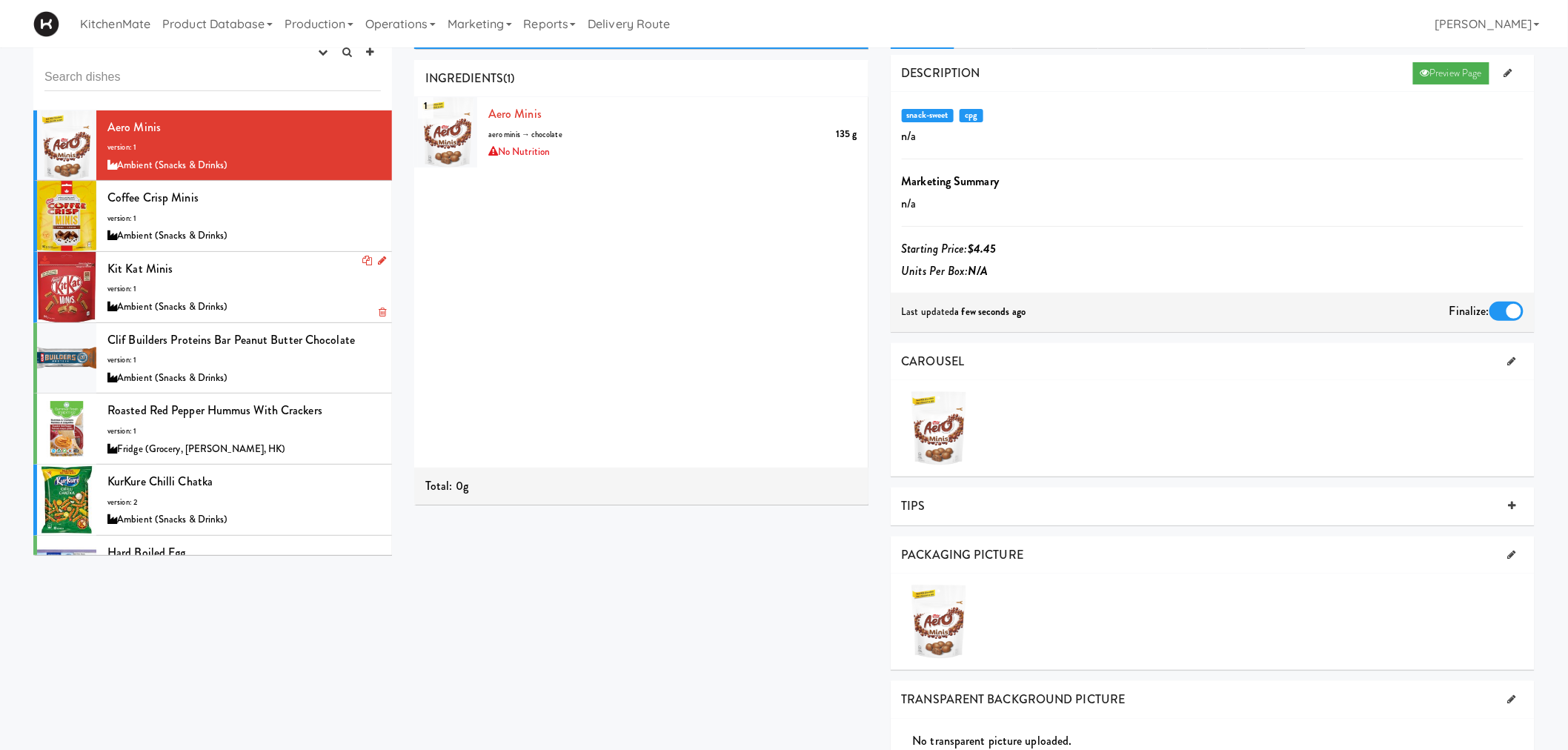
scroll to position [40, 0]
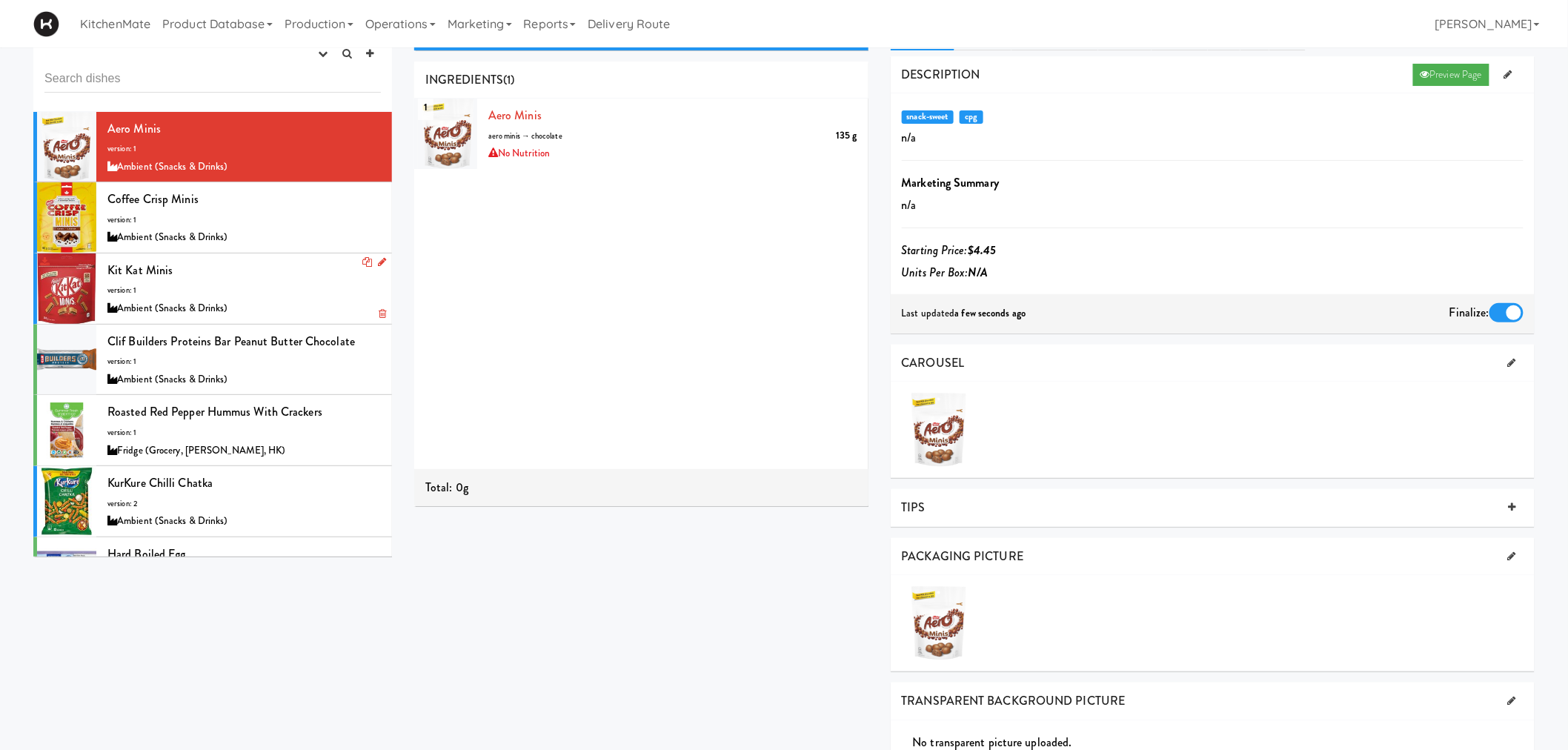
click at [104, 293] on li "Kit Kat Minis version: 1 Ambient (Snacks & Drinks)" at bounding box center [213, 288] width 359 height 71
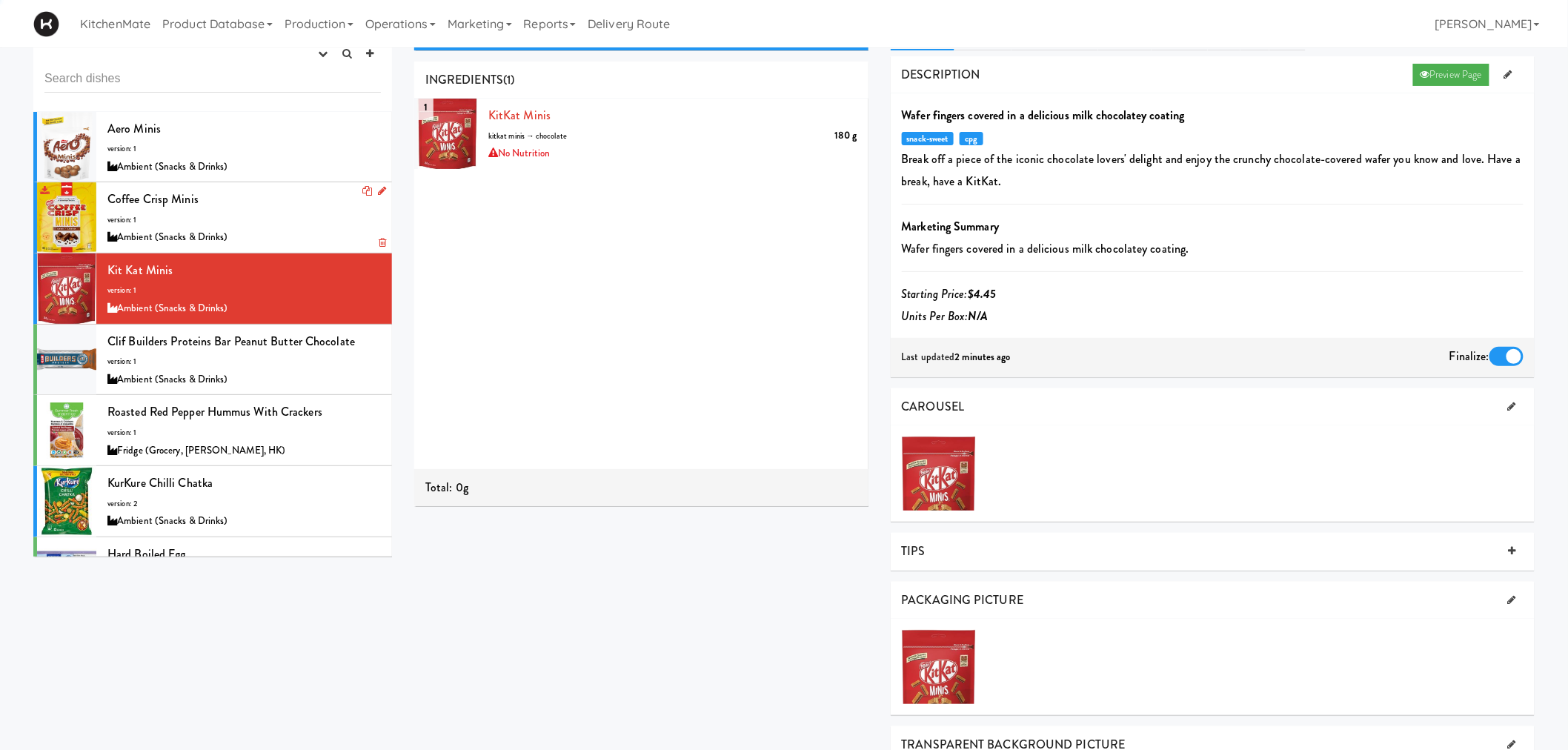
click at [197, 224] on div "Coffee Crisp Minis version: 1 Ambient (Snacks & Drinks)" at bounding box center [243, 217] width 273 height 59
